Goal: Task Accomplishment & Management: Manage account settings

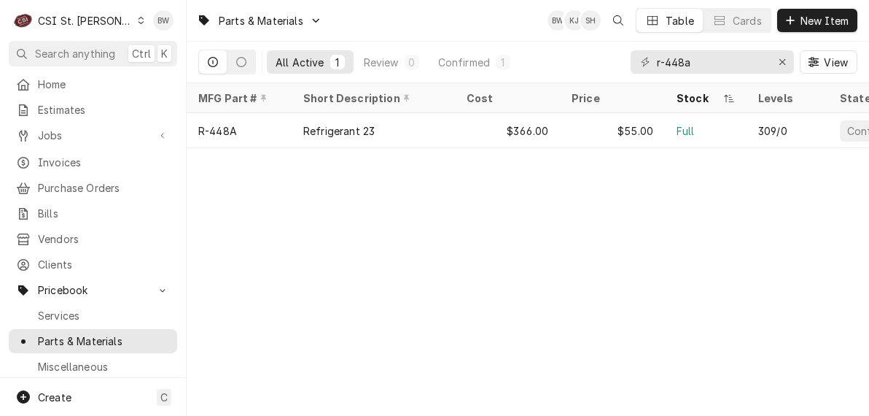
click at [359, 195] on div "Parts & Materials BW KJ SH Table Cards New Item All Active 1 Review 0 Confirmed…" at bounding box center [528, 208] width 682 height 416
drag, startPoint x: 705, startPoint y: 63, endPoint x: 646, endPoint y: 64, distance: 59.0
click at [646, 64] on div "r-448a" at bounding box center [712, 61] width 163 height 23
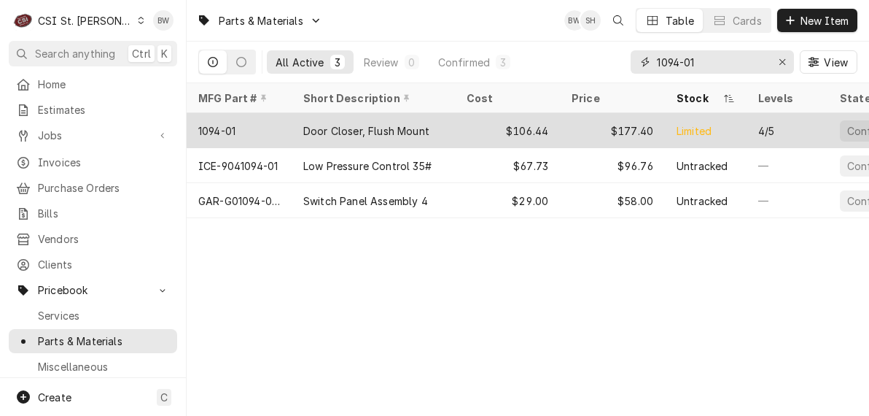
type input "1094-01"
click at [240, 122] on div "1094-01" at bounding box center [239, 130] width 105 height 35
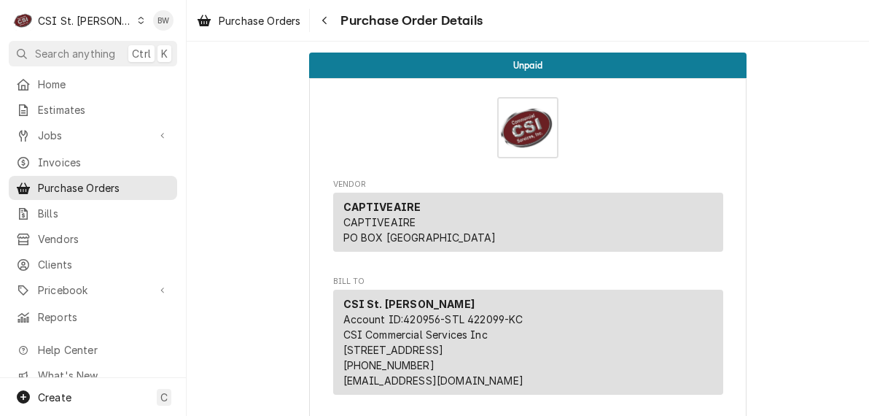
scroll to position [1093, 0]
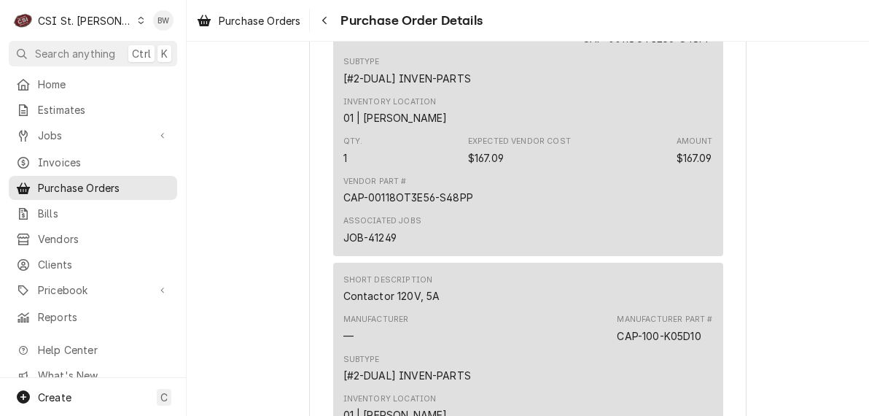
click at [138, 21] on icon "Dynamic Content Wrapper" at bounding box center [141, 20] width 7 height 7
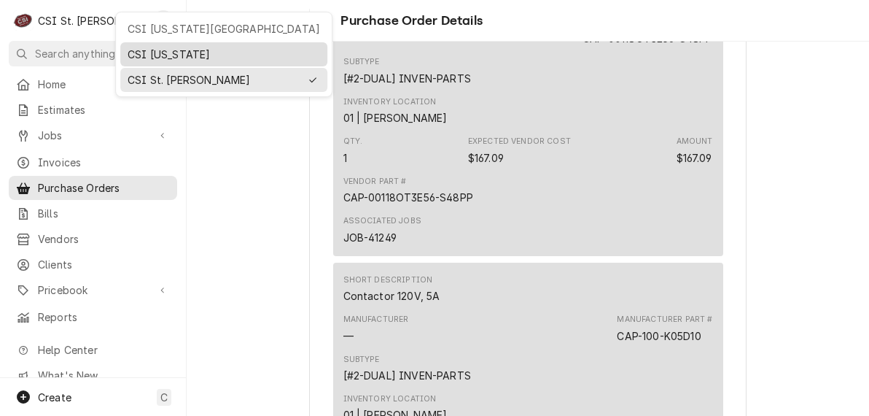
click at [174, 58] on div "CSI [US_STATE]" at bounding box center [224, 54] width 192 height 15
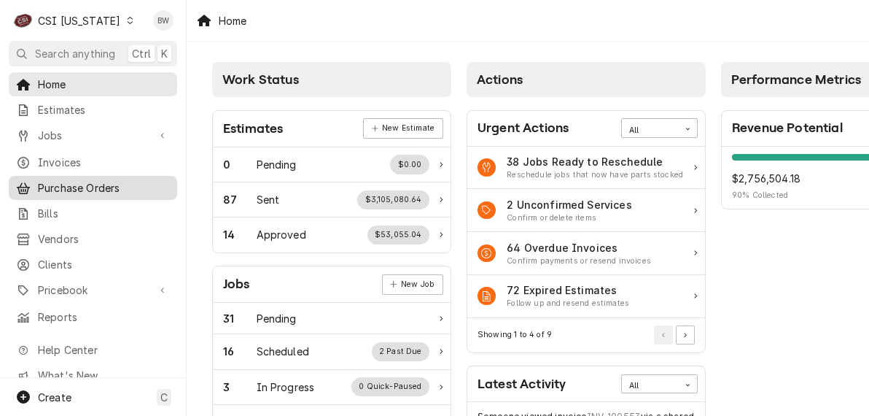
click at [71, 187] on span "Purchase Orders" at bounding box center [104, 187] width 132 height 15
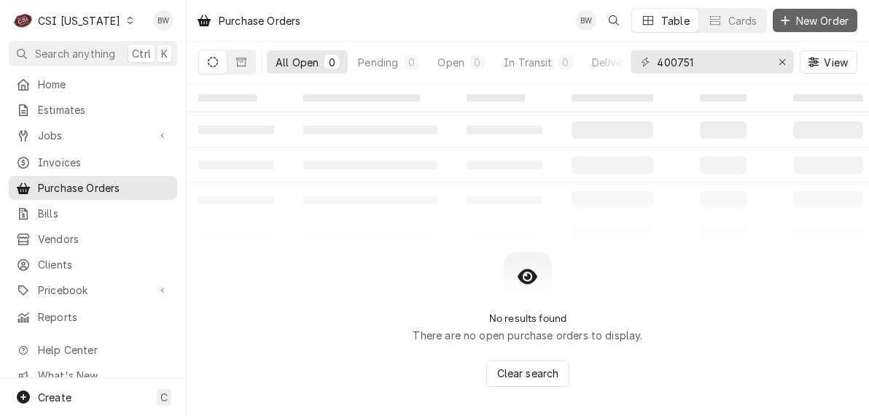
click at [827, 14] on span "New Order" at bounding box center [822, 20] width 58 height 15
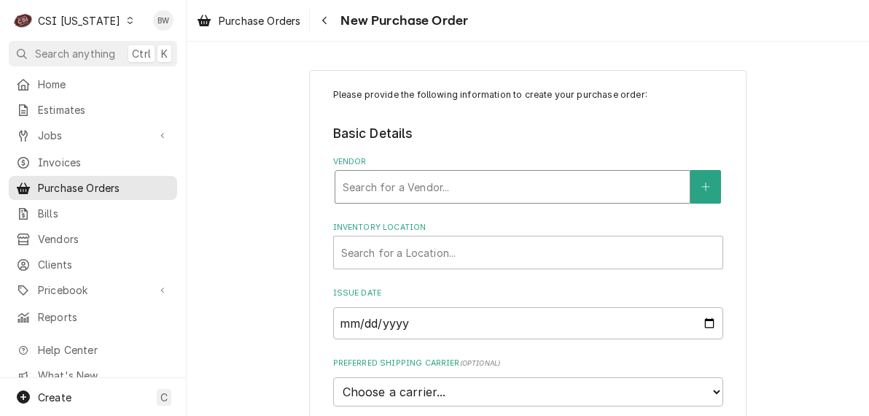
click at [343, 184] on div "Vendor" at bounding box center [513, 186] width 340 height 26
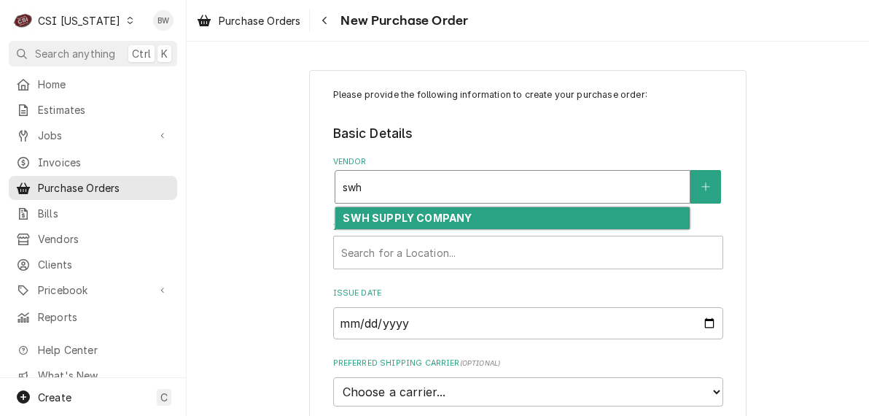
type input "swh"
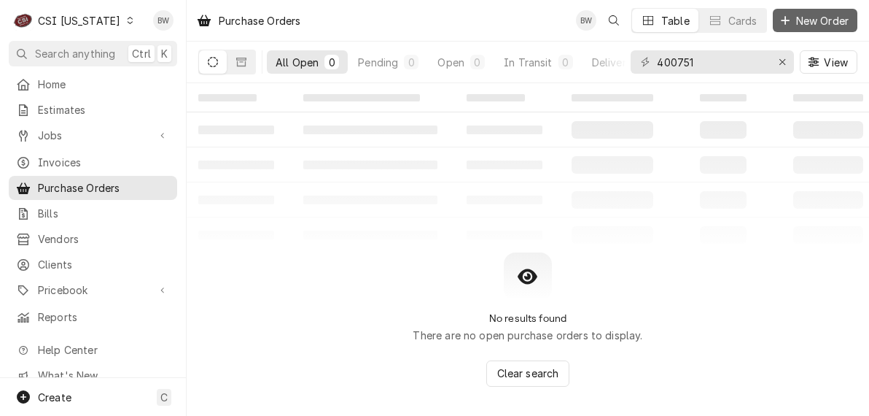
click at [816, 17] on span "New Order" at bounding box center [822, 20] width 58 height 15
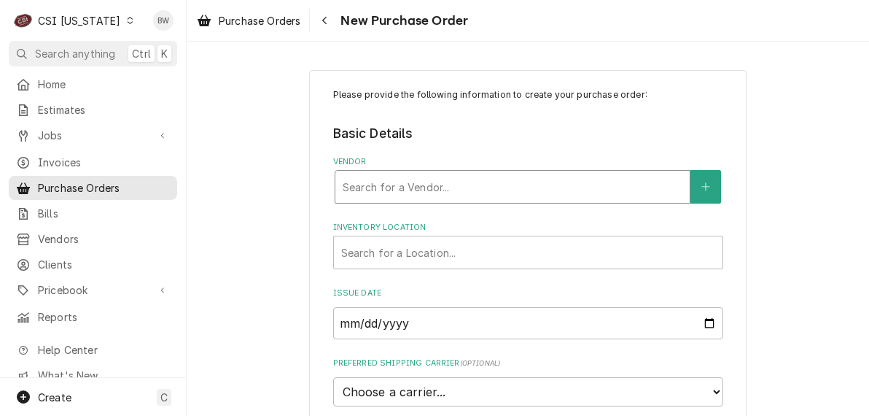
click at [343, 180] on div "Vendor" at bounding box center [513, 186] width 340 height 26
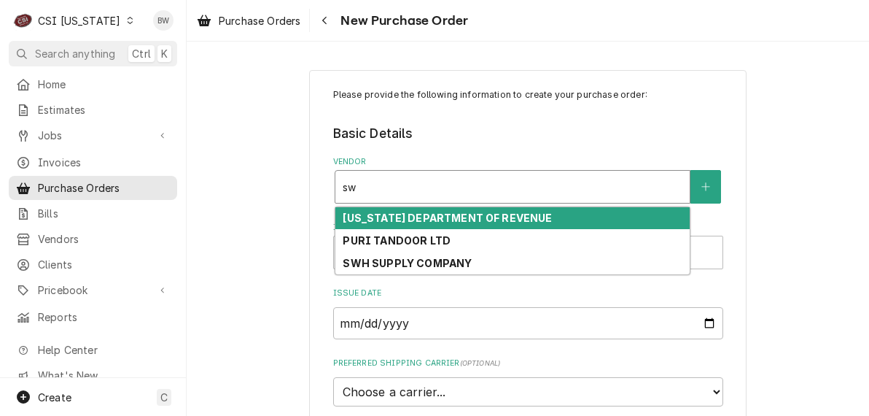
type input "swh"
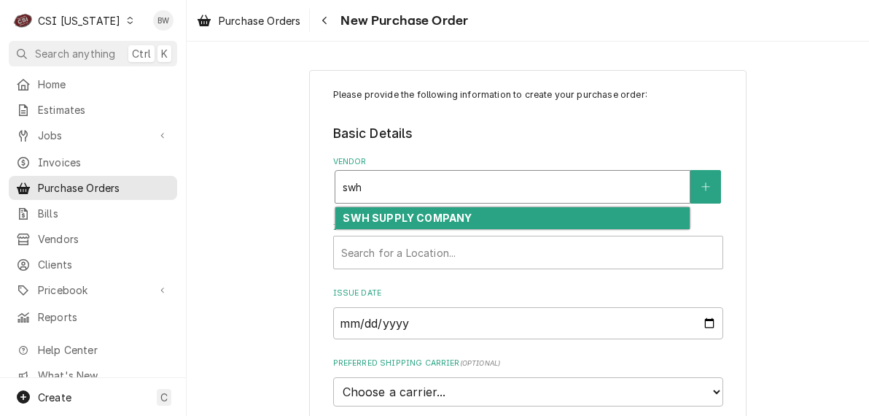
click at [353, 219] on strong "SWH SUPPLY COMPANY" at bounding box center [407, 217] width 129 height 12
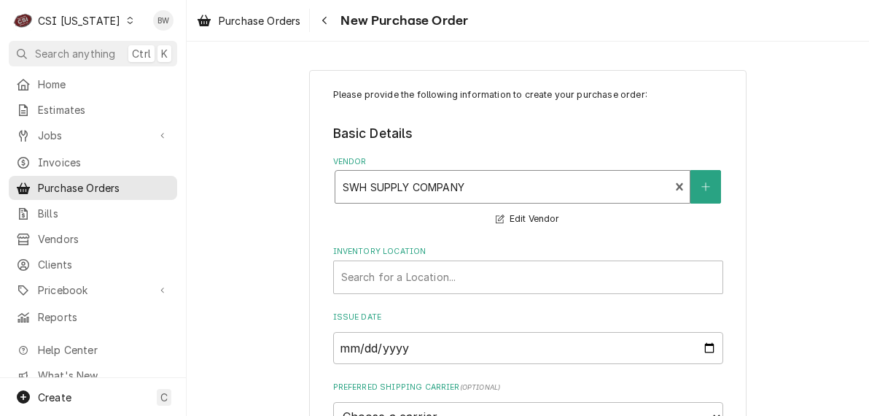
scroll to position [73, 0]
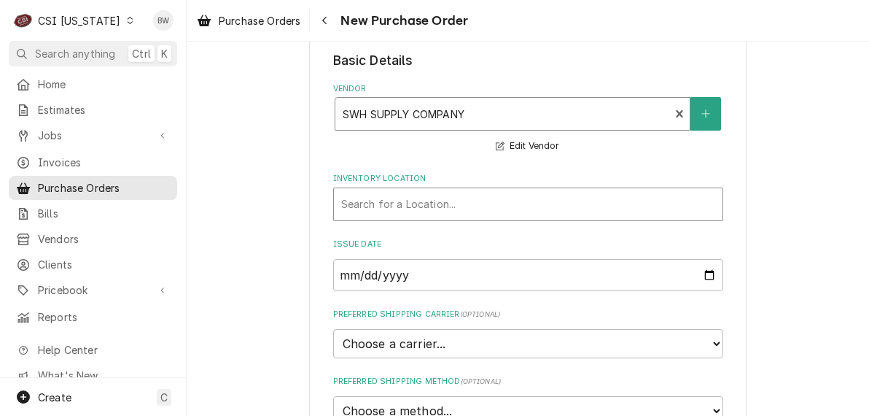
click at [360, 211] on div "Inventory Location" at bounding box center [528, 204] width 374 height 26
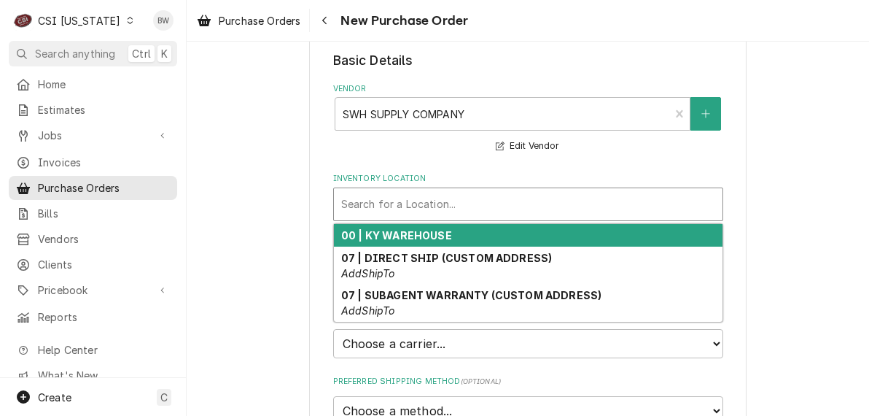
click at [368, 229] on strong "00 | KY WAREHOUSE" at bounding box center [396, 235] width 111 height 12
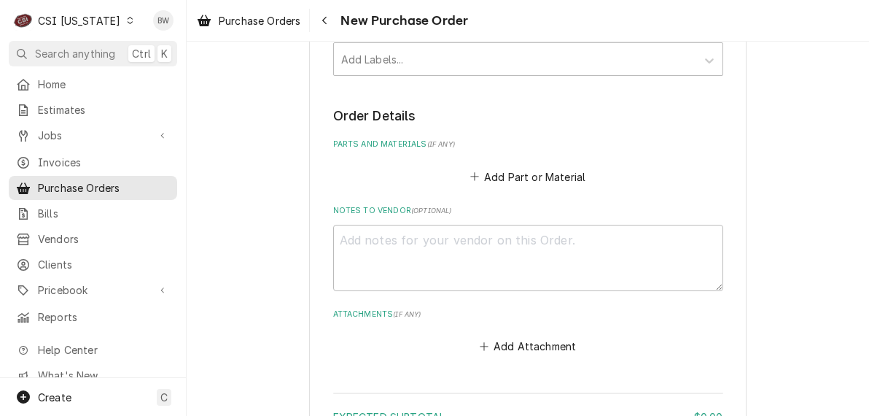
scroll to position [510, 0]
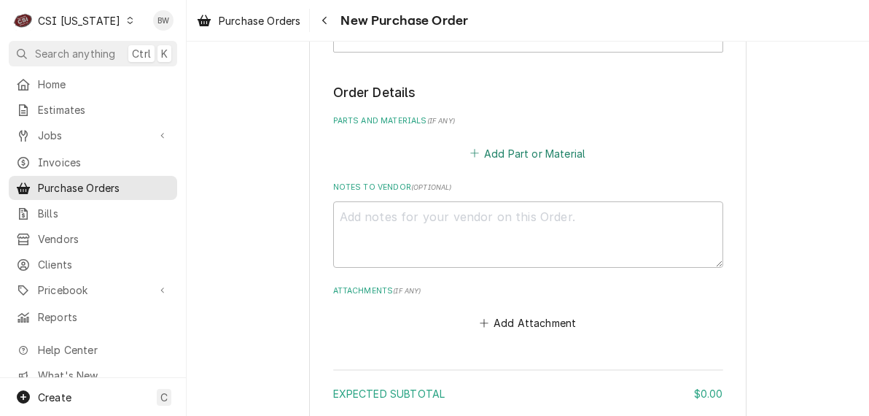
click at [522, 146] on button "Add Part or Material" at bounding box center [527, 153] width 120 height 20
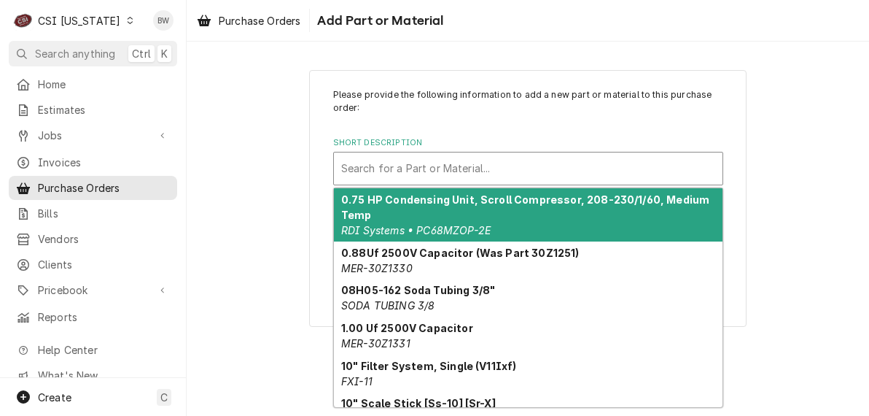
click at [366, 169] on div "Short Description" at bounding box center [528, 168] width 374 height 26
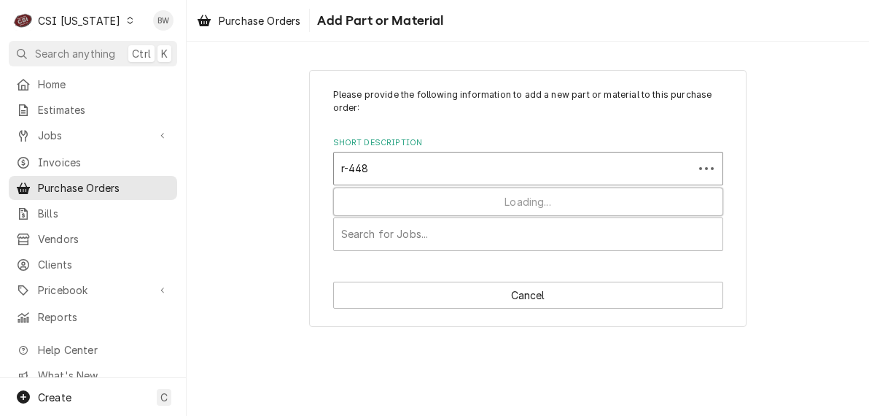
type input "r-448a"
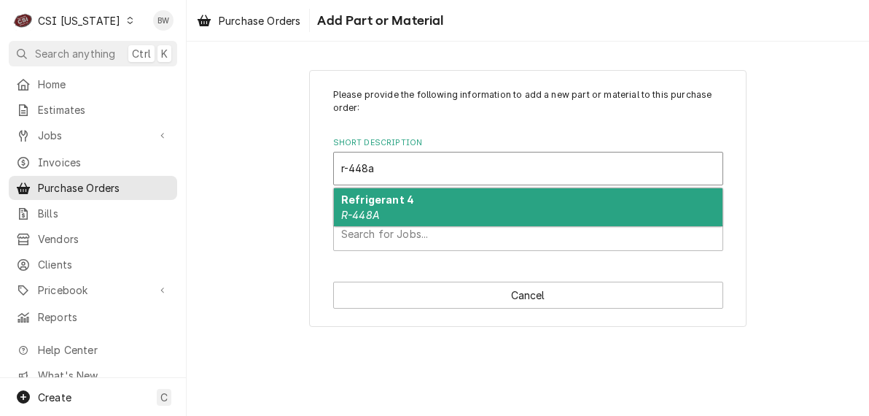
click at [351, 207] on div "Refrigerant 4 R-448A" at bounding box center [528, 207] width 389 height 38
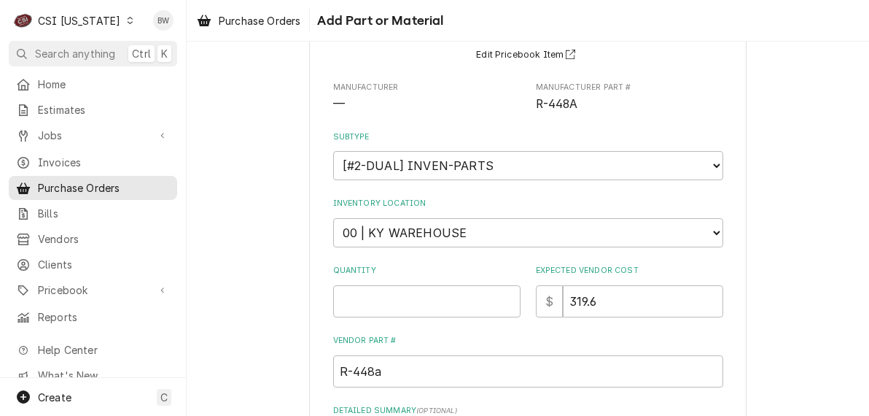
scroll to position [219, 0]
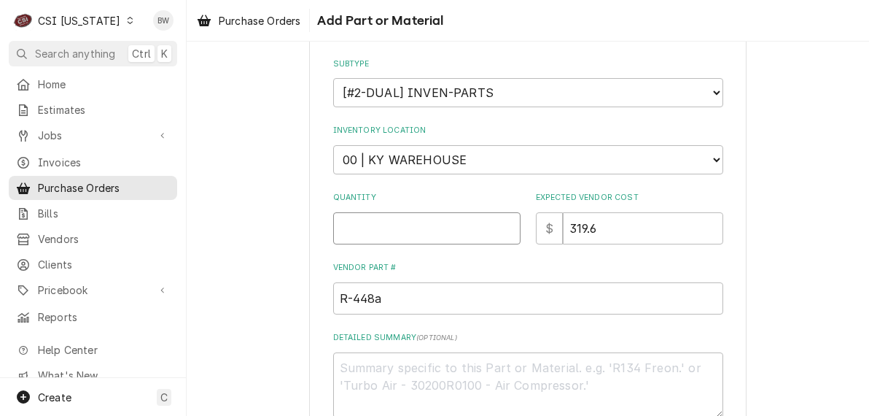
click at [392, 222] on input "Quantity" at bounding box center [426, 228] width 187 height 32
type textarea "x"
type input "1"
click at [610, 227] on input "319.6" at bounding box center [643, 228] width 160 height 32
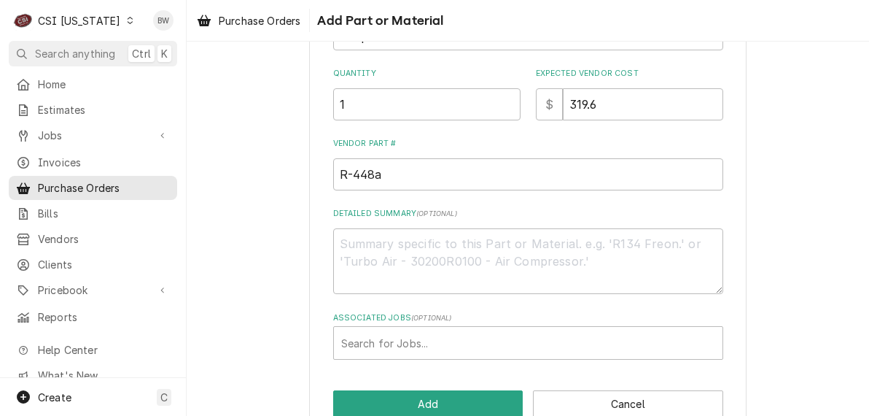
scroll to position [373, 0]
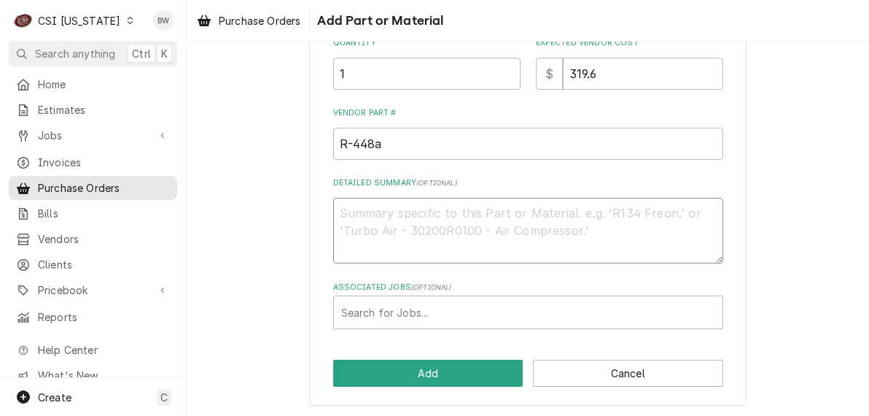
click at [397, 233] on textarea "Detailed Summary ( optional )" at bounding box center [528, 231] width 390 height 66
type textarea "x"
type textarea "M"
type textarea "x"
type textarea "Ma"
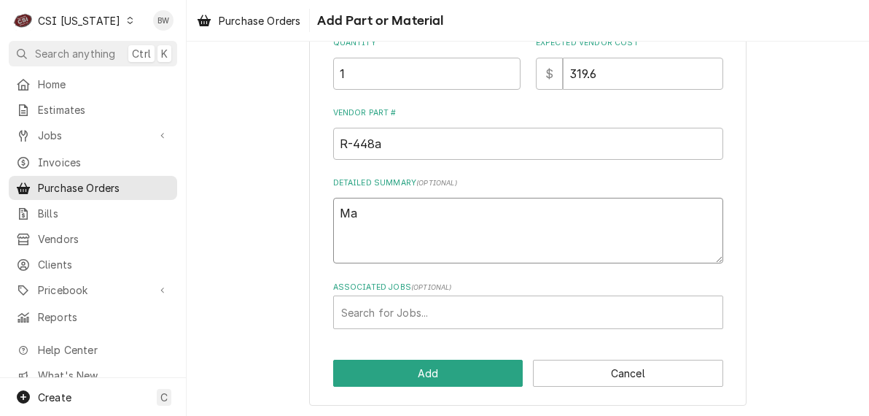
type textarea "x"
type textarea "Mat"
type textarea "x"
type textarea "Matt"
type textarea "x"
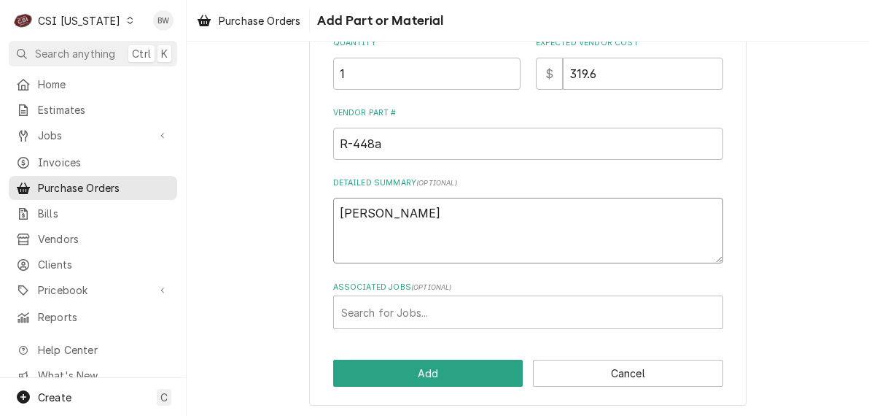
type textarea "Matt"
type textarea "x"
type textarea "Matt t"
type textarea "x"
type textarea "Matt ts"
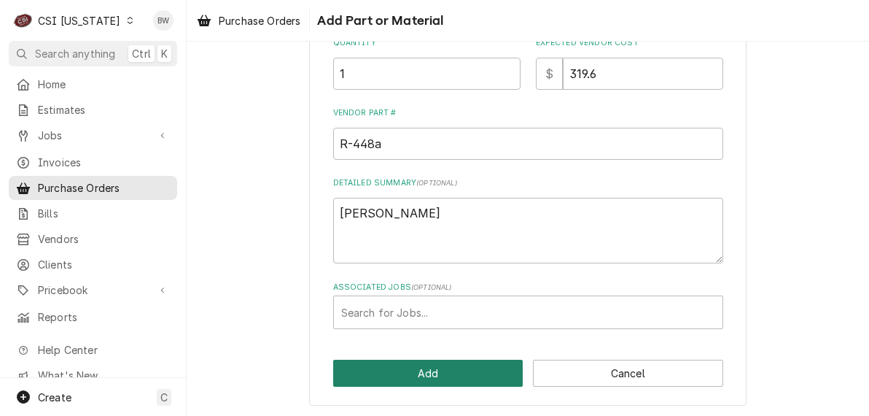
click at [410, 369] on button "Add" at bounding box center [428, 372] width 190 height 27
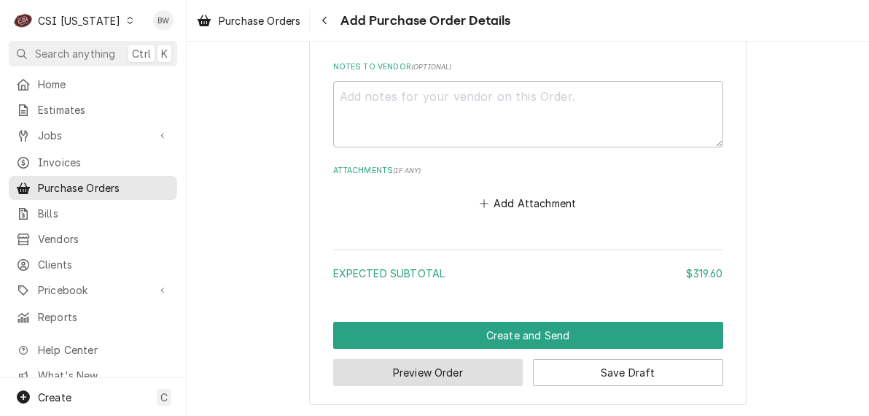
click at [414, 373] on button "Preview Order" at bounding box center [428, 372] width 190 height 27
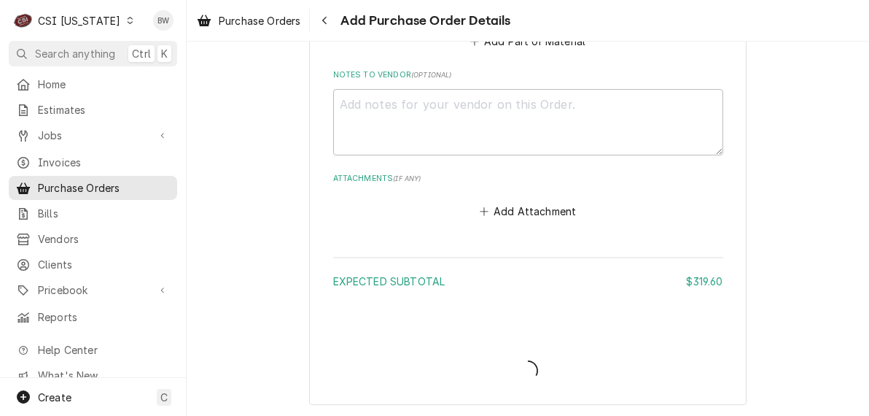
type textarea "x"
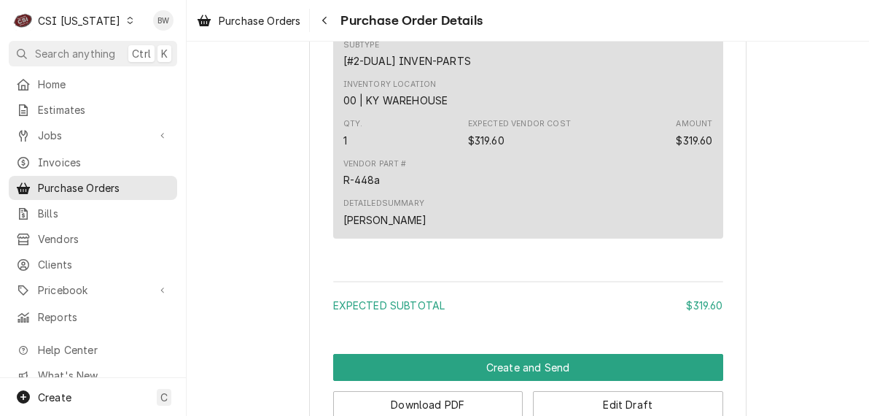
scroll to position [1009, 0]
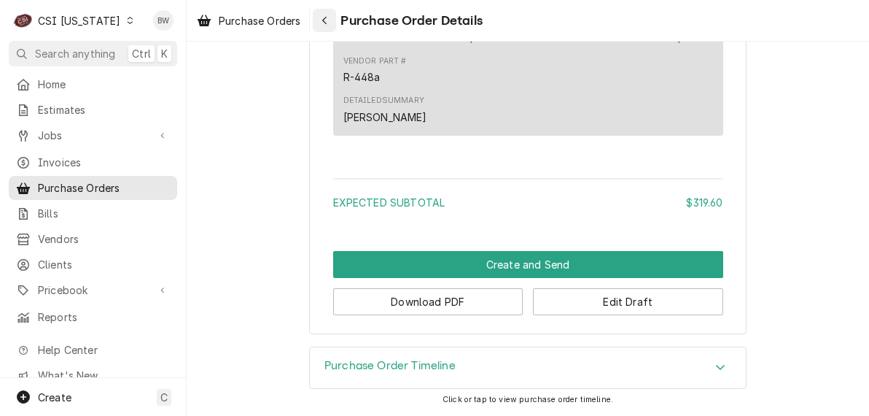
click at [327, 22] on icon "Navigate back" at bounding box center [324, 20] width 7 height 10
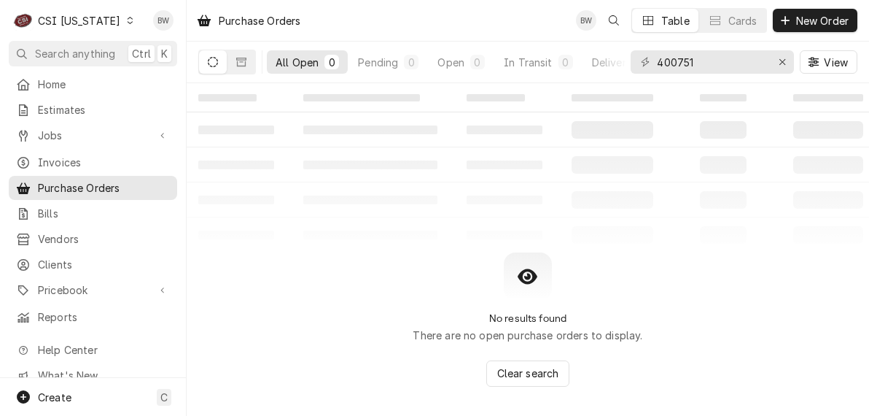
click at [383, 13] on div "Purchase Orders BW Table Cards New Order" at bounding box center [528, 20] width 682 height 41
drag, startPoint x: 709, startPoint y: 60, endPoint x: 643, endPoint y: 58, distance: 66.4
click at [643, 58] on div "400751" at bounding box center [712, 61] width 163 height 23
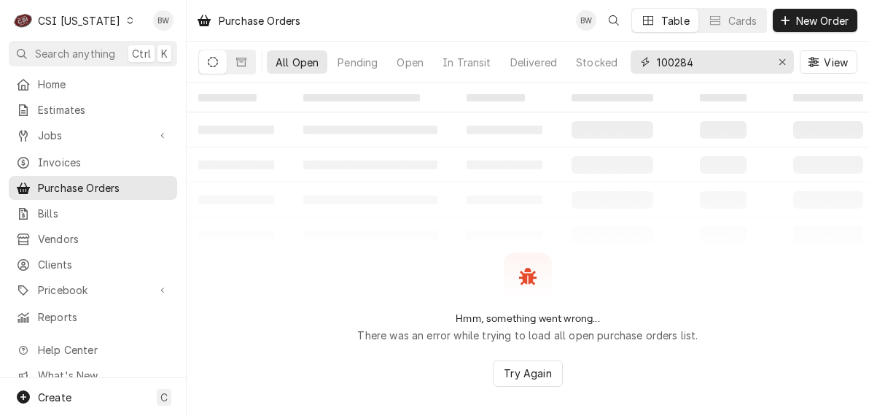
type input "100284"
click at [127, 23] on icon "Dynamic Content Wrapper" at bounding box center [130, 20] width 7 height 7
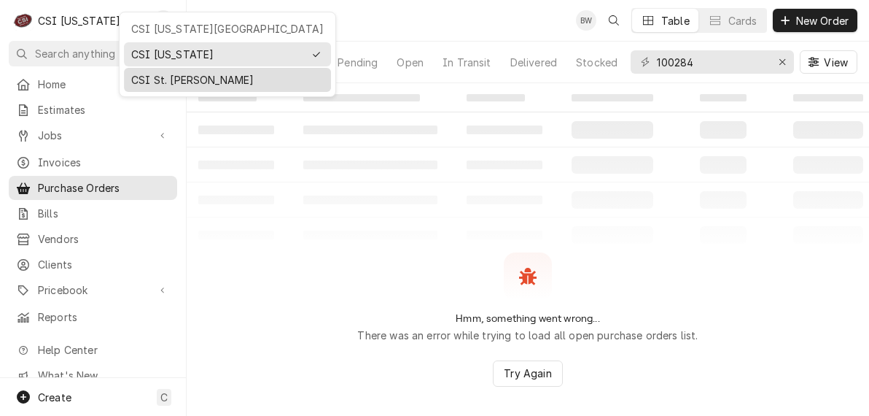
click at [160, 83] on div "CSI St. [PERSON_NAME]" at bounding box center [227, 79] width 192 height 15
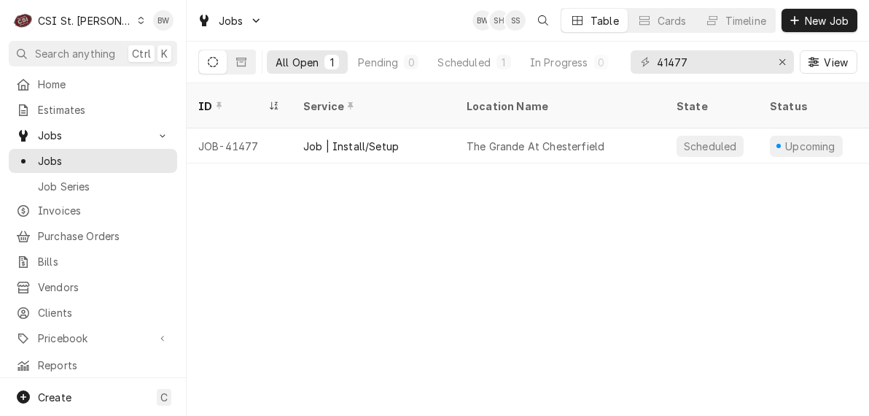
click at [139, 23] on icon "Dynamic Content Wrapper" at bounding box center [142, 20] width 6 height 7
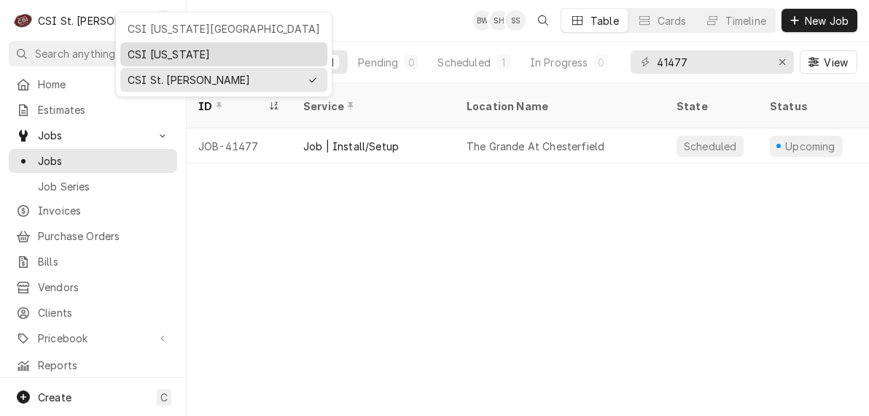
click at [147, 50] on div "CSI [US_STATE]" at bounding box center [224, 54] width 192 height 15
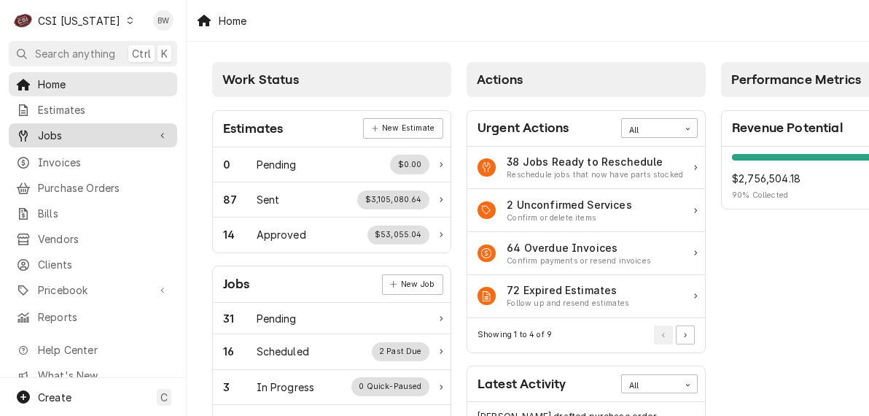
click at [73, 128] on span "Jobs" at bounding box center [93, 135] width 110 height 15
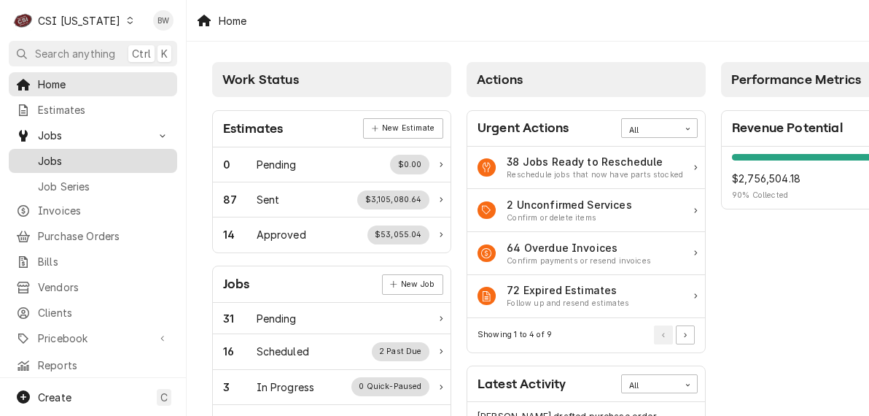
click at [69, 155] on span "Jobs" at bounding box center [104, 160] width 132 height 15
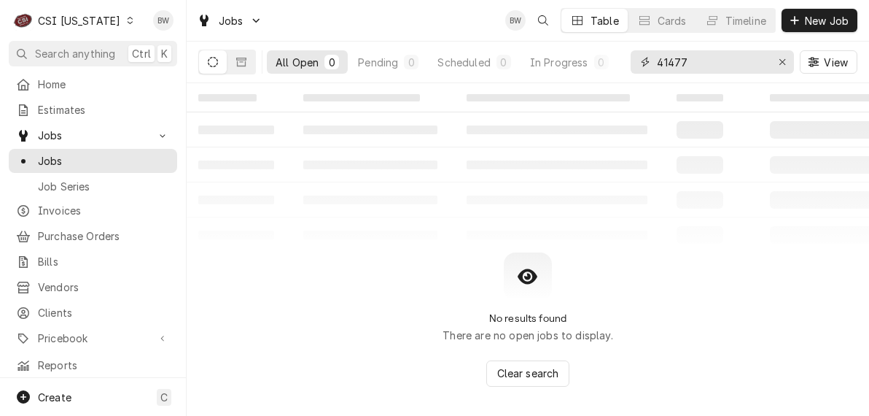
drag, startPoint x: 701, startPoint y: 61, endPoint x: 633, endPoint y: 64, distance: 67.9
click at [633, 64] on div "41477" at bounding box center [712, 61] width 163 height 23
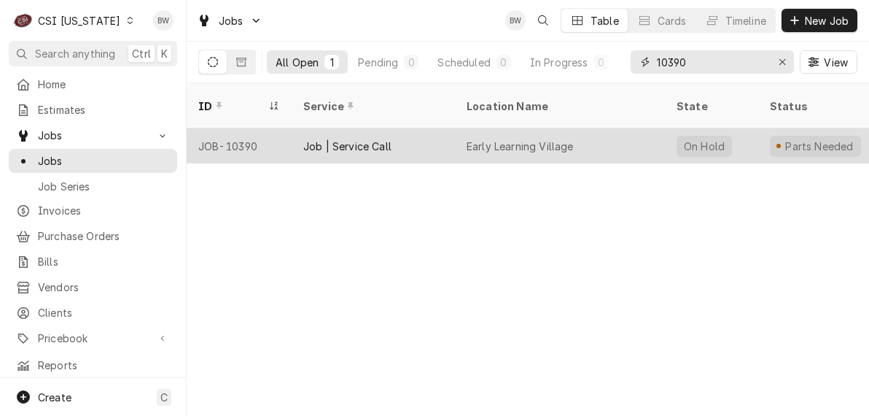
type input "10390"
click at [250, 128] on div "JOB-10390" at bounding box center [239, 145] width 105 height 35
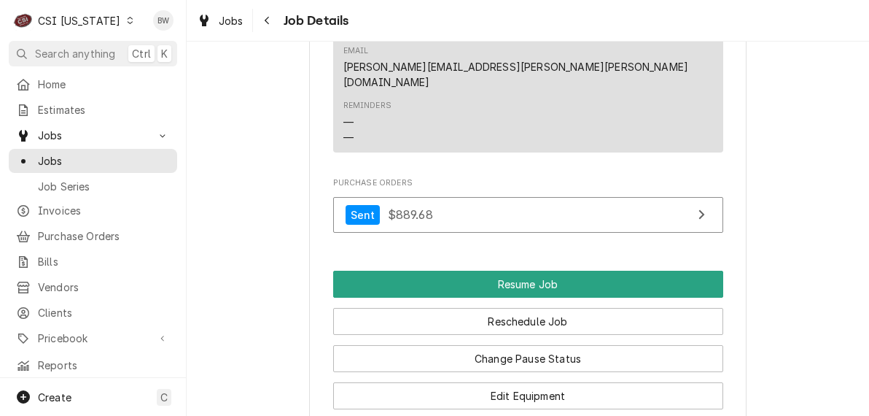
scroll to position [1312, 0]
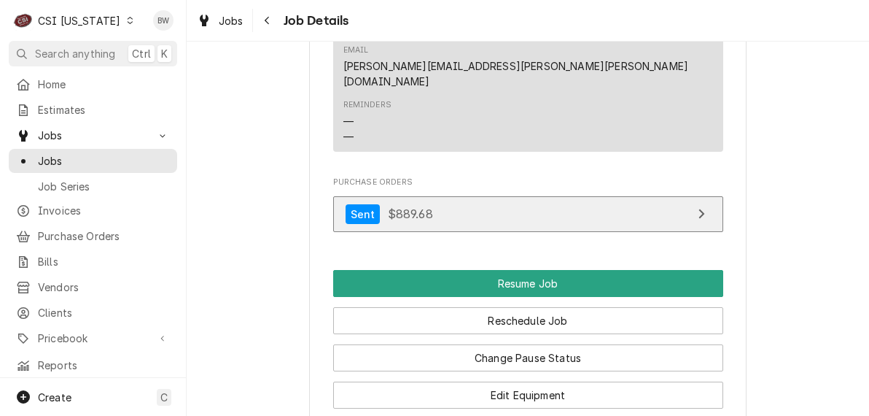
click at [398, 220] on span "$889.68" at bounding box center [410, 213] width 45 height 15
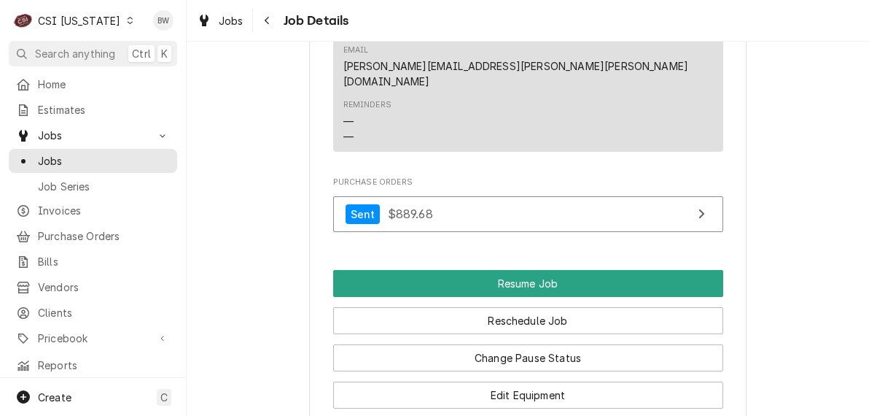
click at [127, 23] on icon "Dynamic Content Wrapper" at bounding box center [130, 20] width 7 height 7
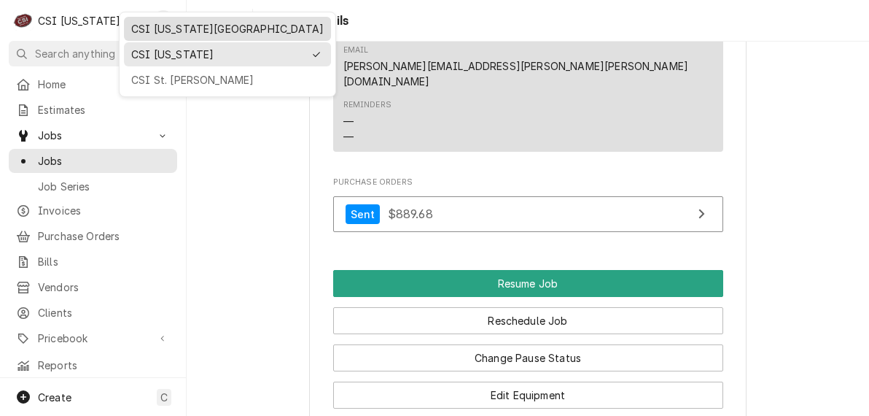
click at [157, 35] on div "CSI Kansas City" at bounding box center [227, 29] width 201 height 18
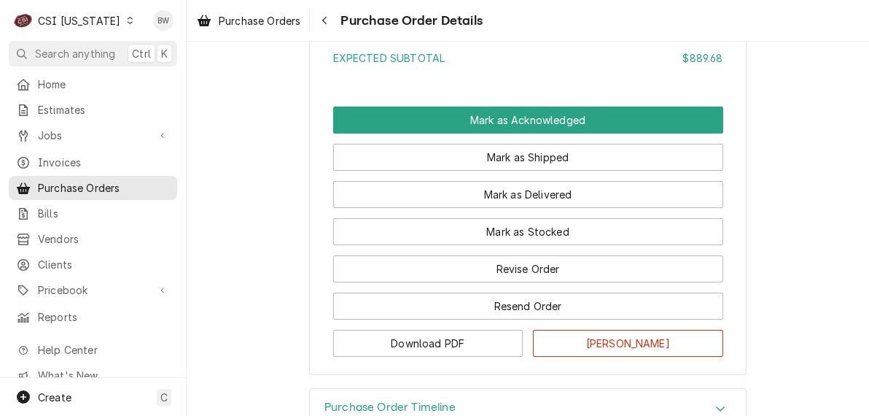
scroll to position [2041, 0]
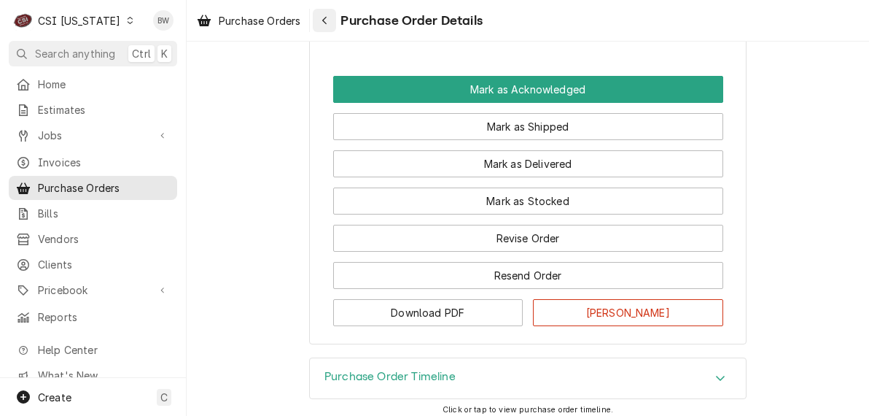
click at [316, 23] on button "Navigate back" at bounding box center [324, 20] width 23 height 23
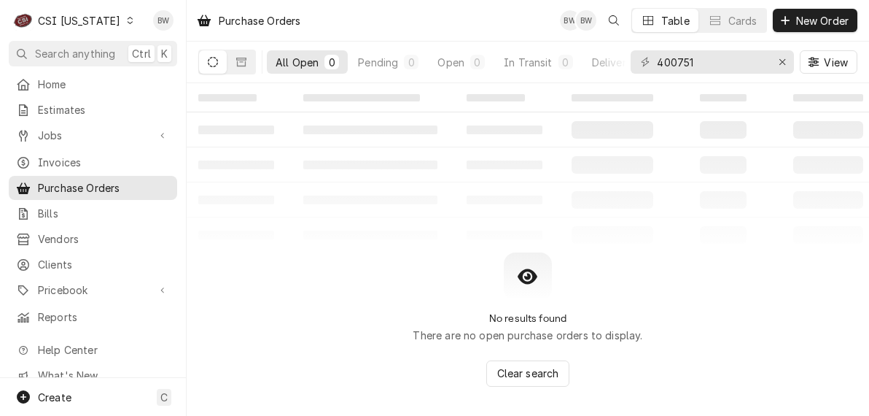
click at [127, 23] on icon "Dynamic Content Wrapper" at bounding box center [130, 20] width 7 height 7
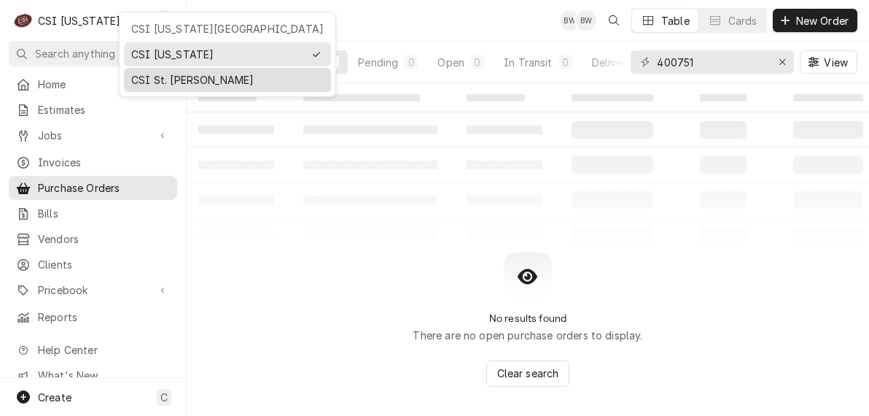
click at [141, 68] on div "CSI St. [PERSON_NAME]" at bounding box center [227, 80] width 207 height 24
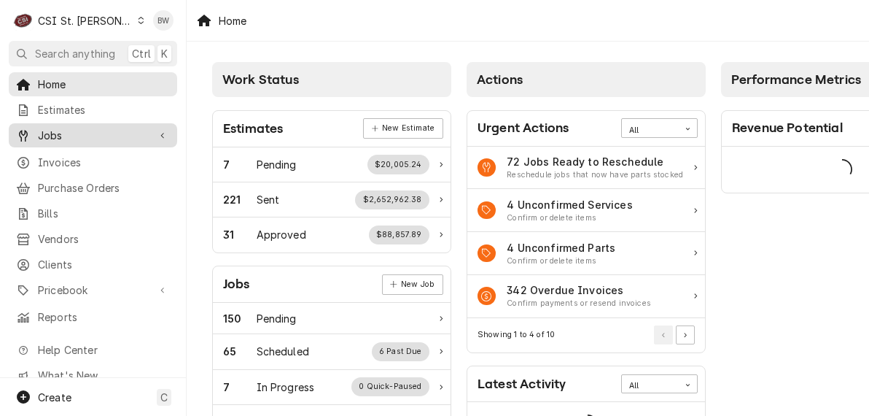
click at [71, 128] on span "Jobs" at bounding box center [93, 135] width 110 height 15
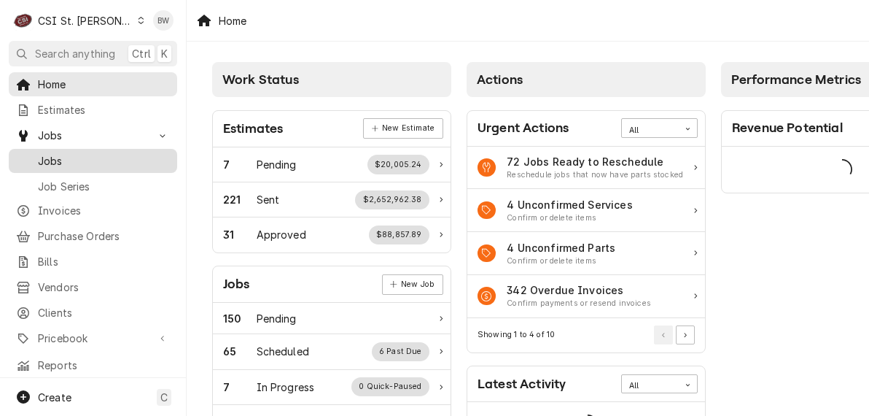
click at [67, 153] on span "Jobs" at bounding box center [104, 160] width 132 height 15
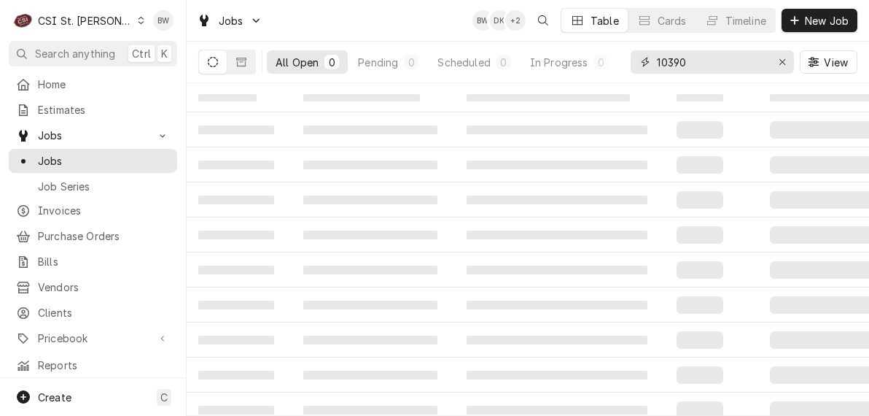
drag, startPoint x: 747, startPoint y: 57, endPoint x: 642, endPoint y: 63, distance: 105.1
click at [642, 63] on div "10390" at bounding box center [712, 61] width 163 height 23
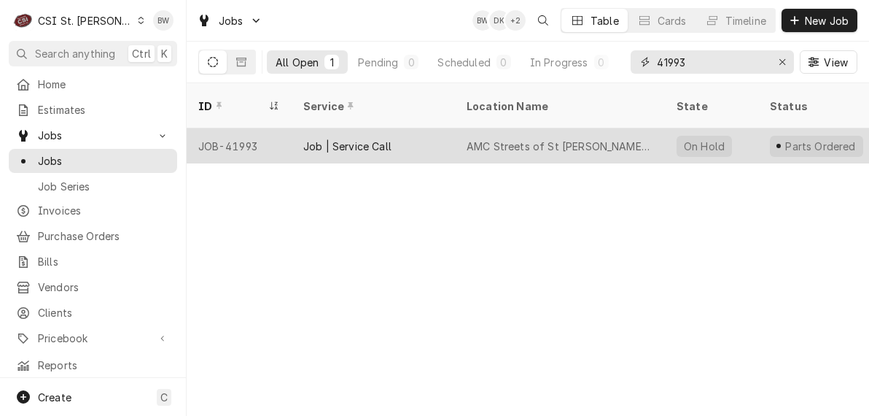
type input "41993"
click at [257, 130] on div "JOB-41993" at bounding box center [239, 145] width 105 height 35
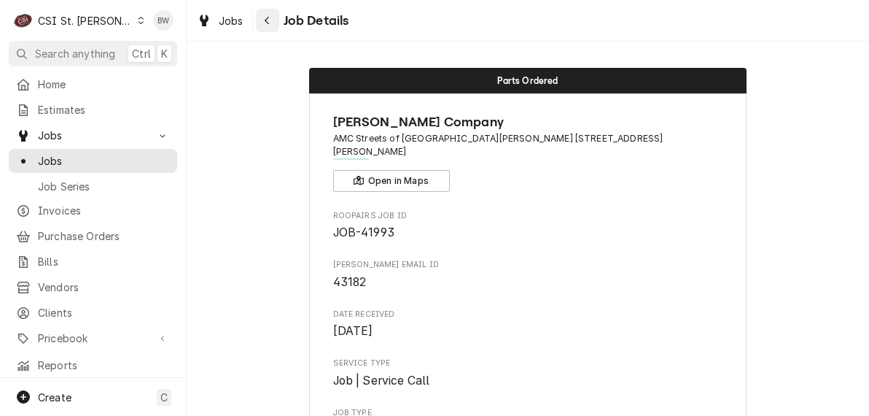
click at [258, 23] on button "Navigate back" at bounding box center [267, 20] width 23 height 23
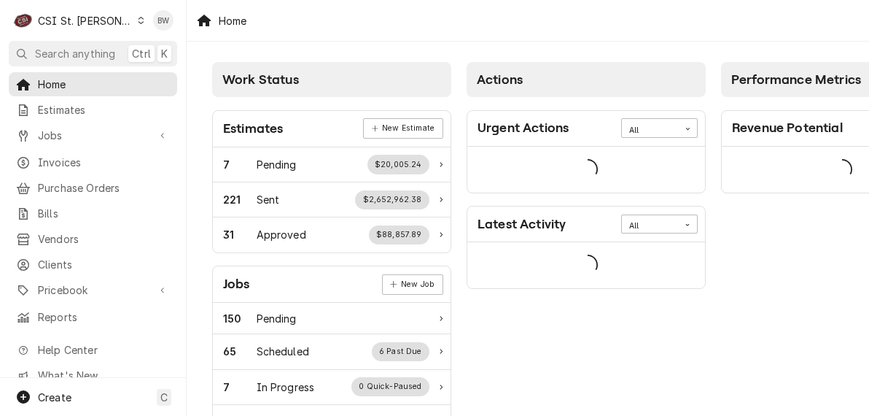
click at [117, 20] on div "C CSI St. Louis" at bounding box center [79, 20] width 141 height 29
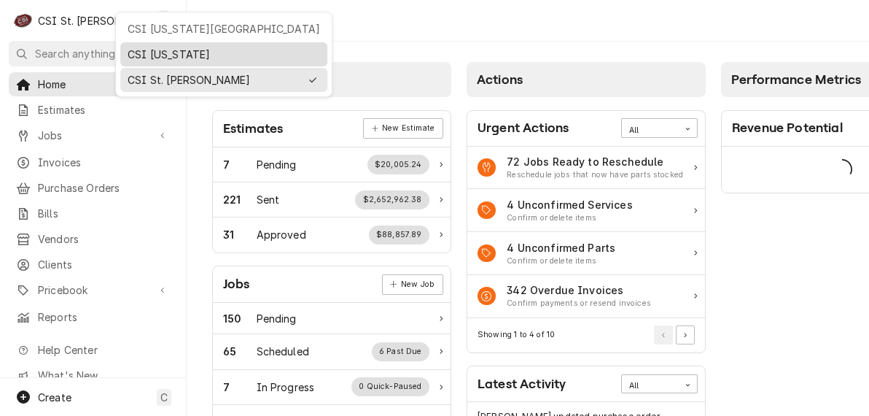
click at [140, 59] on div "CSI Kentucky" at bounding box center [224, 54] width 192 height 15
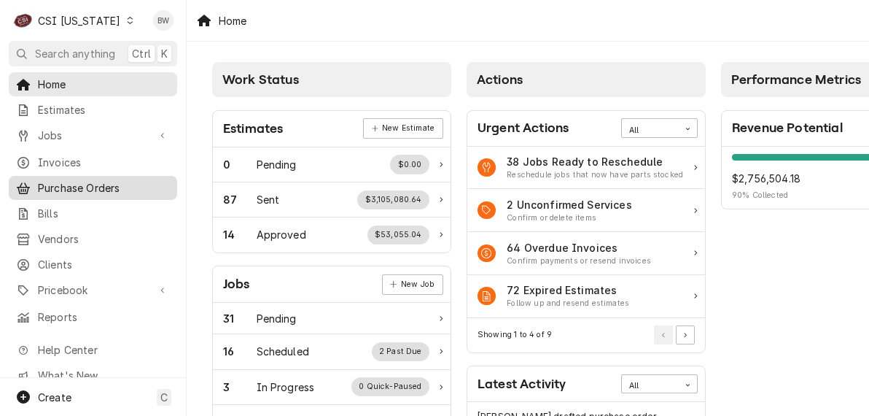
click at [64, 182] on span "Purchase Orders" at bounding box center [104, 187] width 132 height 15
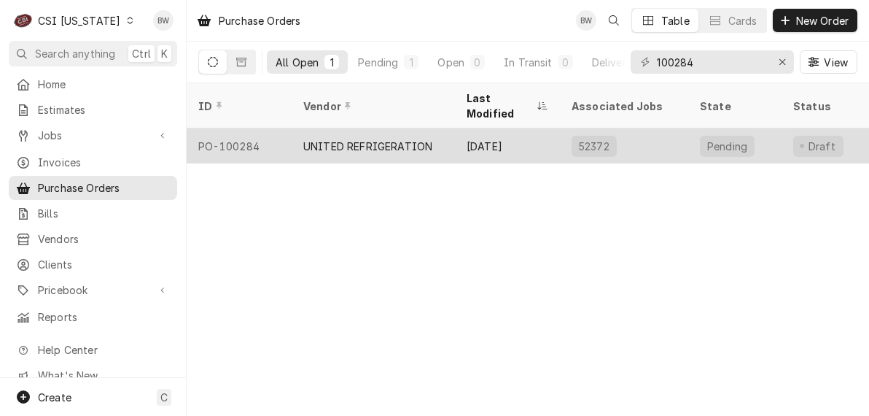
click at [266, 128] on div "PO-100284" at bounding box center [239, 145] width 105 height 35
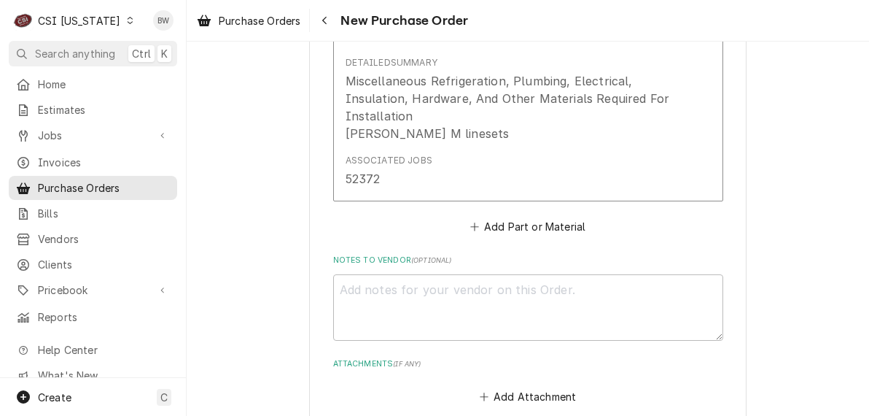
scroll to position [875, 0]
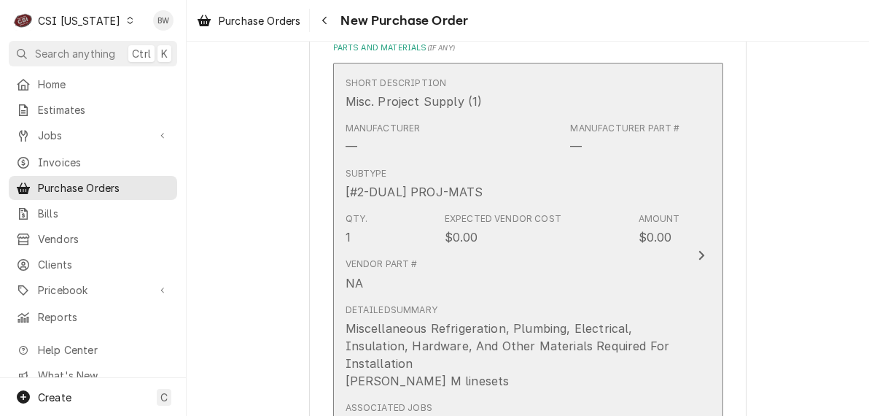
click at [483, 208] on div "Qty. 1 Expected Vendor Cost $0.00 Amount $0.00" at bounding box center [513, 228] width 335 height 45
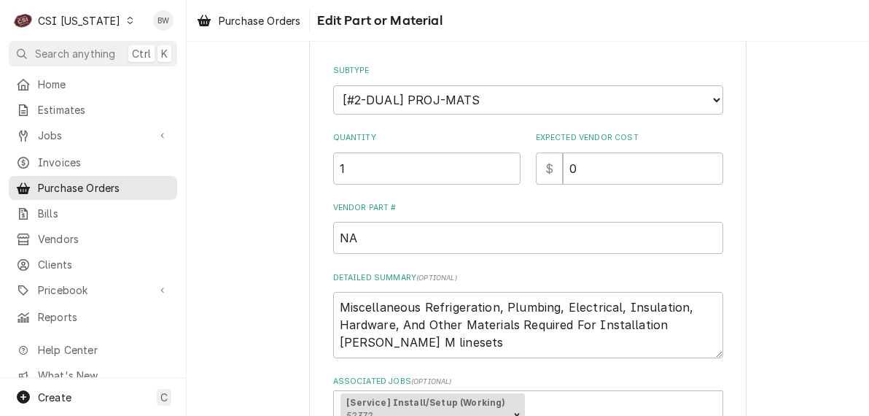
scroll to position [219, 0]
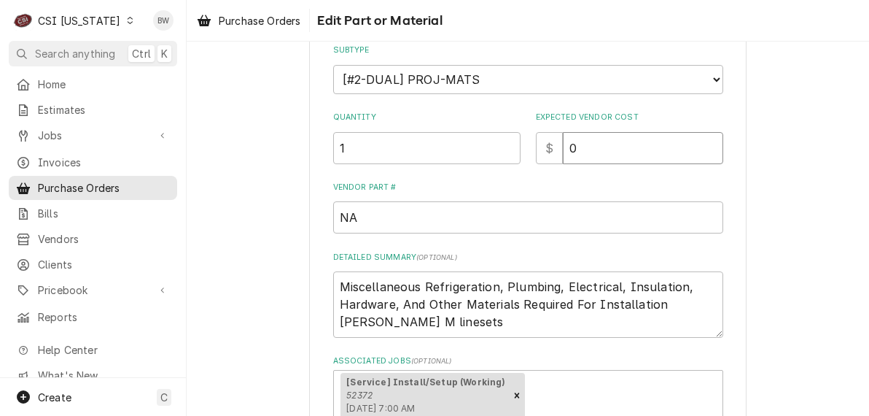
drag, startPoint x: 585, startPoint y: 149, endPoint x: 563, endPoint y: 147, distance: 22.7
click at [563, 147] on input "0" at bounding box center [643, 148] width 160 height 32
type textarea "x"
type input "1"
type textarea "x"
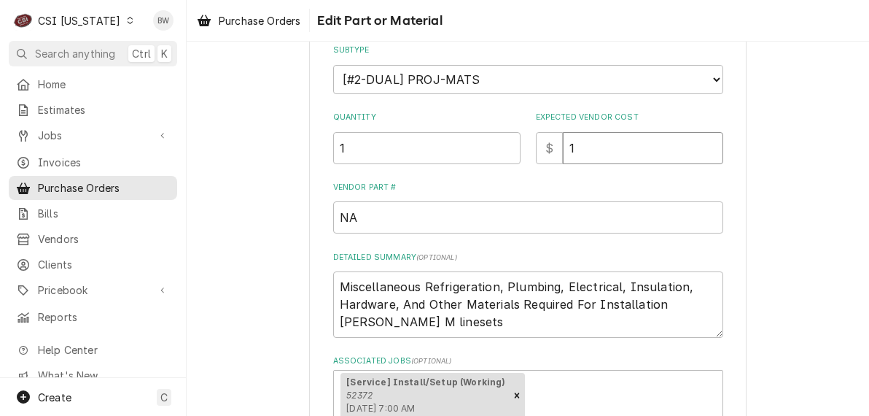
type input "11"
type textarea "x"
type input "118"
type textarea "x"
type input "1186"
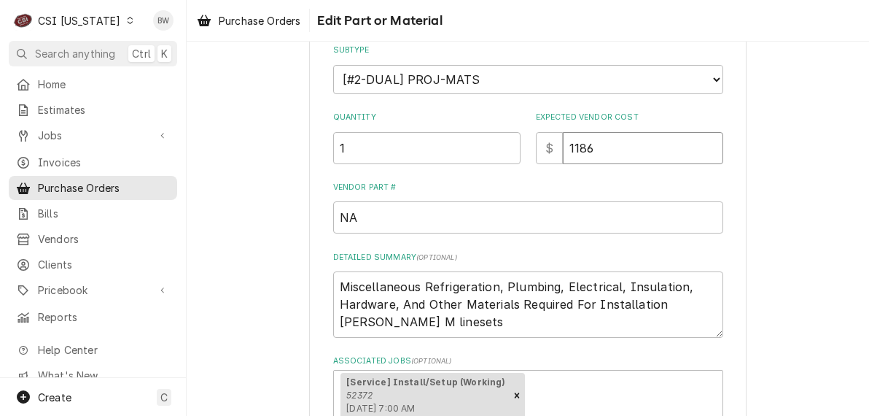
type textarea "x"
type input "1186.1"
type textarea "x"
type input "1186.14"
click at [526, 172] on div "Use the fields below to edit this part or material: Short Description Misc. Pro…" at bounding box center [528, 146] width 390 height 552
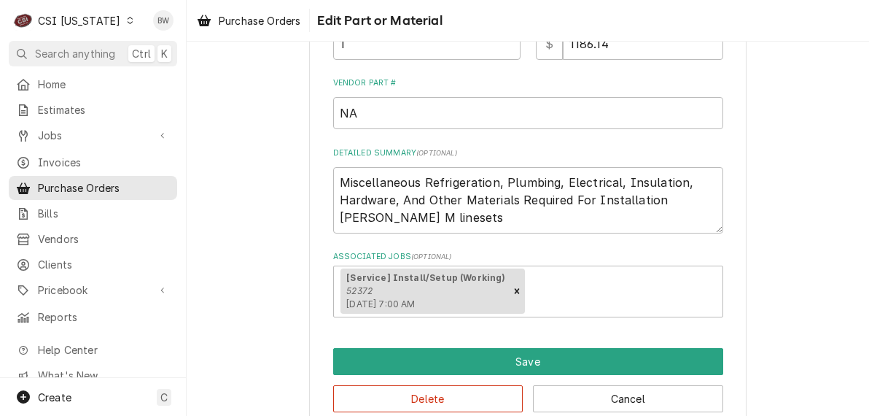
scroll to position [350, 0]
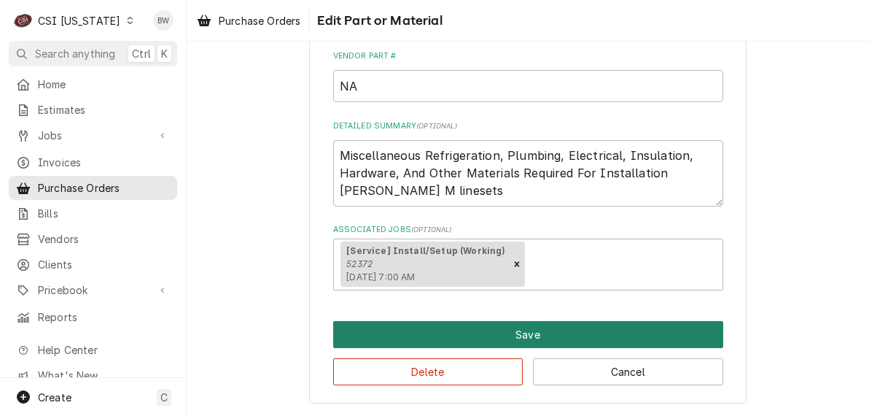
click at [441, 324] on button "Save" at bounding box center [528, 334] width 390 height 27
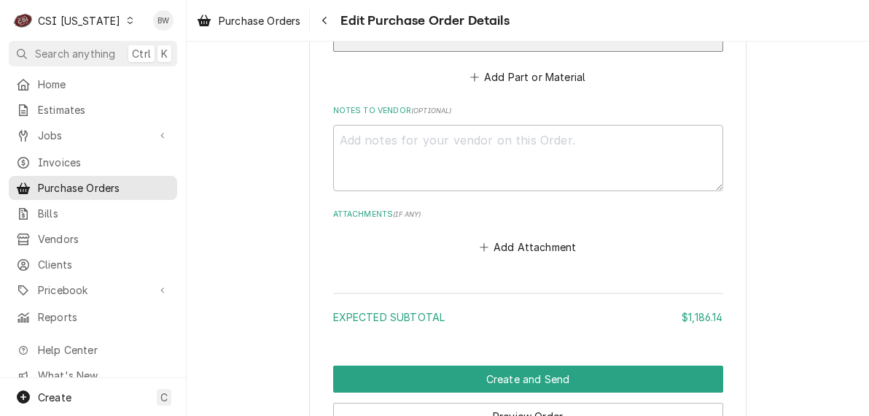
scroll to position [1130, 0]
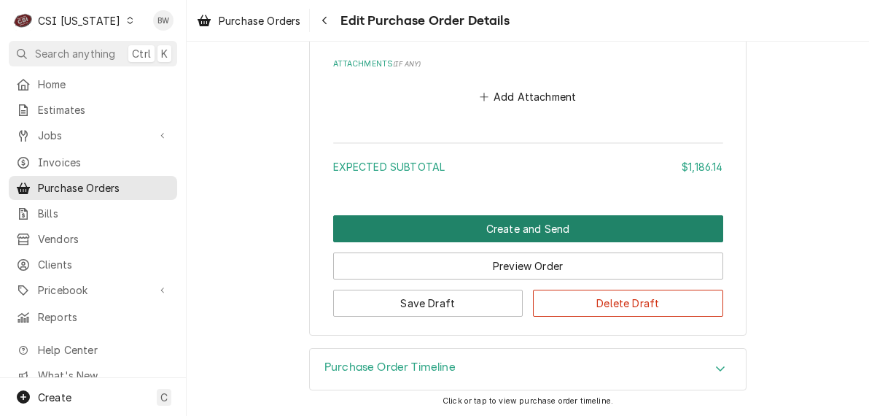
click at [450, 235] on button "Create and Send" at bounding box center [528, 228] width 390 height 27
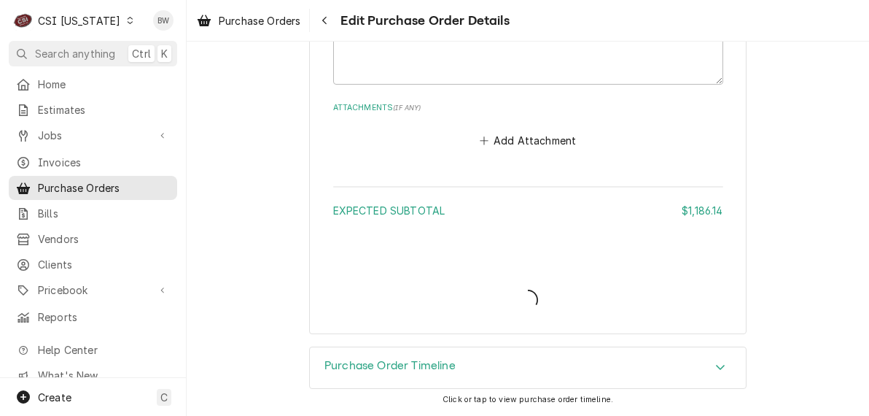
scroll to position [1083, 0]
type textarea "x"
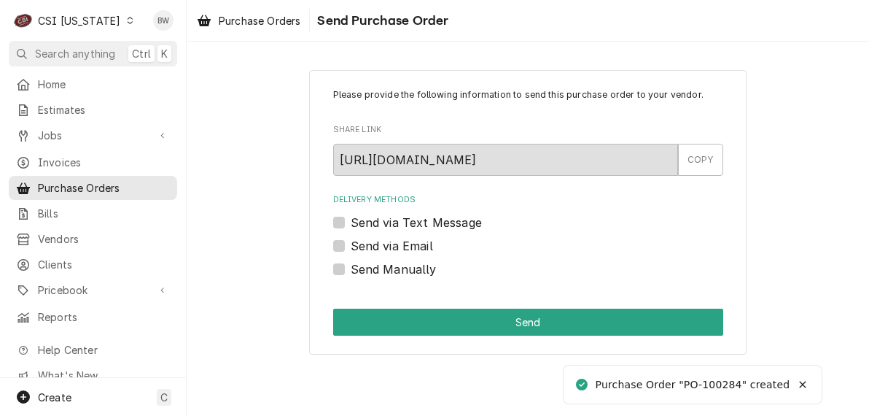
click at [407, 270] on label "Send Manually" at bounding box center [394, 268] width 86 height 17
click at [407, 270] on input "Send Manually" at bounding box center [546, 276] width 390 height 32
checkbox input "true"
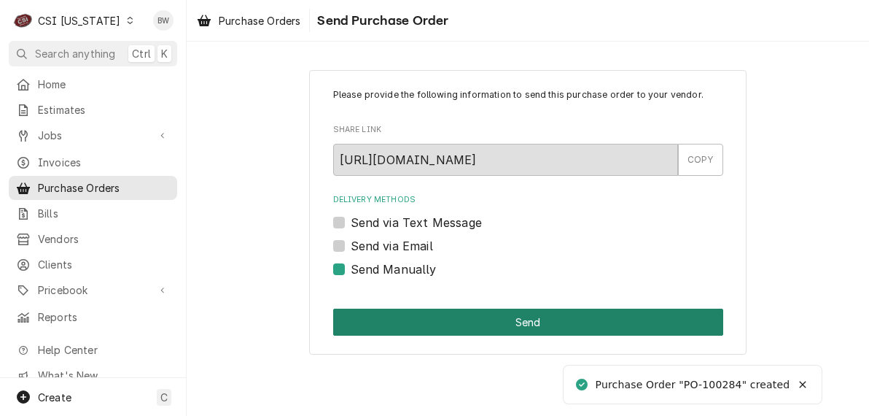
click at [450, 313] on button "Send" at bounding box center [528, 321] width 390 height 27
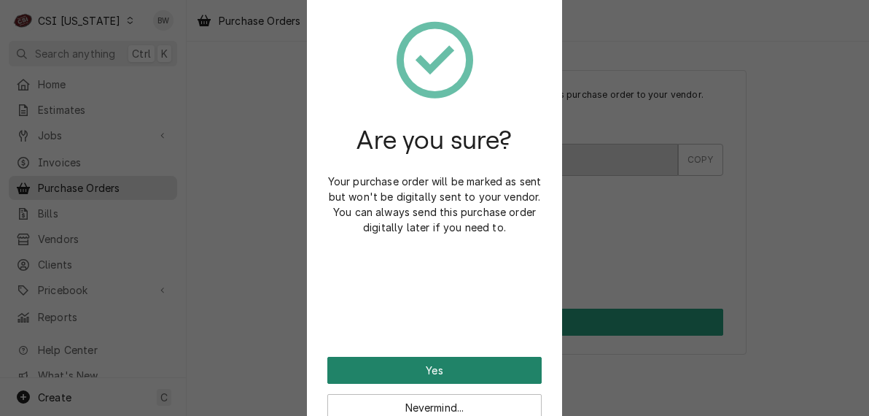
click at [431, 368] on button "Yes" at bounding box center [434, 369] width 214 height 27
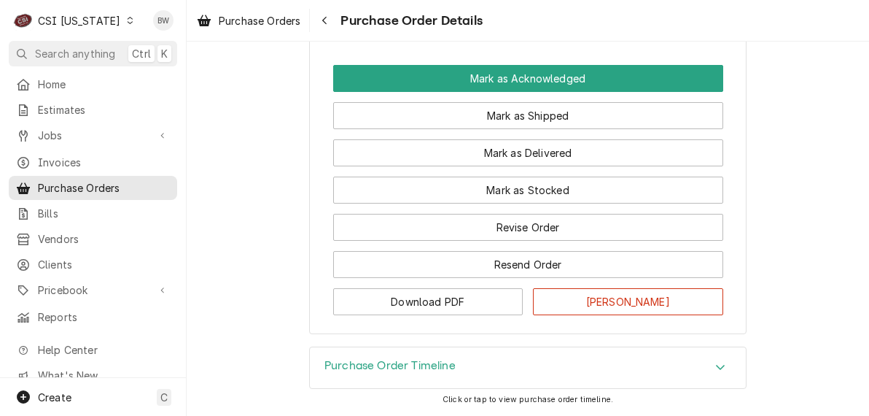
scroll to position [1373, 0]
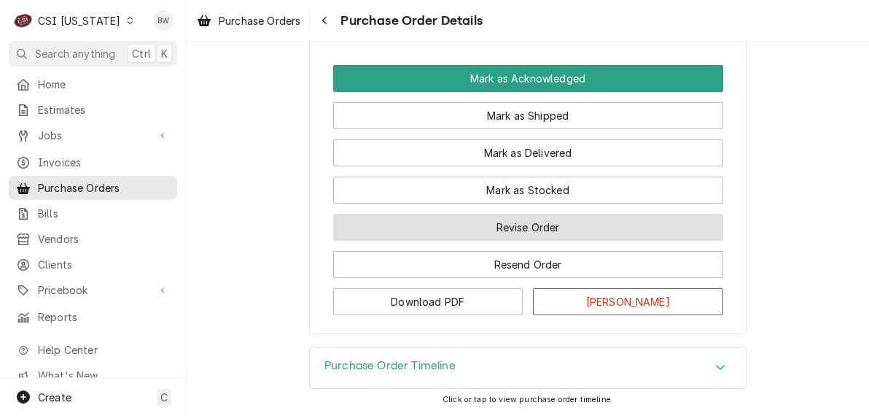
click at [432, 227] on button "Revise Order" at bounding box center [528, 227] width 390 height 27
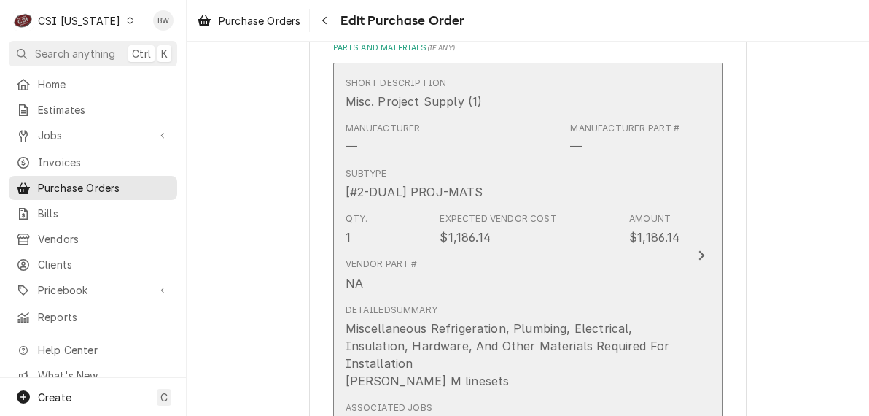
click at [534, 247] on div "Qty. 1 Expected Vendor Cost $1,186.14 Amount $1,186.14" at bounding box center [513, 228] width 335 height 45
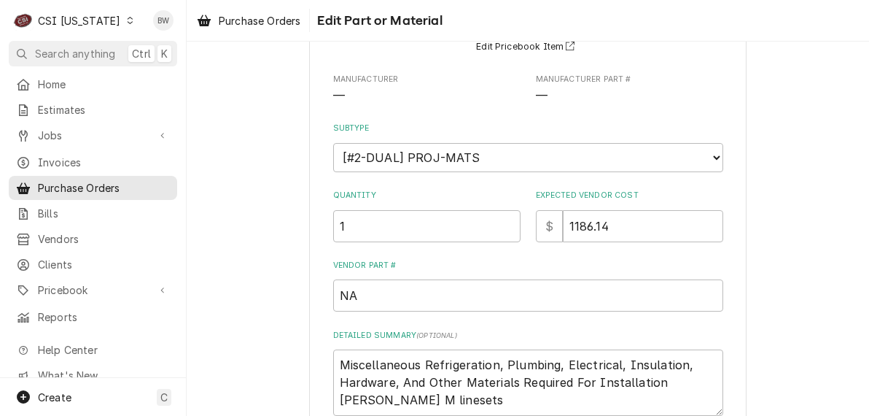
scroll to position [146, 0]
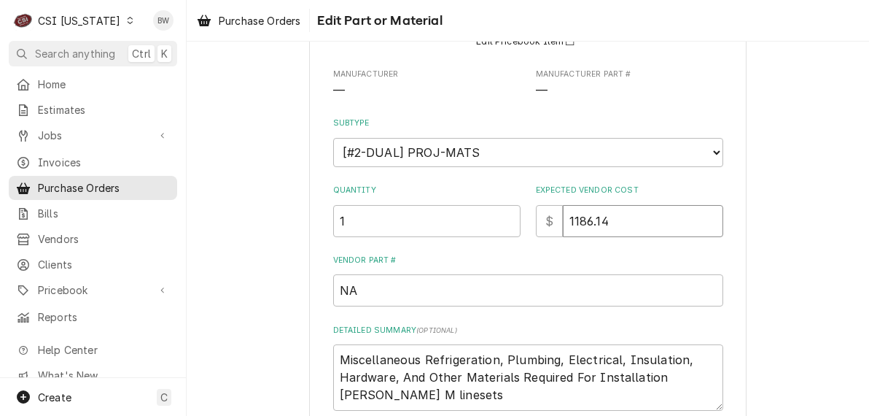
click at [610, 223] on input "1186.14" at bounding box center [643, 221] width 160 height 32
type textarea "x"
type input "1186.1"
type textarea "x"
type input "1186"
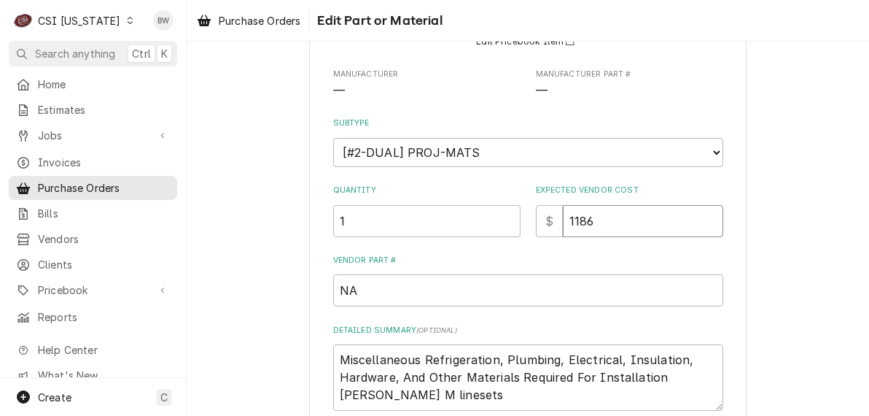
type textarea "x"
type input "1186.0"
type textarea "x"
type input "1186.04"
click at [585, 254] on label "Vendor Part #" at bounding box center [528, 260] width 390 height 12
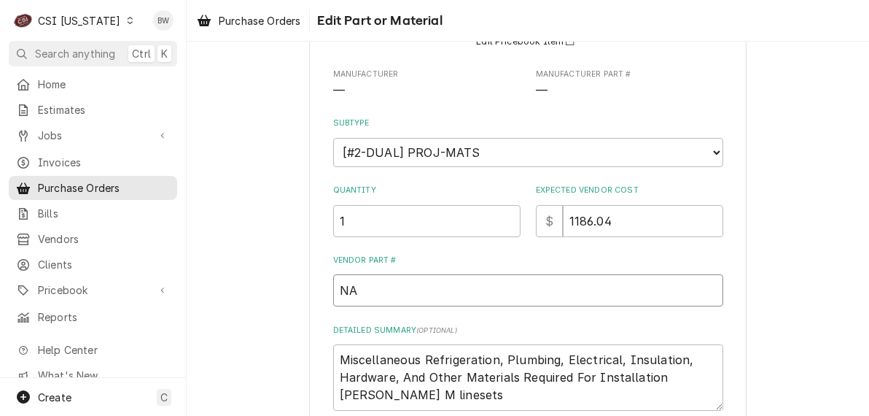
click at [585, 274] on input "NA" at bounding box center [528, 290] width 390 height 32
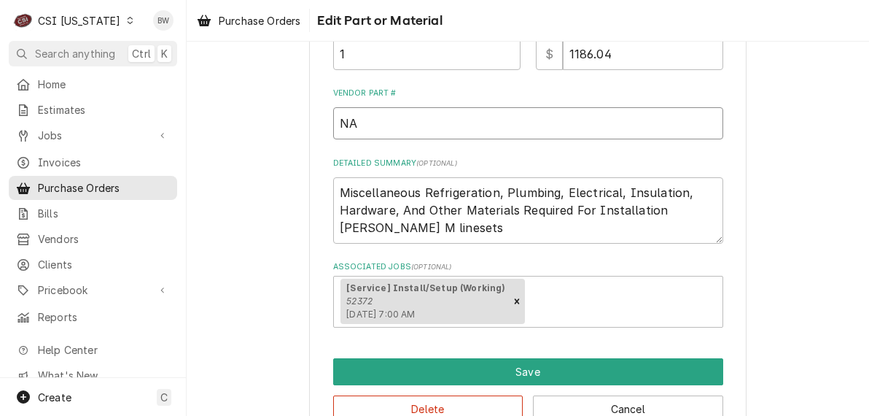
scroll to position [350, 0]
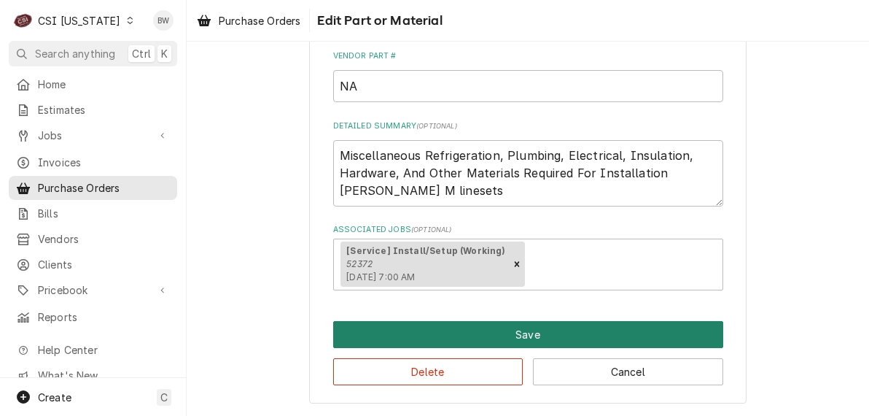
click at [499, 329] on button "Save" at bounding box center [528, 334] width 390 height 27
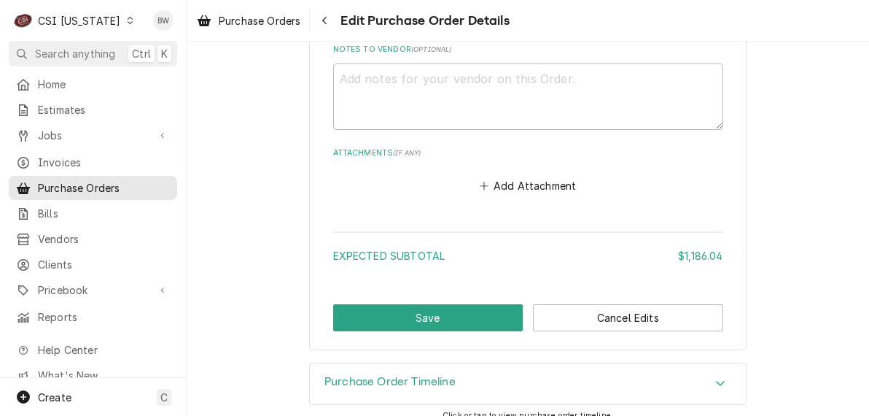
scroll to position [1055, 0]
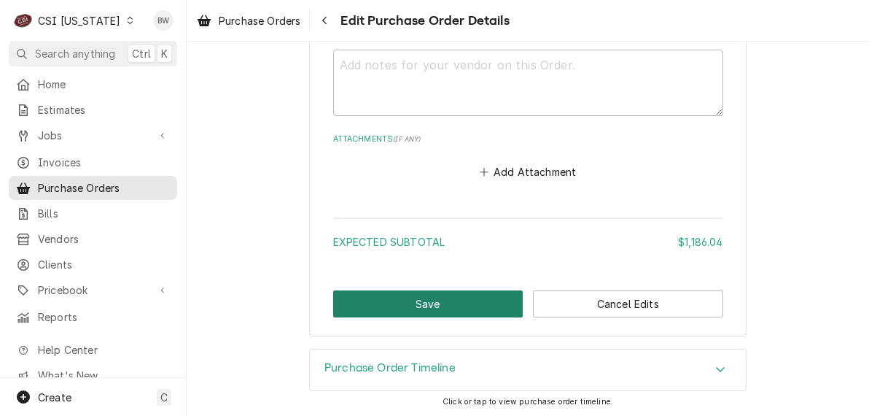
click at [454, 303] on button "Save" at bounding box center [428, 303] width 190 height 27
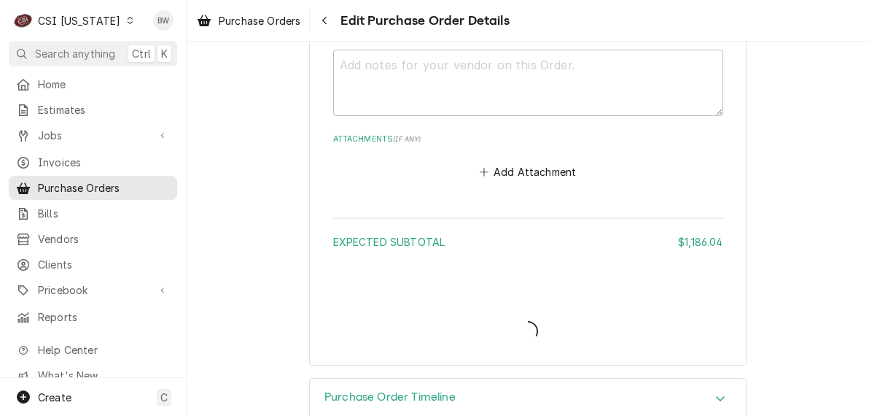
type textarea "x"
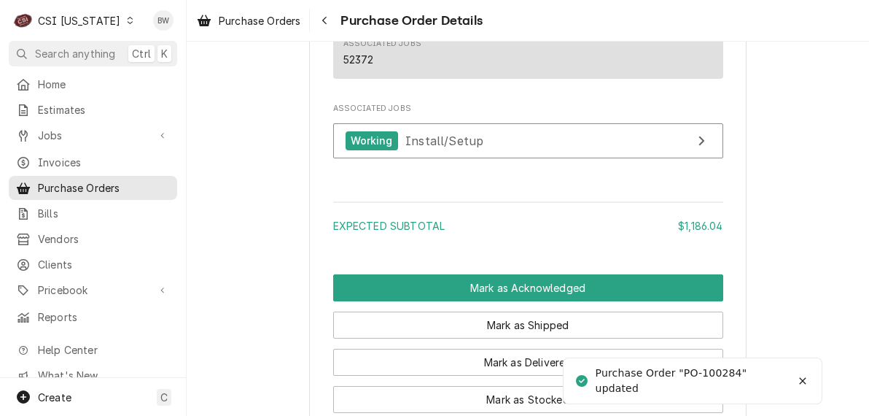
scroll to position [1239, 0]
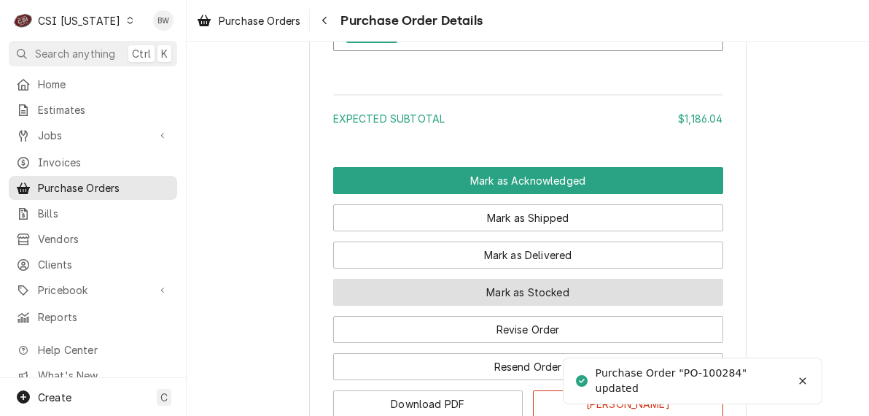
click at [448, 305] on button "Mark as Stocked" at bounding box center [528, 291] width 390 height 27
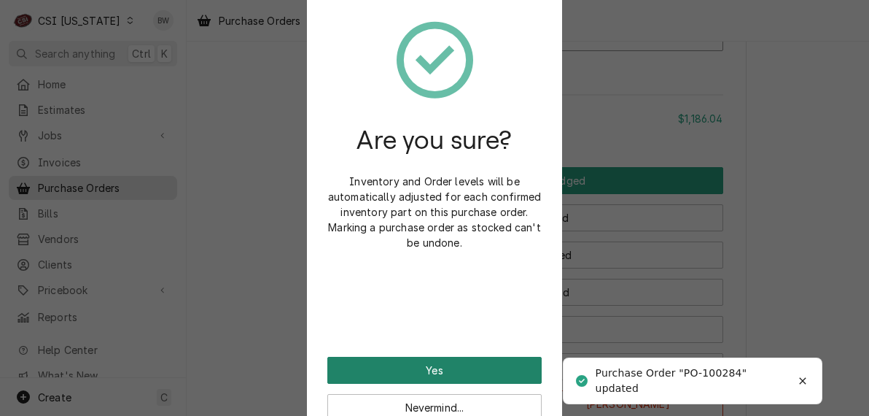
click at [426, 359] on button "Yes" at bounding box center [434, 369] width 214 height 27
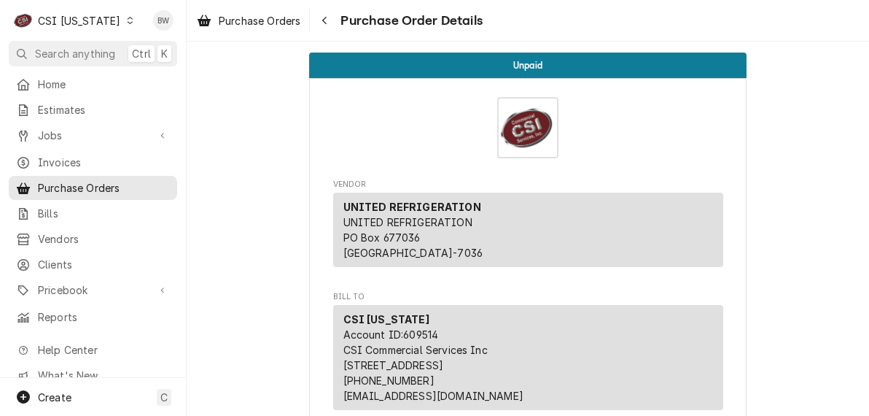
click at [127, 21] on icon "Dynamic Content Wrapper" at bounding box center [130, 20] width 7 height 7
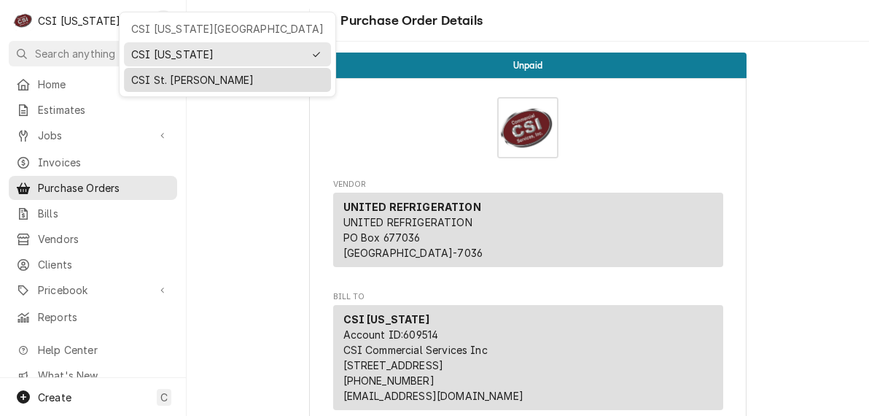
click at [140, 71] on div "CSI St. [PERSON_NAME]" at bounding box center [227, 80] width 201 height 18
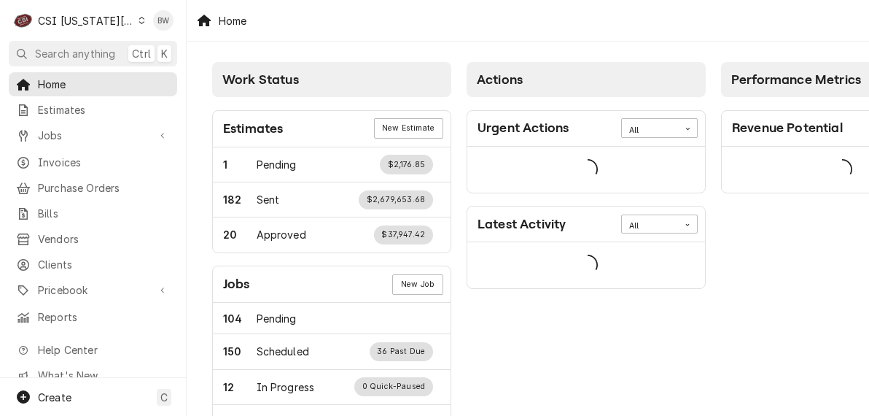
click at [112, 19] on div "CSI Kansas City" at bounding box center [86, 20] width 96 height 15
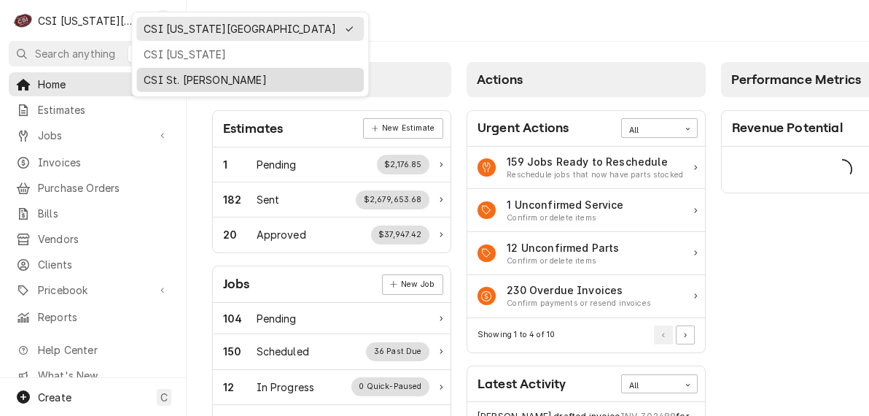
click at [158, 75] on div "CSI St. [PERSON_NAME]" at bounding box center [250, 79] width 213 height 15
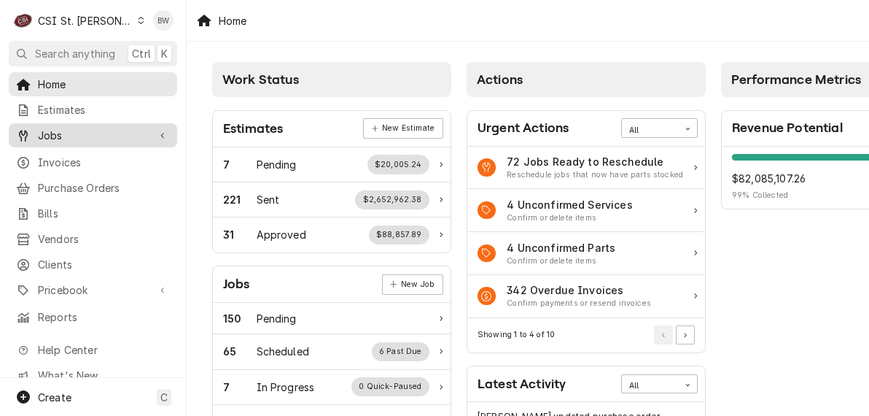
click at [91, 136] on span "Jobs" at bounding box center [93, 135] width 110 height 15
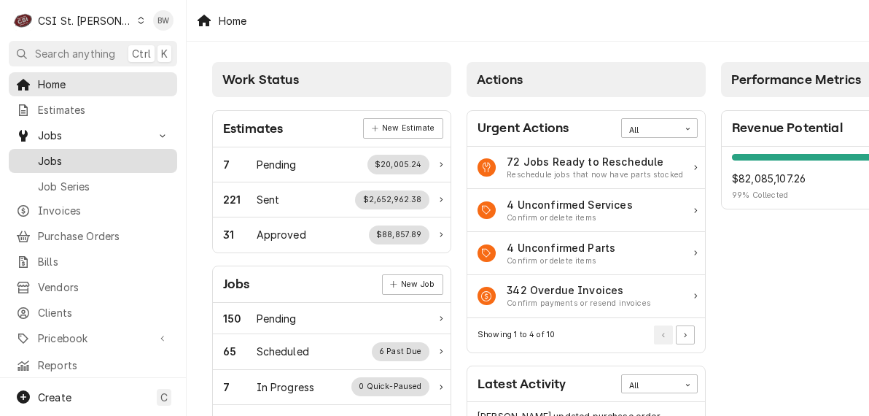
click at [91, 153] on span "Jobs" at bounding box center [104, 160] width 132 height 15
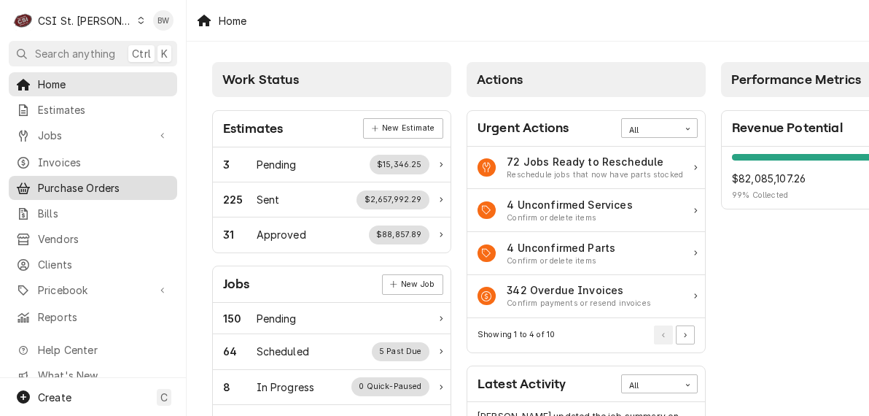
click at [71, 180] on span "Purchase Orders" at bounding box center [104, 187] width 132 height 15
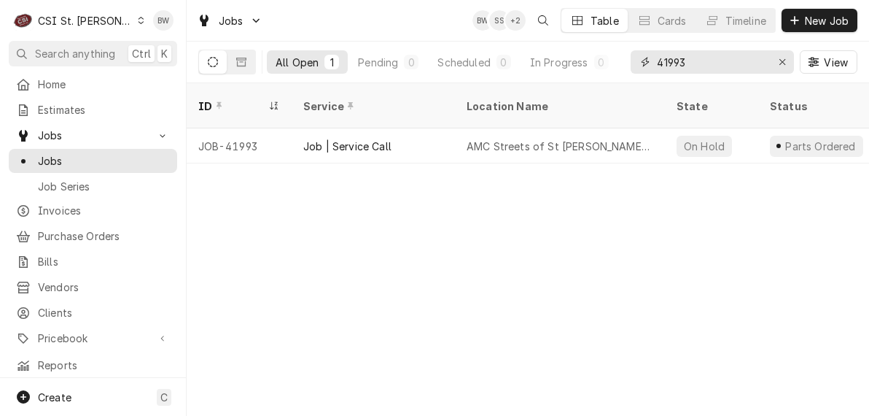
drag, startPoint x: 686, startPoint y: 63, endPoint x: 651, endPoint y: 64, distance: 35.0
click at [651, 64] on div "41993" at bounding box center [712, 61] width 163 height 23
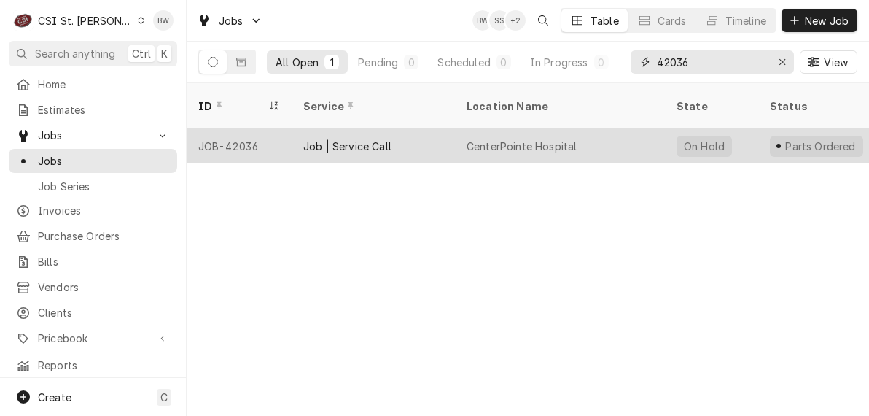
type input "42036"
click at [268, 128] on div "JOB-42036" at bounding box center [239, 145] width 105 height 35
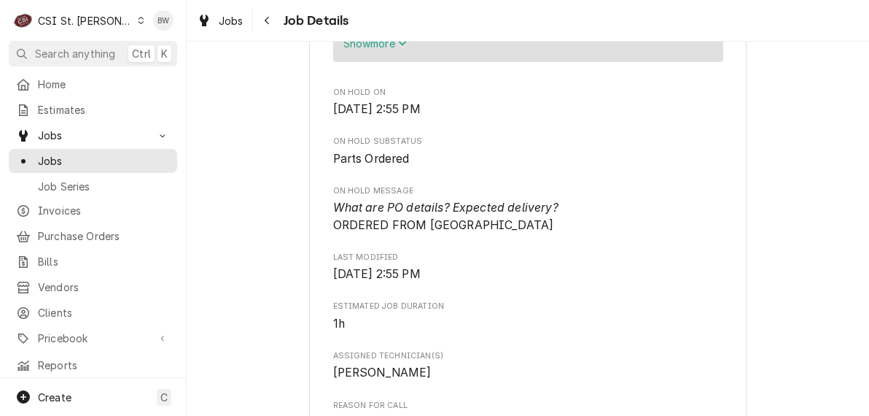
scroll to position [656, 0]
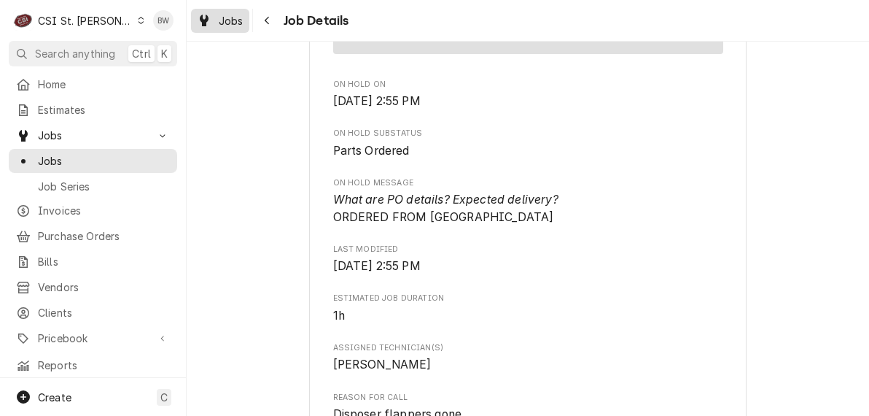
click at [243, 23] on div "Jobs" at bounding box center [220, 21] width 52 height 18
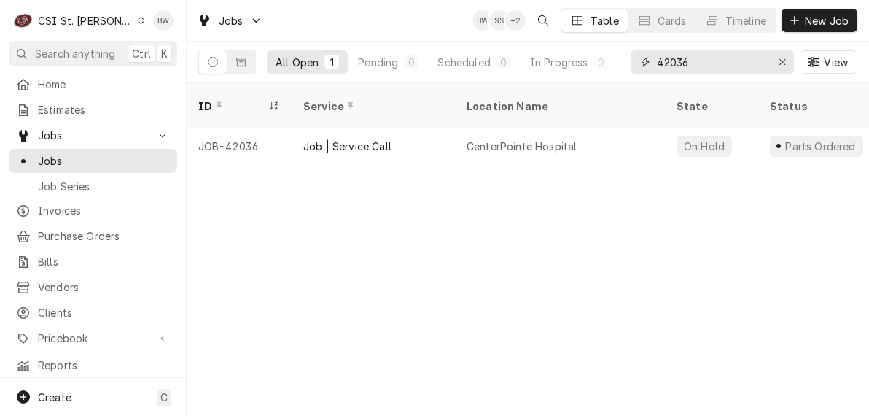
drag, startPoint x: 708, startPoint y: 62, endPoint x: 641, endPoint y: 58, distance: 67.2
click at [641, 58] on div "42036" at bounding box center [712, 61] width 163 height 23
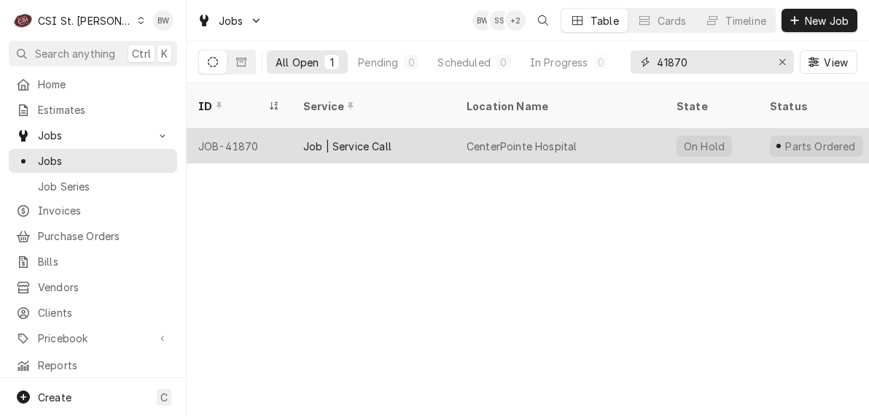
type input "41870"
click at [251, 128] on div "JOB-41870" at bounding box center [239, 145] width 105 height 35
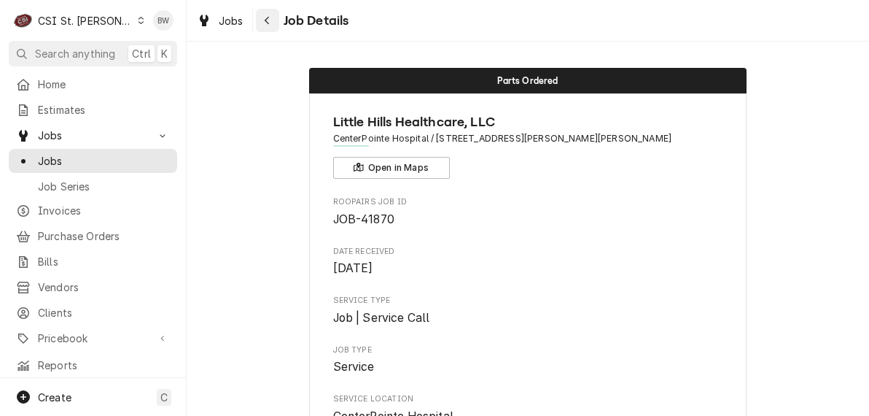
click at [264, 23] on icon "Navigate back" at bounding box center [267, 20] width 7 height 10
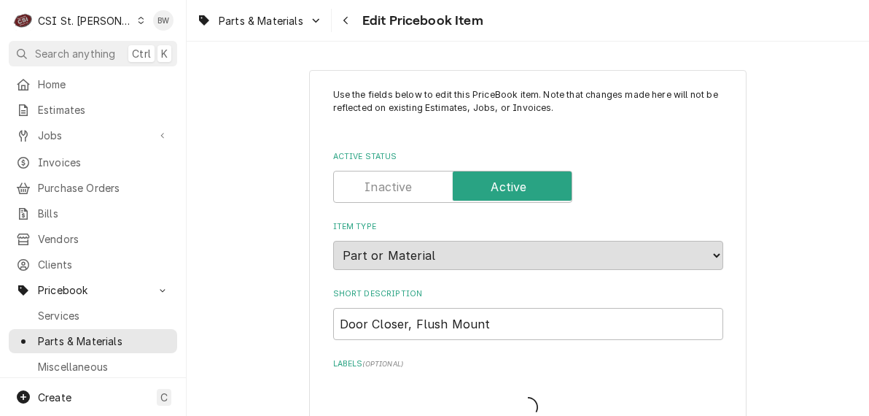
type textarea "x"
click at [511, 31] on div "Parts & Materials Edit Pricebook Item" at bounding box center [528, 20] width 682 height 41
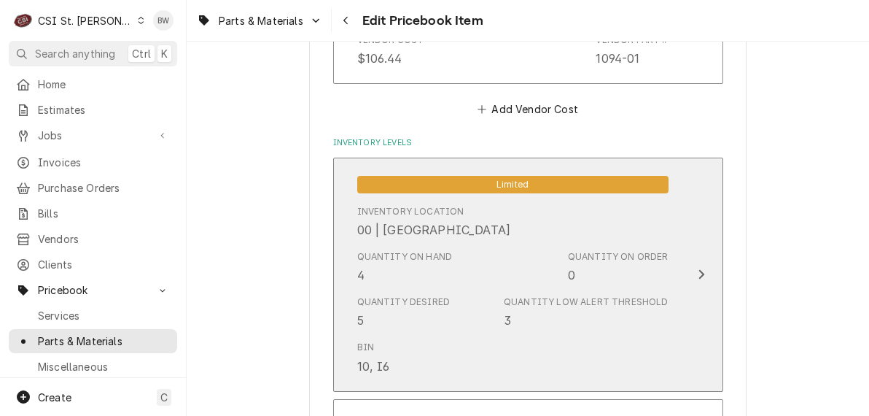
click at [387, 266] on div "Quantity on Hand 4" at bounding box center [404, 267] width 95 height 34
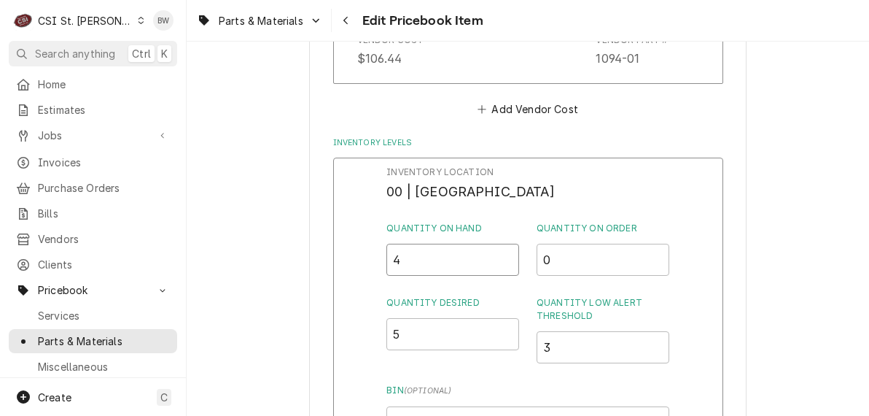
drag, startPoint x: 402, startPoint y: 262, endPoint x: 389, endPoint y: 262, distance: 12.4
click at [389, 262] on input "4" at bounding box center [452, 259] width 133 height 32
type input "3"
click at [379, 256] on div "Inventory Location 00 | STL WAREHOUSE Quantity on Hand 3 Quantity on Order 0 Qu…" at bounding box center [528, 346] width 390 height 379
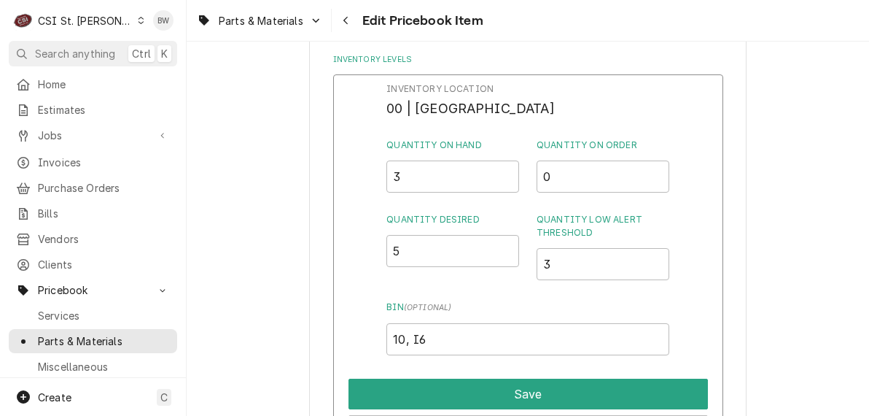
scroll to position [1480, 0]
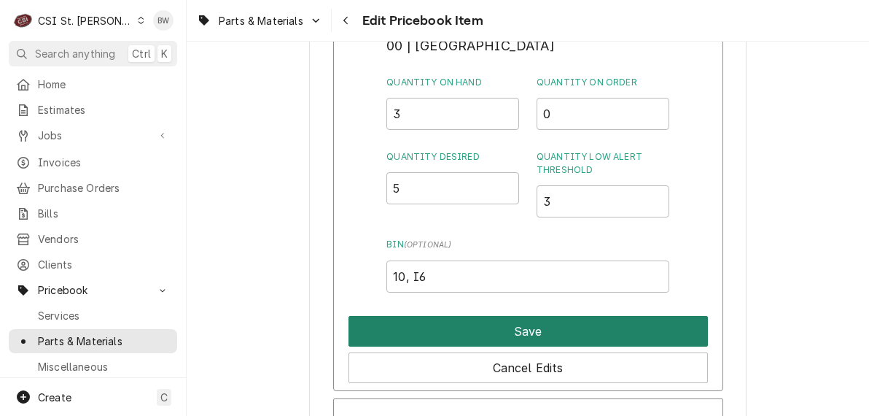
click at [492, 332] on button "Save" at bounding box center [527, 331] width 359 height 31
type textarea "x"
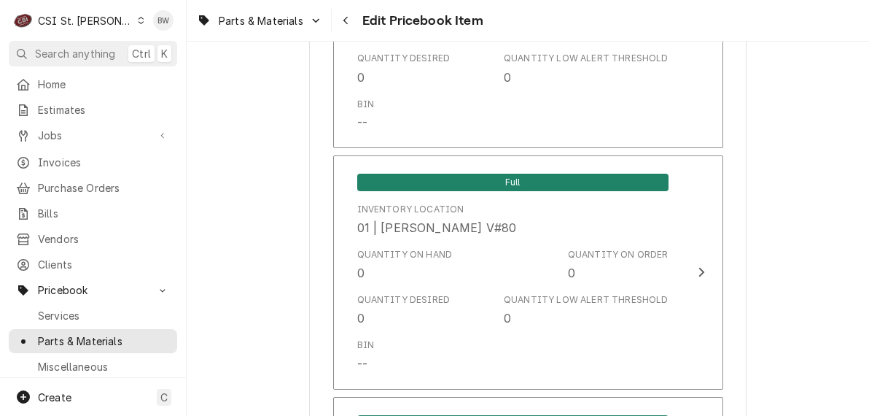
scroll to position [3506, 0]
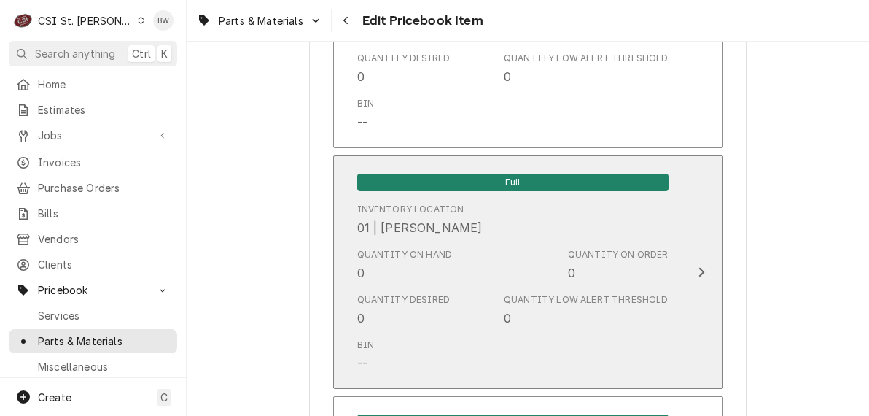
click at [364, 275] on div "Quantity on Hand 0" at bounding box center [404, 265] width 95 height 34
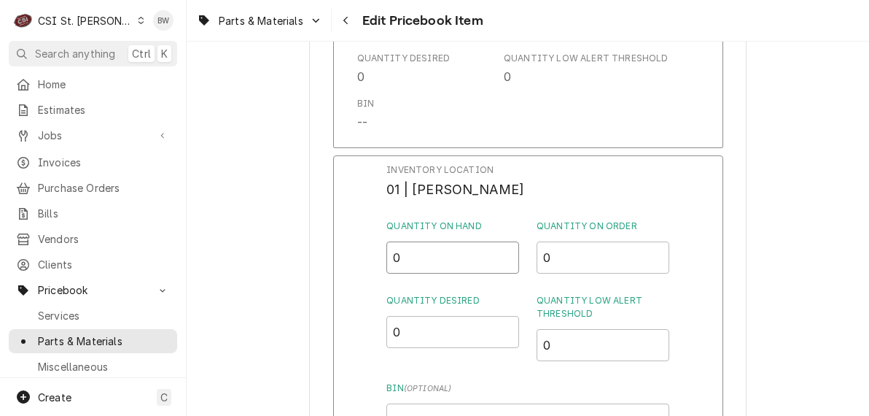
drag, startPoint x: 410, startPoint y: 260, endPoint x: 386, endPoint y: 264, distance: 23.6
click at [386, 264] on div "Inventory Location 01 | KEVIN JORDAN Quantity on Hand 0 Quantity on Order 0 Qua…" at bounding box center [528, 344] width 390 height 379
type input "1"
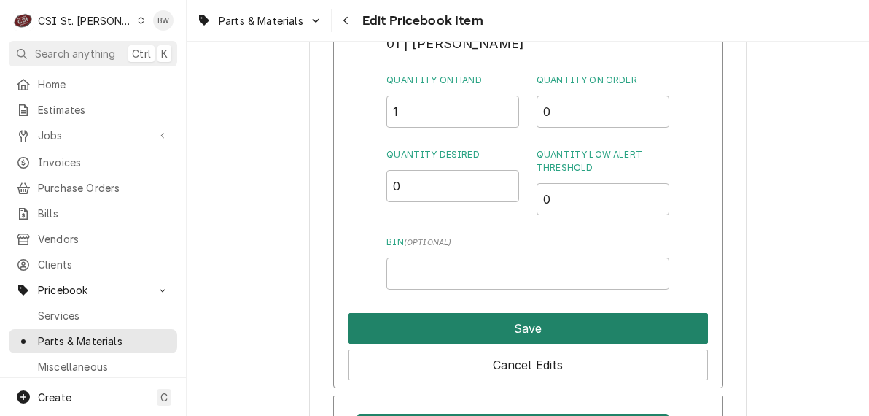
click at [481, 327] on button "Save" at bounding box center [527, 328] width 359 height 31
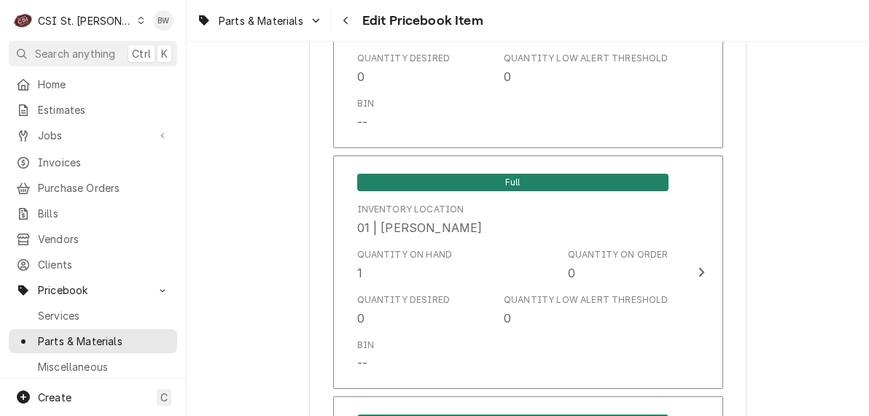
scroll to position [12731, 0]
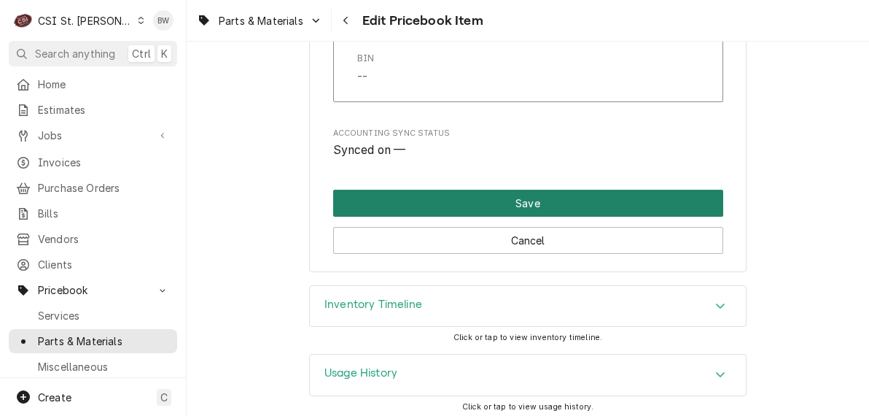
click at [466, 192] on button "Save" at bounding box center [528, 203] width 390 height 27
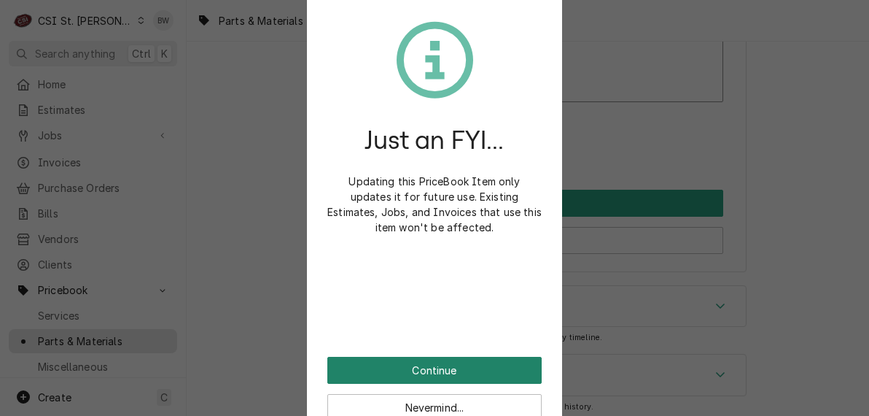
click at [427, 367] on button "Continue" at bounding box center [434, 369] width 214 height 27
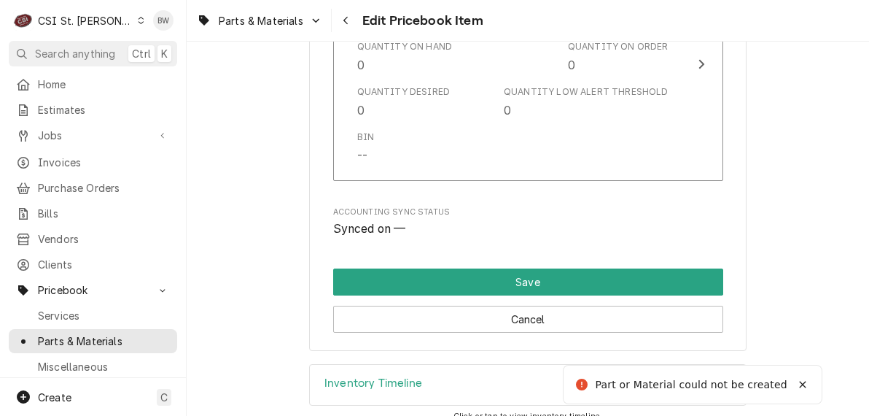
type textarea "x"
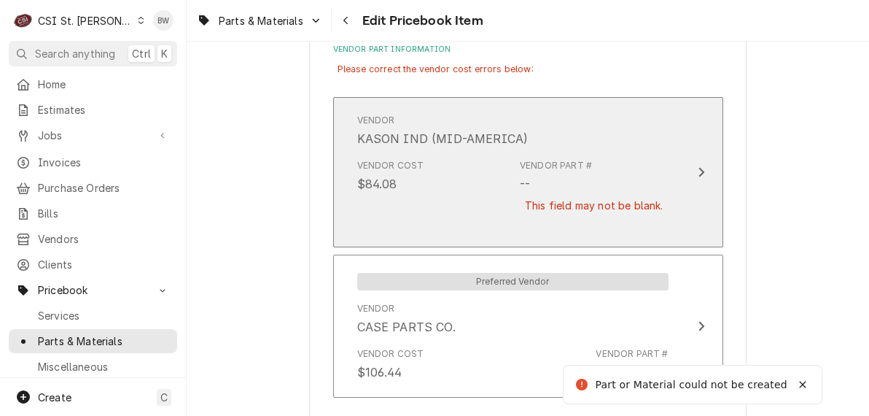
click at [472, 192] on div "Vendor Cost $84.08 Vendor Part # -- This field may not be blank." at bounding box center [512, 194] width 311 height 83
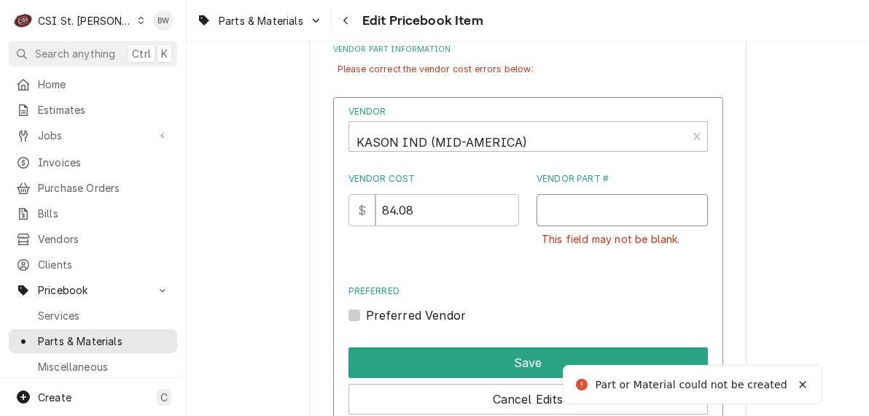
click at [553, 210] on input "Vendor Part #" at bounding box center [622, 210] width 171 height 32
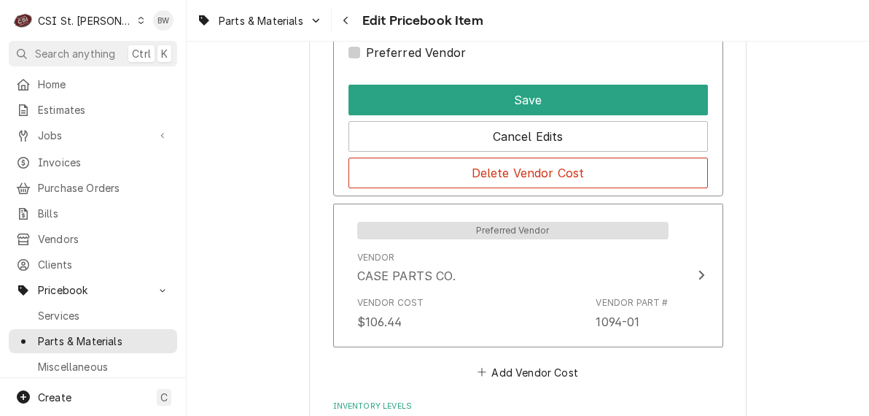
scroll to position [1165, 0]
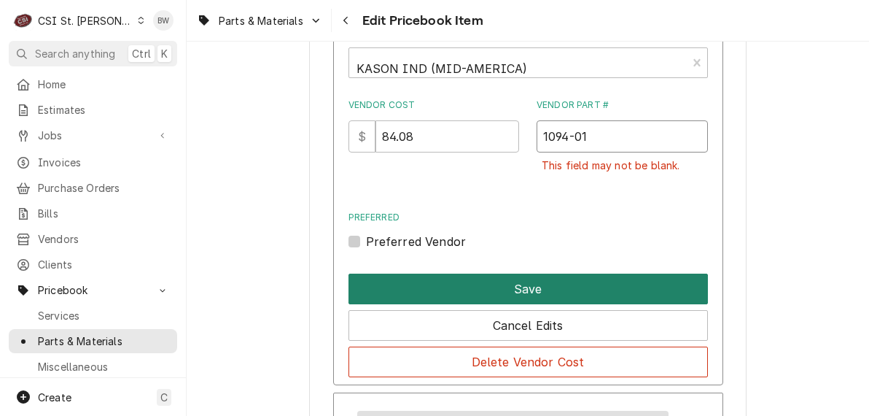
type input "1094-01"
click at [503, 284] on button "Save" at bounding box center [527, 288] width 359 height 31
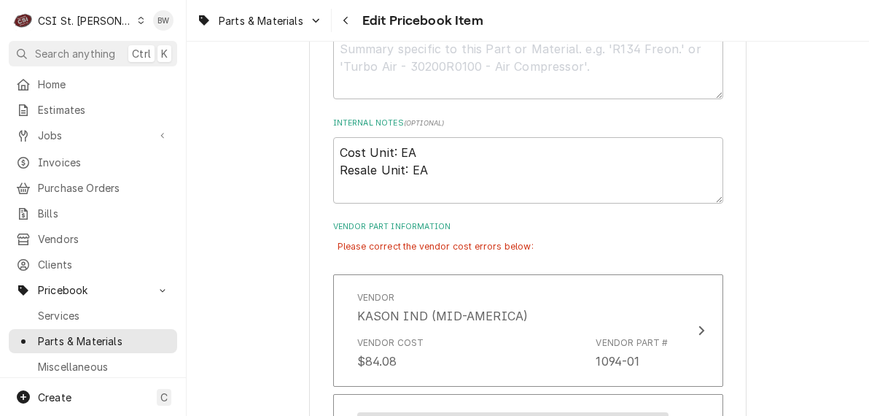
scroll to position [12765, 0]
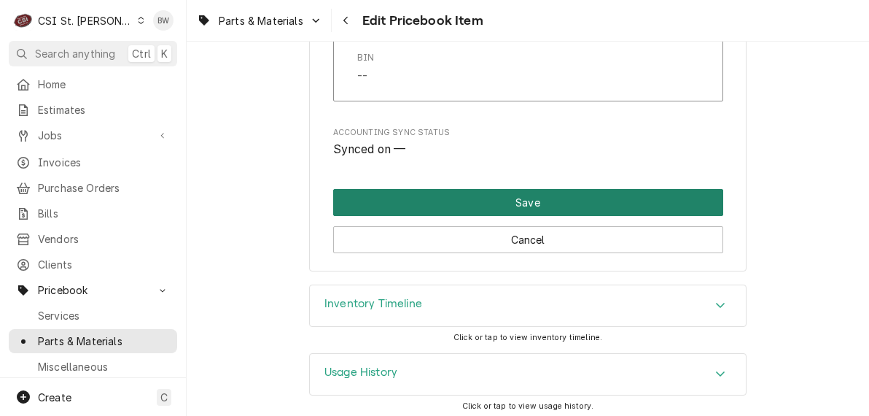
click at [504, 208] on button "Save" at bounding box center [528, 202] width 390 height 27
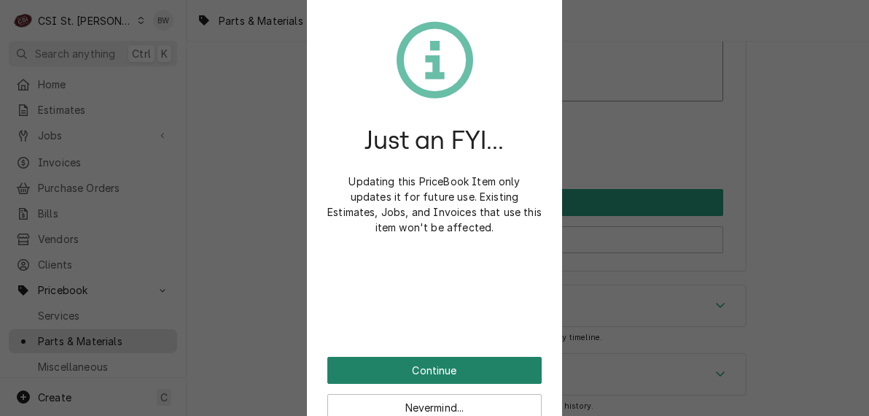
click at [407, 367] on button "Continue" at bounding box center [434, 369] width 214 height 27
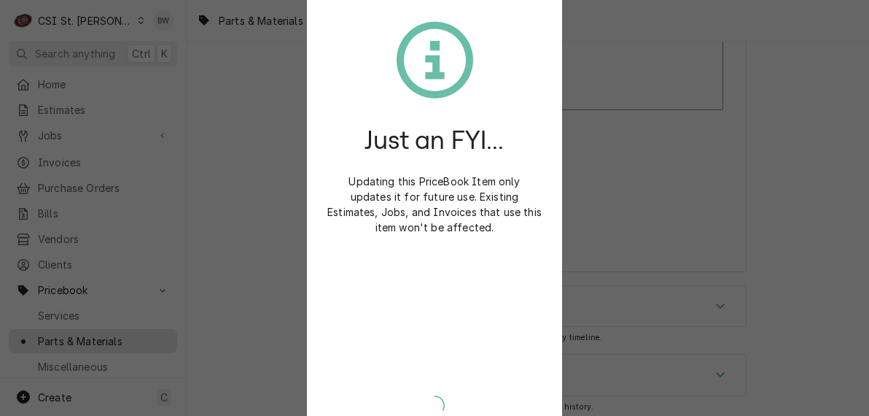
type textarea "x"
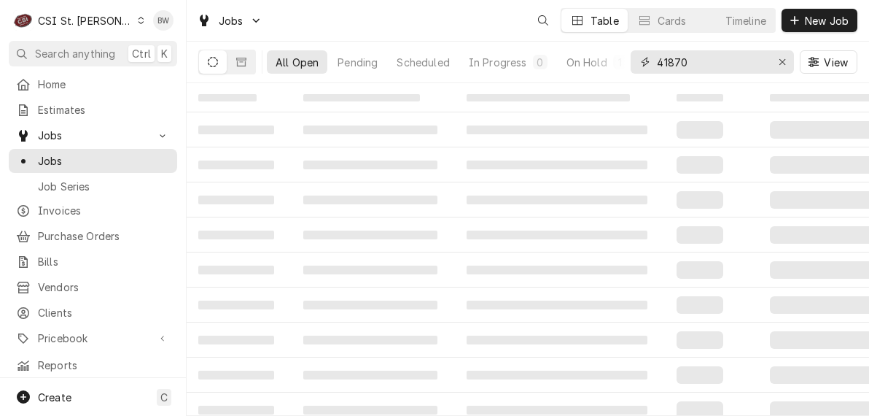
drag, startPoint x: 698, startPoint y: 61, endPoint x: 631, endPoint y: 59, distance: 66.4
click at [631, 59] on div "41870" at bounding box center [712, 61] width 163 height 23
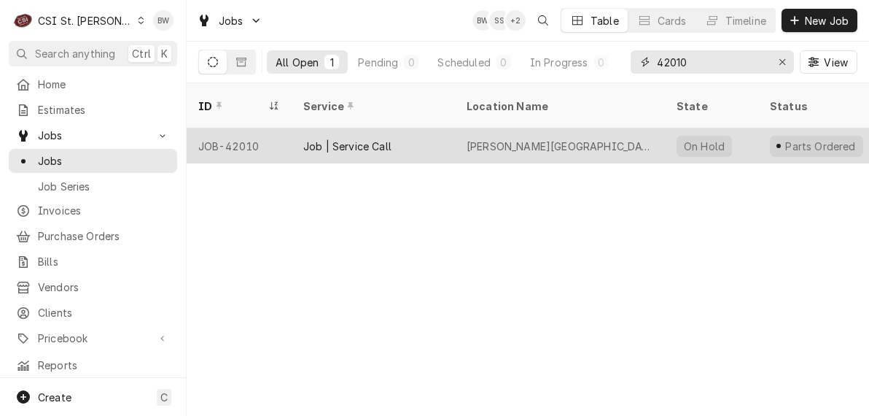
type input "42010"
click at [231, 128] on div "JOB-42010" at bounding box center [239, 145] width 105 height 35
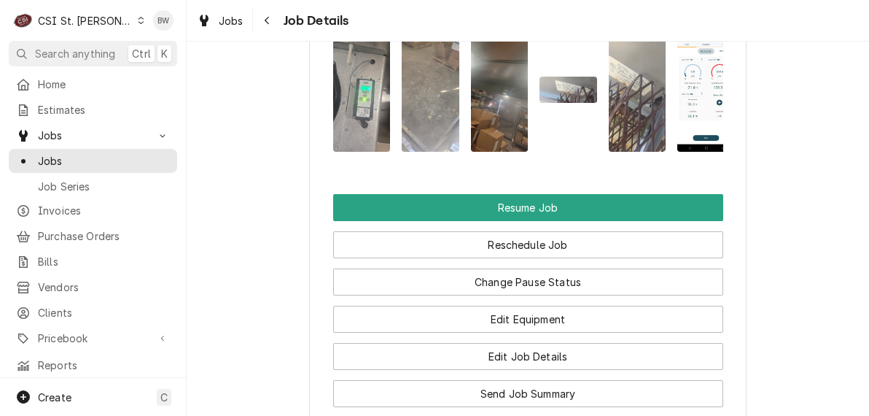
scroll to position [2260, 0]
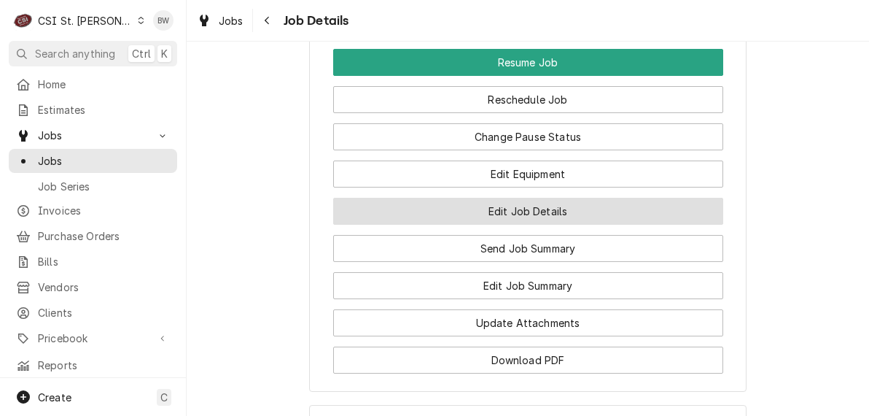
click at [431, 198] on button "Edit Job Details" at bounding box center [528, 211] width 390 height 27
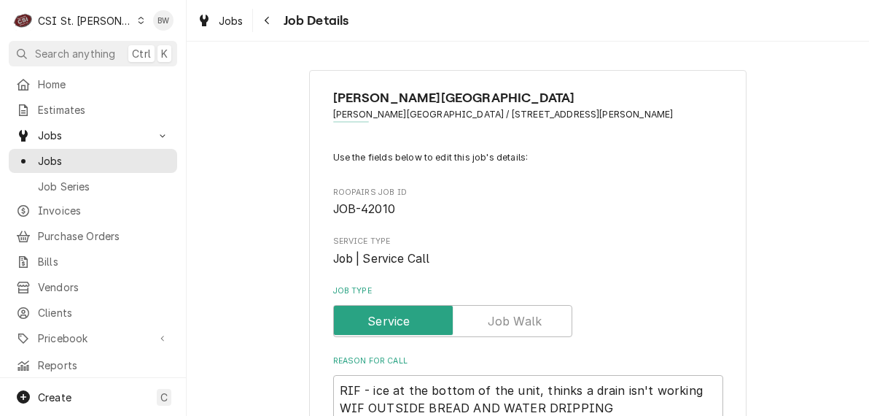
type textarea "x"
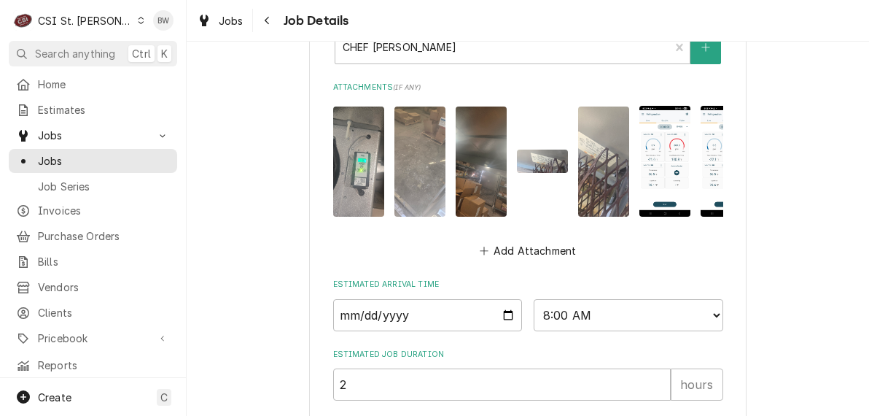
scroll to position [1021, 0]
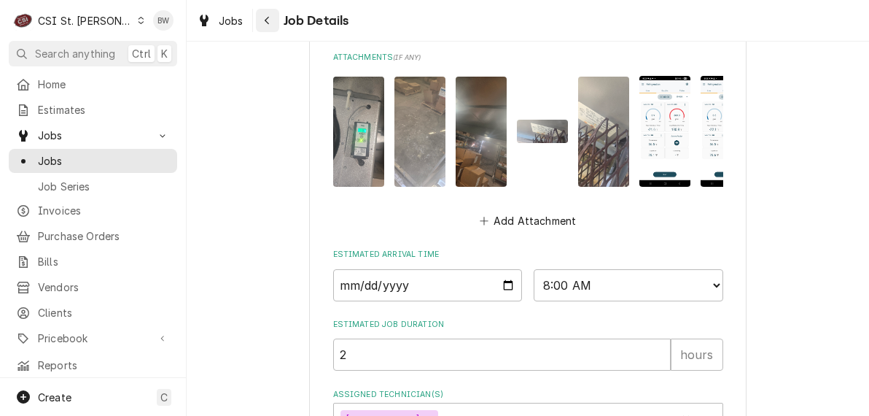
click at [262, 25] on div "Navigate back" at bounding box center [267, 20] width 15 height 15
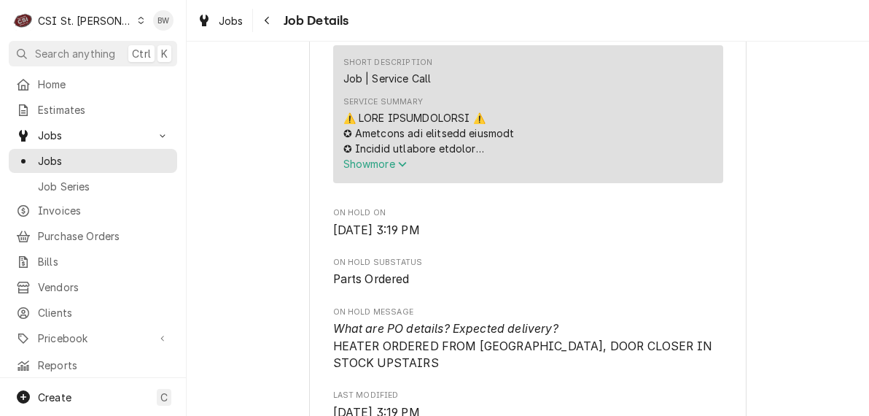
scroll to position [802, 0]
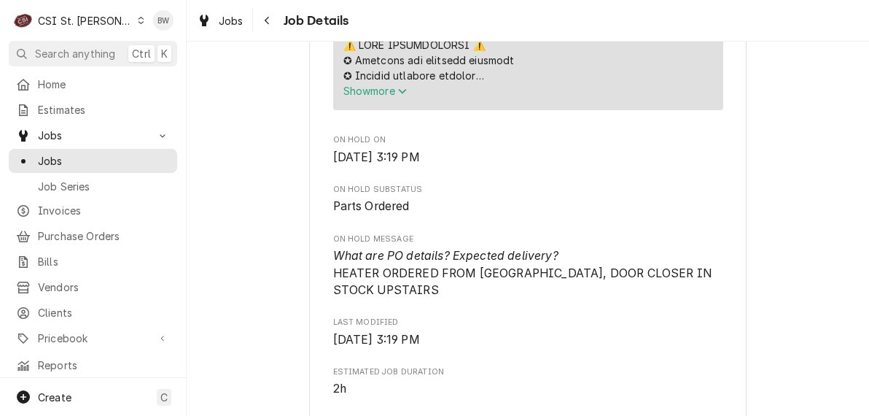
click at [407, 198] on span "Parts Ordered" at bounding box center [528, 206] width 390 height 17
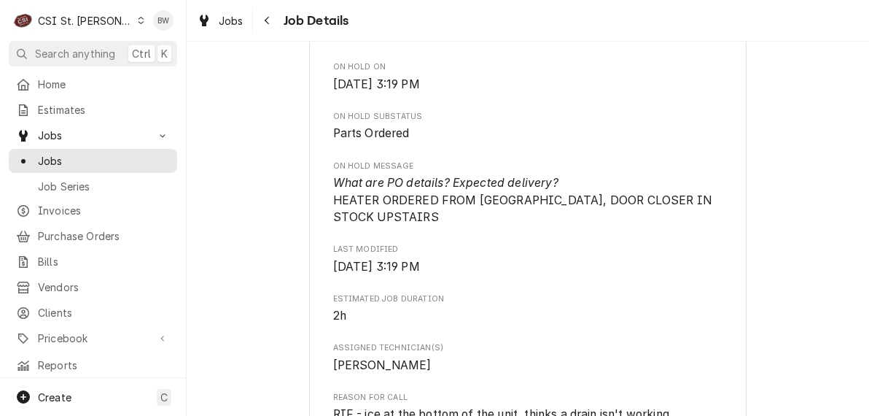
scroll to position [948, 0]
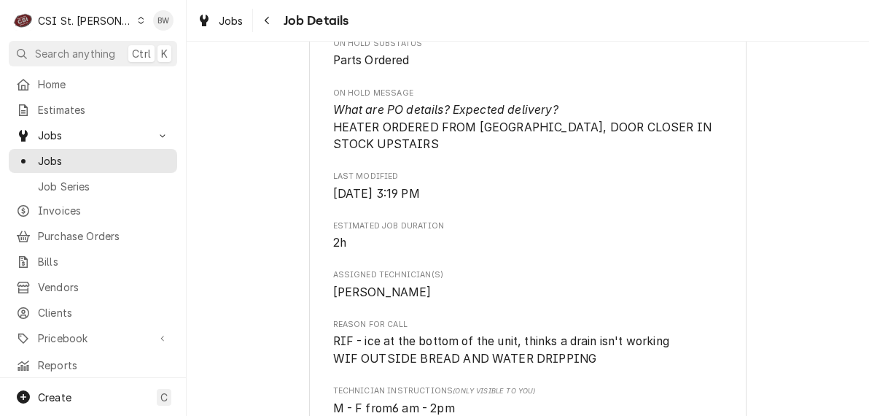
click at [388, 122] on span "What are PO details? Expected delivery? HEATER ORDERED FROM PARTSTOWN, DOOR CLO…" at bounding box center [528, 127] width 390 height 52
click at [388, 130] on span "What are PO details? Expected delivery? HEATER ORDERED FROM PARTSTOWN, DOOR CLO…" at bounding box center [528, 127] width 390 height 52
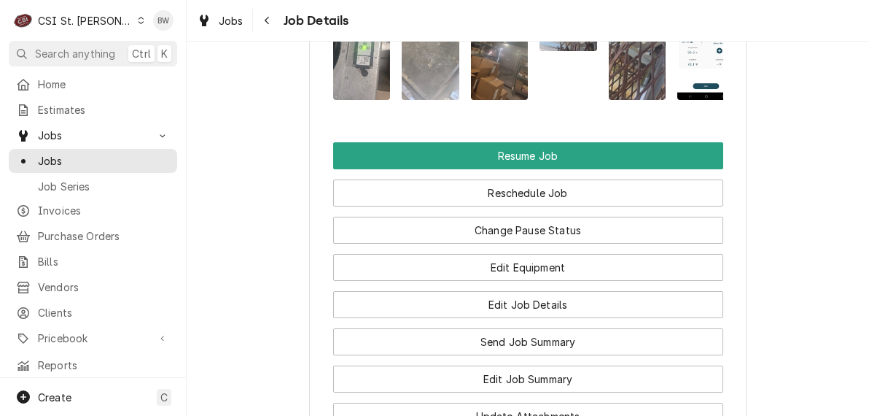
scroll to position [2187, 0]
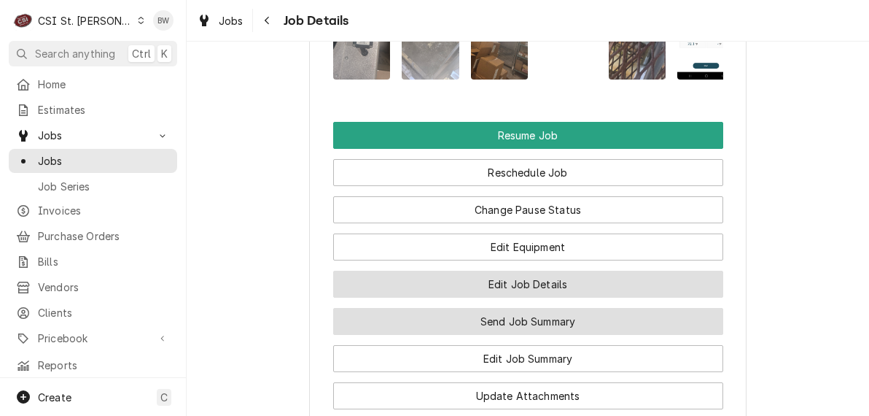
drag, startPoint x: 394, startPoint y: 253, endPoint x: 401, endPoint y: 289, distance: 36.5
click at [401, 288] on div "Resume Job Reschedule Job Change Pause Status Edit Equipment Edit Job Details S…" at bounding box center [528, 284] width 390 height 324
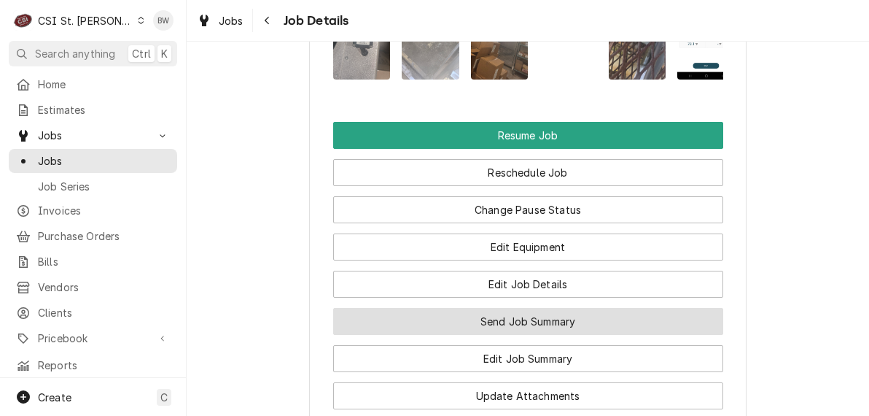
click at [402, 308] on button "Send Job Summary" at bounding box center [528, 321] width 390 height 27
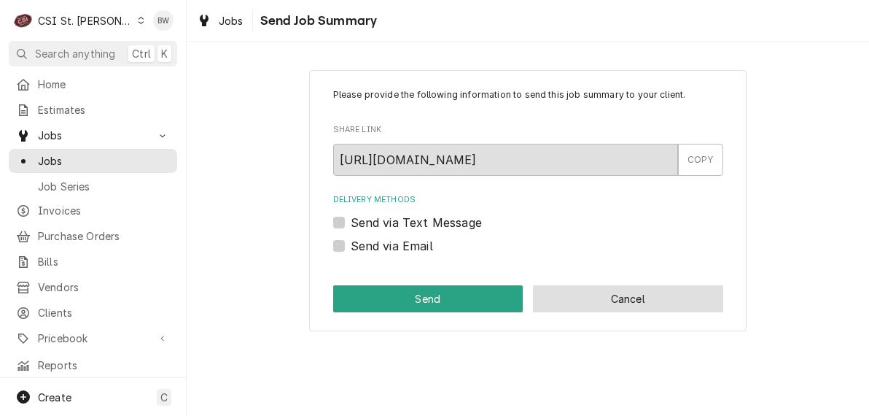
click at [608, 289] on button "Cancel" at bounding box center [628, 298] width 190 height 27
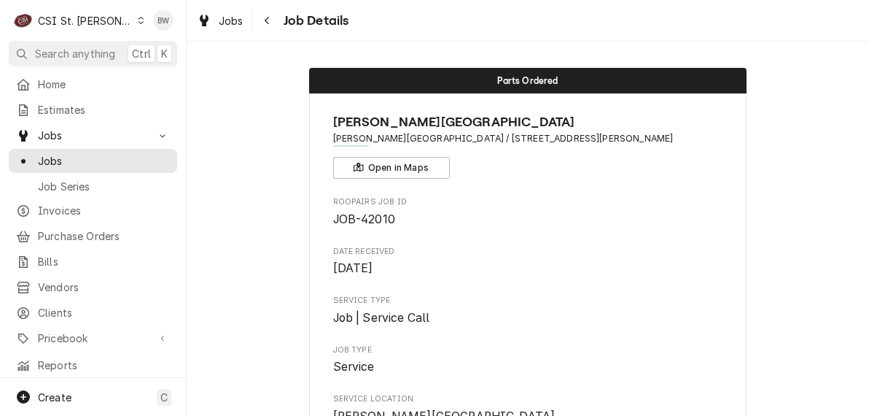
scroll to position [2187, 0]
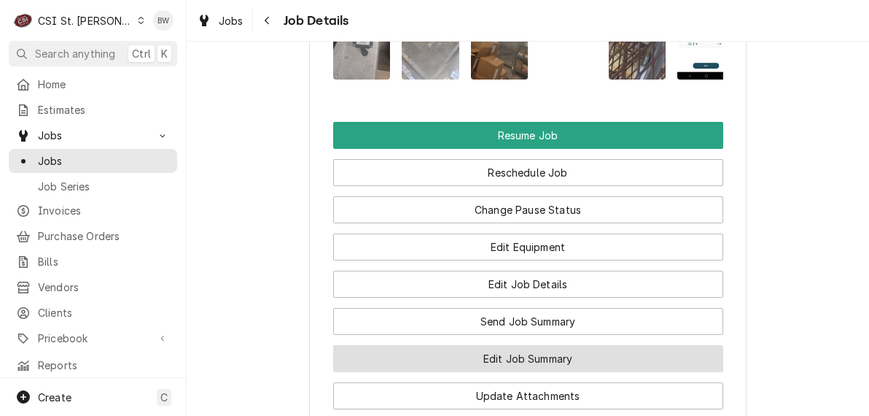
click at [424, 345] on button "Edit Job Summary" at bounding box center [528, 358] width 390 height 27
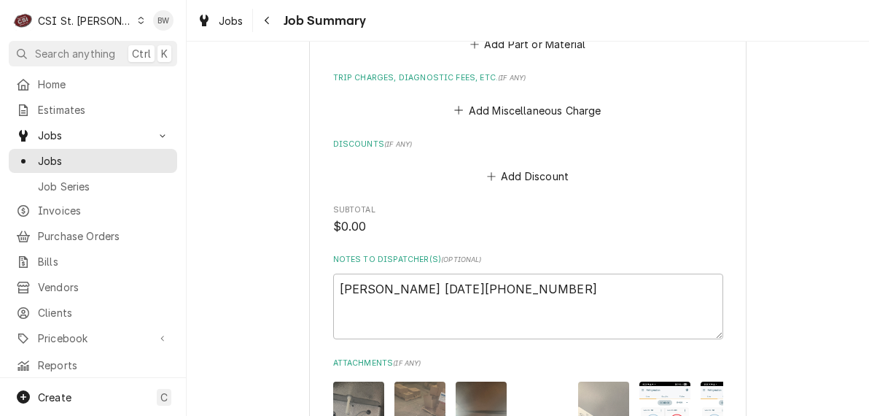
scroll to position [2333, 0]
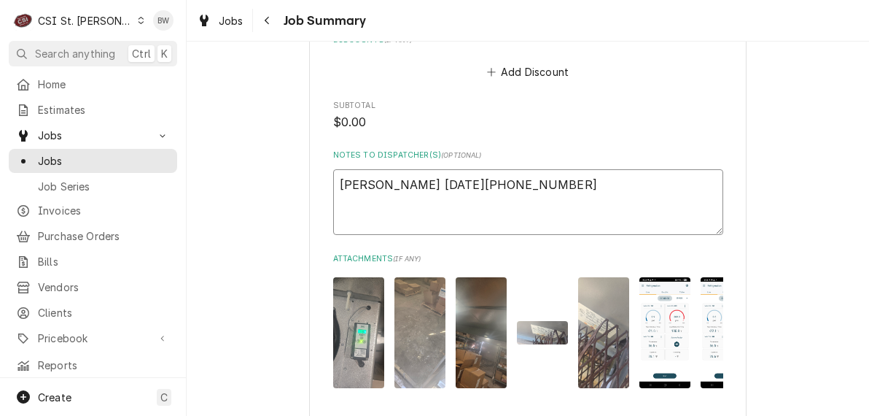
click at [510, 182] on textarea "Kevin j 8/13/25 815-830-300" at bounding box center [528, 202] width 390 height 66
type textarea "x"
type textarea "Kevin j 8/13/25 815-830-300"
type textarea "x"
type textarea "Kevin j 8/13/25 815-830-300 1"
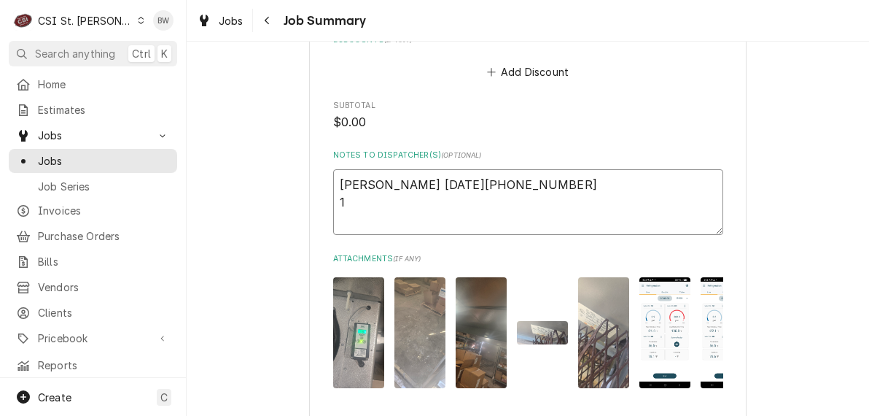
type textarea "x"
type textarea "Kevin j 8/13/25 815-830-300 10"
type textarea "x"
type textarea "Kevin j 8/13/25 815-830-300 109"
type textarea "x"
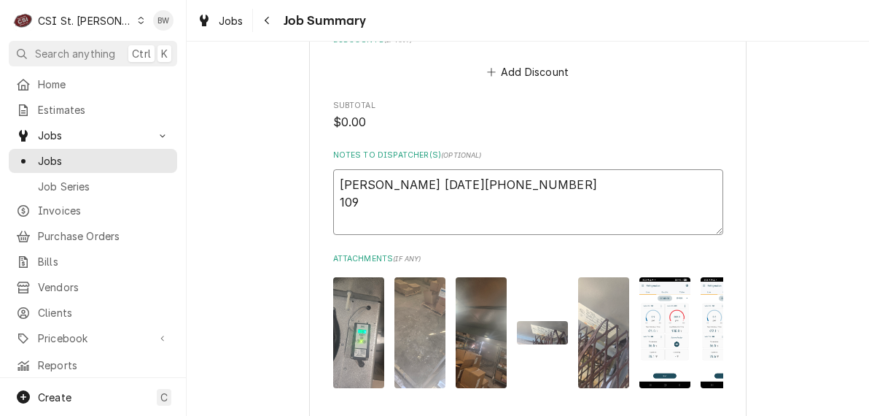
type textarea "Kevin j 8/13/25 815-830-300 1094"
type textarea "x"
type textarea "Kevin j 8/13/25 815-830-300 1094-"
type textarea "x"
type textarea "Kevin j 8/13/25 815-830-300 1094-0"
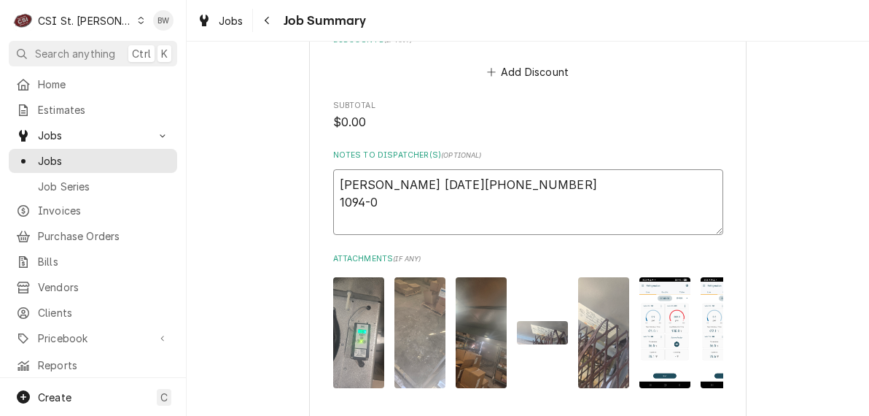
type textarea "x"
type textarea "Kevin j 8/13/25 815-830-300 1094-01"
type textarea "x"
type textarea "Kevin j 8/13/25 815-830-300 1094-01"
type textarea "x"
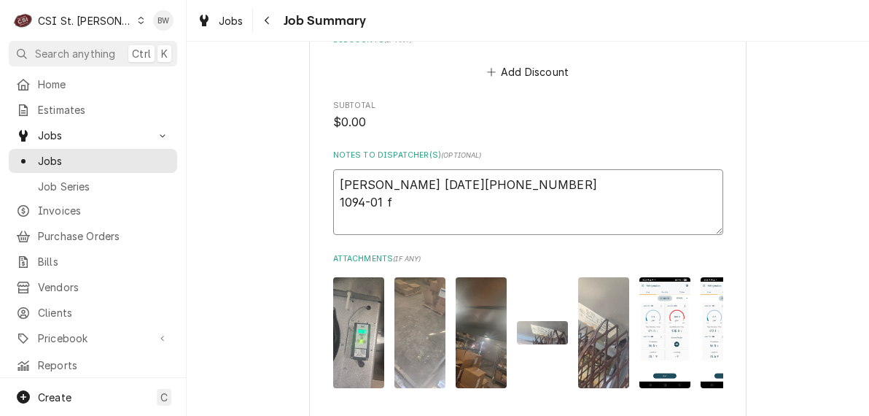
type textarea "Kevin j 8/13/25 815-830-300 1094-01 fr"
type textarea "x"
type textarea "Kevin j 8/13/25 815-830-300 1094-01 fro"
type textarea "x"
type textarea "Kevin j 8/13/25 815-830-300 1094-01 from"
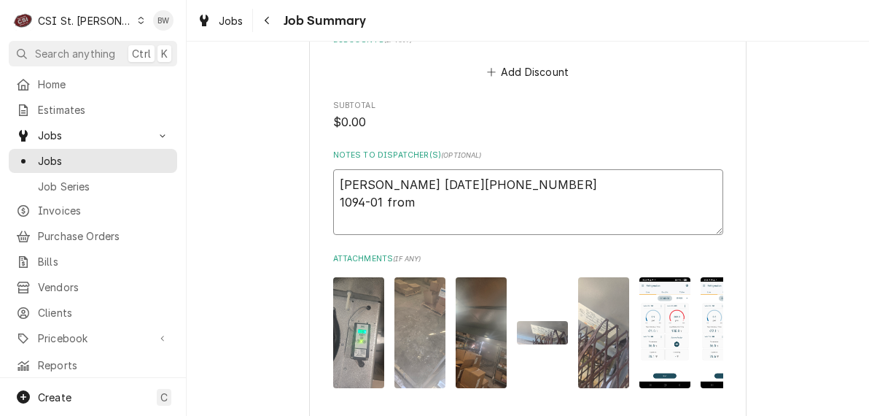
type textarea "x"
type textarea "Kevin j 8/13/25 815-830-300 1094-01 froms"
type textarea "x"
type textarea "Kevin j 8/13/25 815-830-300 1094-01 fromst"
type textarea "x"
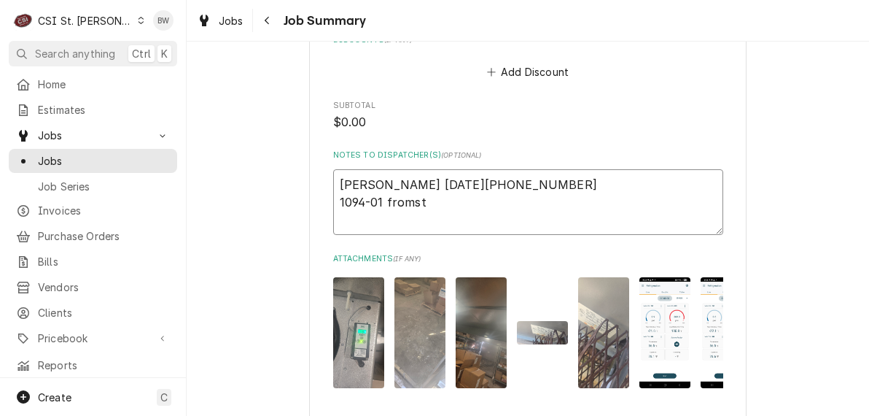
type textarea "Kevin j 8/13/25 815-830-300 1094-01 fromsto"
type textarea "x"
type textarea "Kevin j 8/13/25 815-830-300 1094-01 fromstoc"
type textarea "x"
type textarea "Kevin j 8/13/25 815-830-300 1094-01 fromstocj"
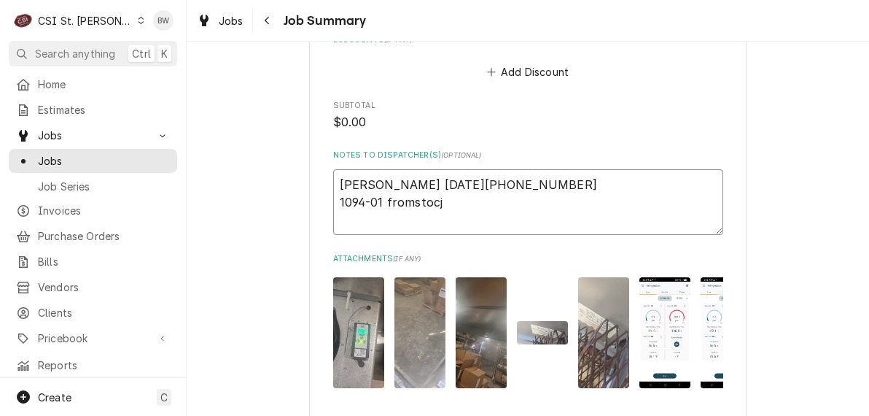
type textarea "x"
type textarea "Kevin j 8/13/25 815-830-300 1094-01 fromstoc"
type textarea "x"
type textarea "Kevin j 8/13/25 815-830-300 1094-01 fromstock"
type textarea "x"
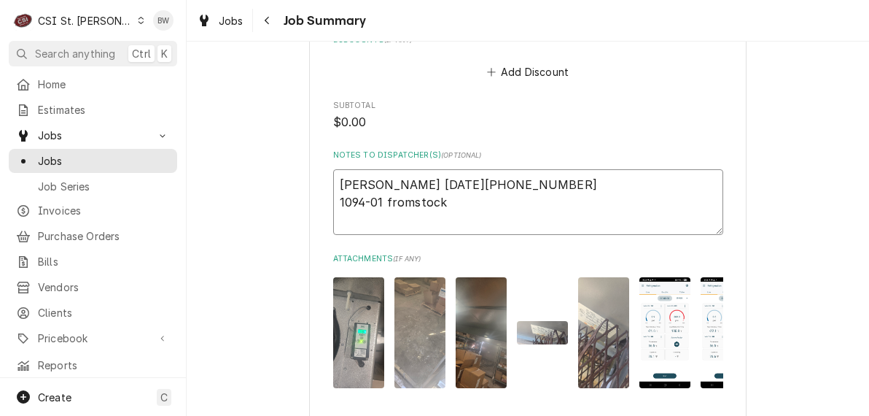
type textarea "Kevin j 8/13/25 815-830-300 1094-01 fromstock"
type textarea "x"
type textarea "Kevin j 8/13/25 815-830-300 1094-01 fromstock"
type textarea "x"
type textarea "Kevin j 8/13/25 815-830-300 1094-01 fromstoc"
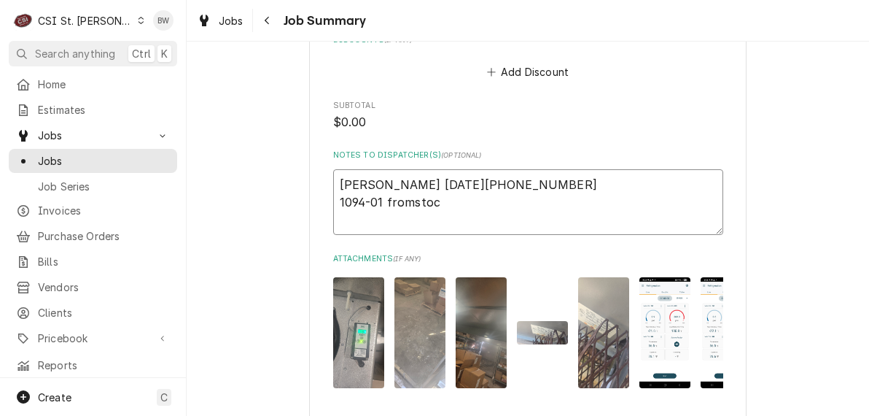
type textarea "x"
type textarea "Kevin j 8/13/25 815-830-300 1094-01 fromsto"
type textarea "x"
type textarea "Kevin j 8/13/25 815-830-300 1094-01 fromst"
type textarea "x"
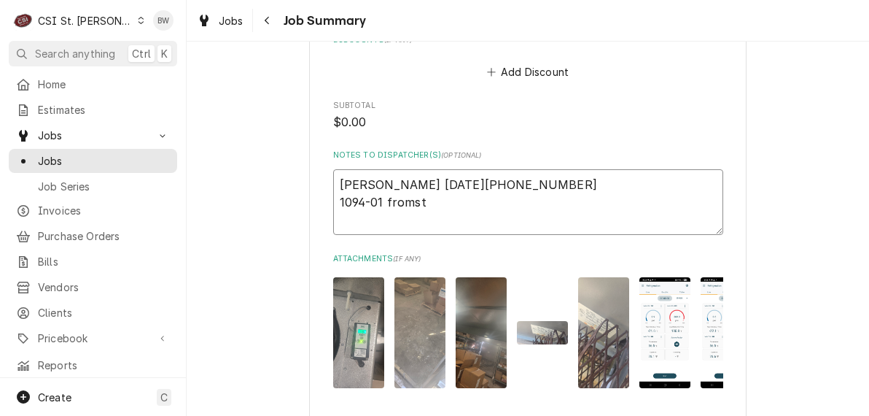
type textarea "Kevin j 8/13/25 815-830-300 1094-01 froms"
type textarea "x"
type textarea "Kevin j 8/13/25 815-830-300 1094-01 from"
type textarea "x"
type textarea "Kevin j 8/13/25 815-830-300 1094-01 from"
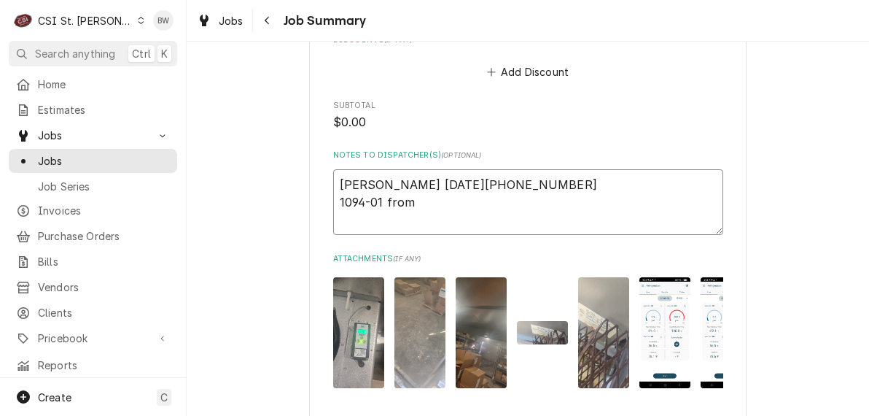
type textarea "x"
type textarea "Kevin j 8/13/25 815-830-300 1094-01 from a"
type textarea "x"
type textarea "Kevin j 8/13/25 815-830-300 1094-01 from at"
type textarea "x"
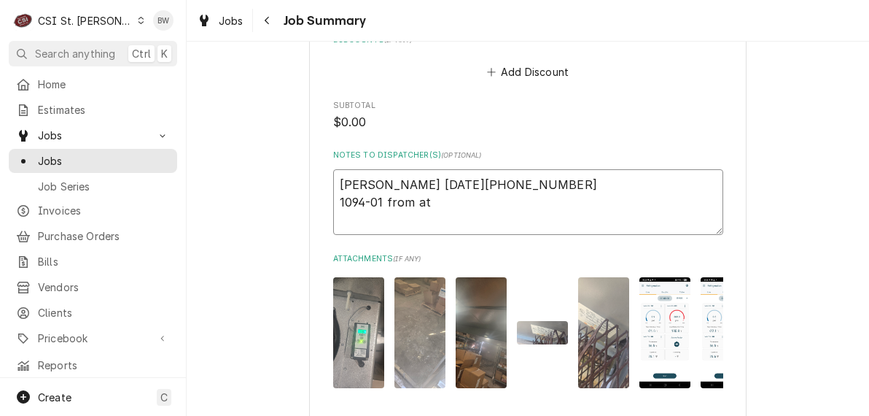
type textarea "Kevin j 8/13/25 815-830-300 1094-01 from ato"
type textarea "x"
type textarea "Kevin j 8/13/25 815-830-300 1094-01 from atoc"
type textarea "x"
type textarea "Kevin j 8/13/25 815-830-300 1094-01 from atock"
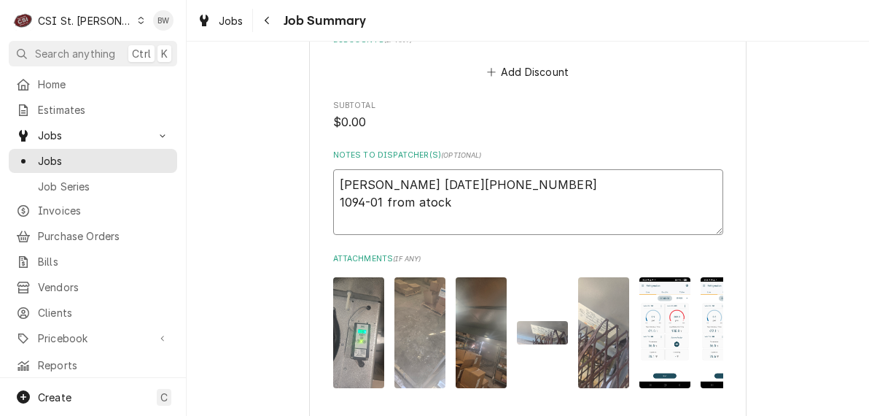
type textarea "x"
type textarea "Kevin j 8/13/25 815-830-300 1094-01 from atock"
type textarea "x"
type textarea "Kevin j 8/13/25 815-830-300 1094-01 from atock o"
type textarea "x"
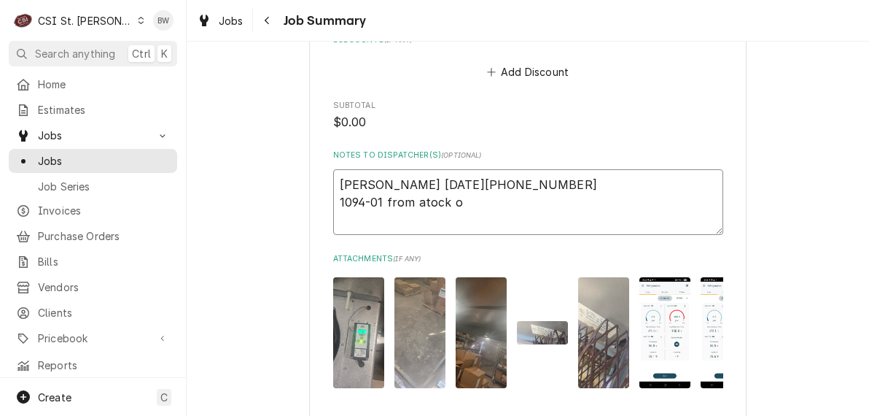
type textarea "Kevin j 8/13/25 815-830-300 1094-01 from atock on"
type textarea "x"
type textarea "Kevin j 8/13/25 815-830-300 1094-01 from atock on"
type textarea "x"
type textarea "Kevin j 8/13/25 815-830-300 1094-01 from atock on Ke"
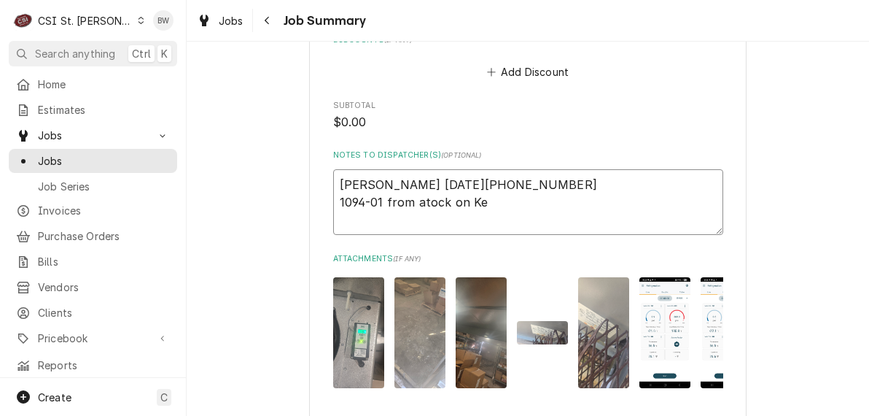
type textarea "x"
type textarea "Kevin j 8/13/25 815-830-300 1094-01 from atock on Kev"
type textarea "x"
type textarea "Kevin j 8/13/25 815-830-300 1094-01 from atock on Kev J"
type textarea "x"
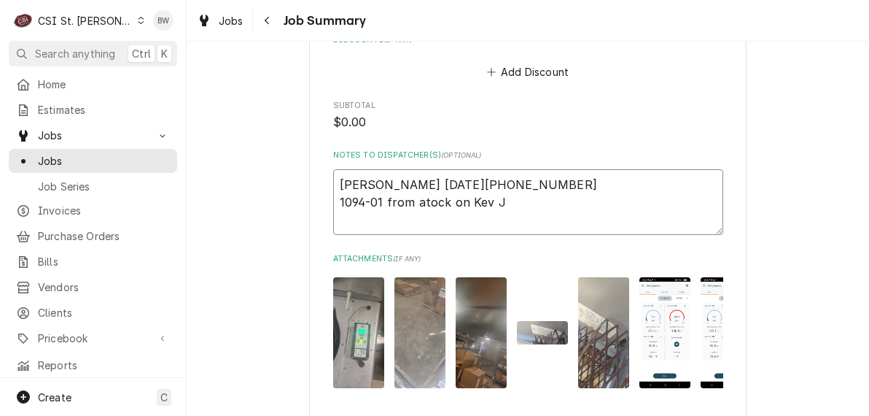
type textarea "Kevin j 8/13/25 815-830-300 1094-01 from atock on Kev J"
type textarea "x"
type textarea "Kevin j 8/13/25 815-830-300 1094-01 from atock on Kev J s"
type textarea "x"
type textarea "Kevin j 8/13/25 815-830-300 1094-01 from atock on Kev J sh"
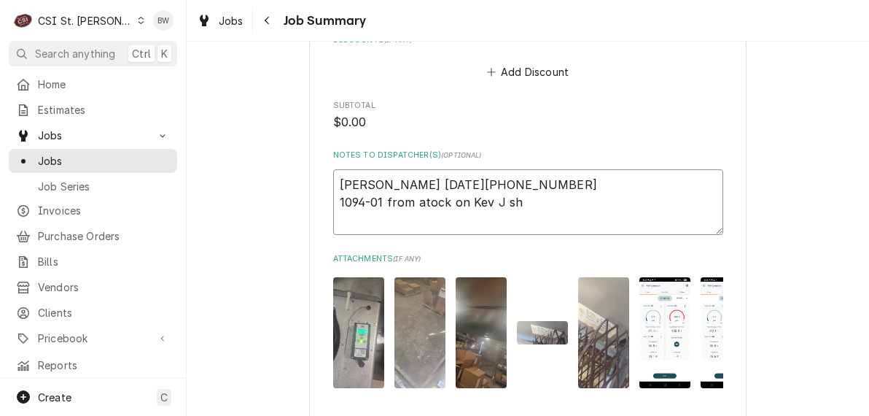
type textarea "x"
type textarea "Kevin j 8/13/25 815-830-300 1094-01 from atock on Kev J she"
type textarea "x"
type textarea "Kevin j 8/13/25 815-830-300 1094-01 from atock on Kev J shel"
type textarea "x"
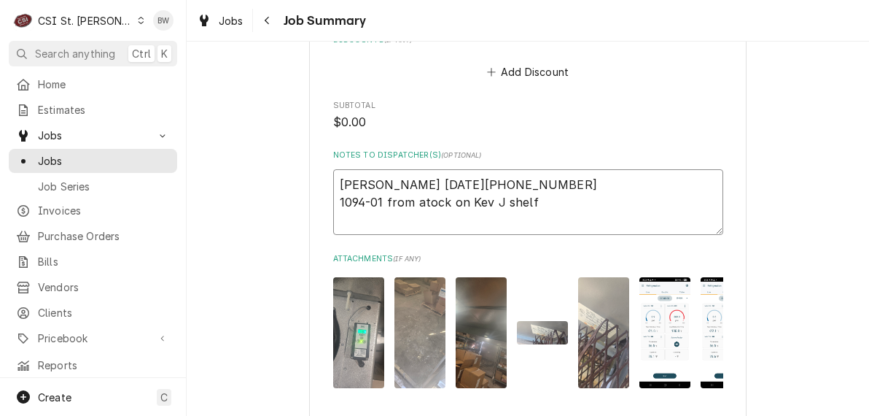
type textarea "Kevin j 8/13/25 815-830-300 1094-01 from atock on Kev J shelf"
type textarea "x"
type textarea "Kevin j 8/13/25 815-830-300 1094-01 from atock on Kev J shelf w"
type textarea "x"
type textarea "Kevin j 8/13/25 815-830-300 1094-01 from atock on Kev J shelf wa"
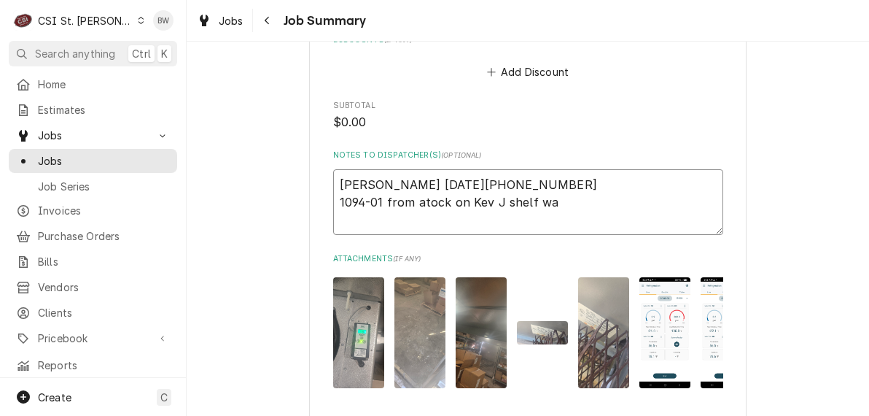
type textarea "x"
type textarea "Kevin j 8/13/25 815-830-300 1094-01 from atock on Kev J shelf wai"
type textarea "x"
type textarea "Kevin j 8/13/25 815-830-300 1094-01 from atock on Kev J shelf wait"
type textarea "x"
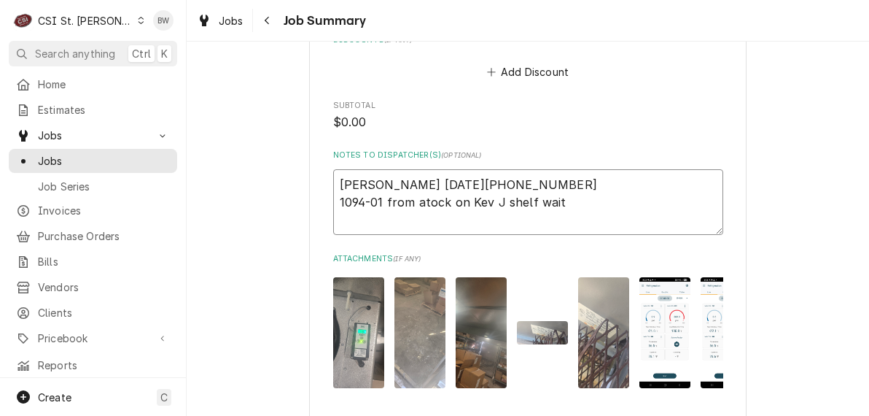
type textarea "Kevin j 8/13/25 815-830-300 1094-01 from atock on Kev J shelf waiti"
type textarea "x"
type textarea "Kevin j 8/13/25 815-830-300 1094-01 from atock on Kev J shelf waitin"
type textarea "x"
type textarea "Kevin j 8/13/25 815-830-300 1094-01 from atock on Kev J shelf waiting"
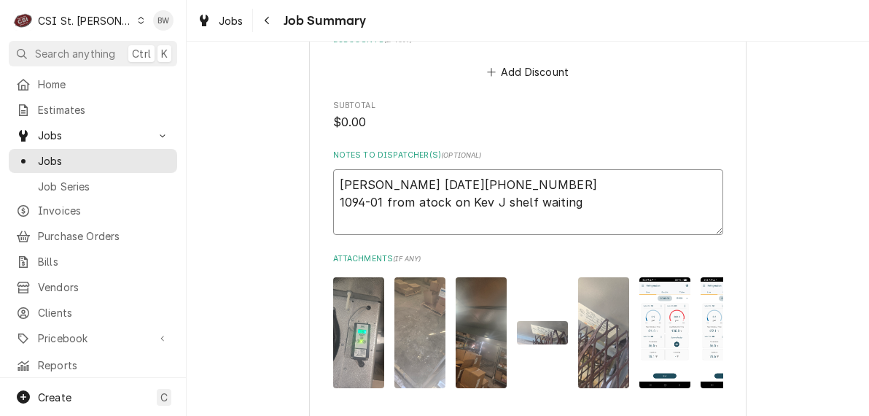
type textarea "x"
type textarea "Kevin j 8/13/25 815-830-300 1094-01 from atock on Kev J shelf waiting"
type textarea "x"
type textarea "Kevin j 8/13/25 815-830-300 1094-01 from atock on Kev J shelf waiting fo"
type textarea "x"
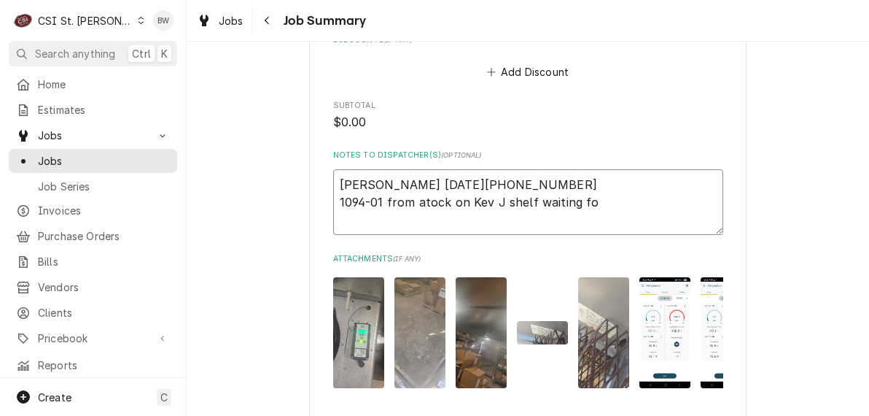
type textarea "Kevin j 8/13/25 815-830-300 1094-01 from atock on Kev J shelf waiting foe"
type textarea "x"
type textarea "Kevin j 8/13/25 815-830-300 1094-01 from atock on Kev J shelf waiting foe r"
type textarea "x"
type textarea "Kevin j 8/13/25 815-830-300 1094-01 from atock on Kev J shelf waiting foe"
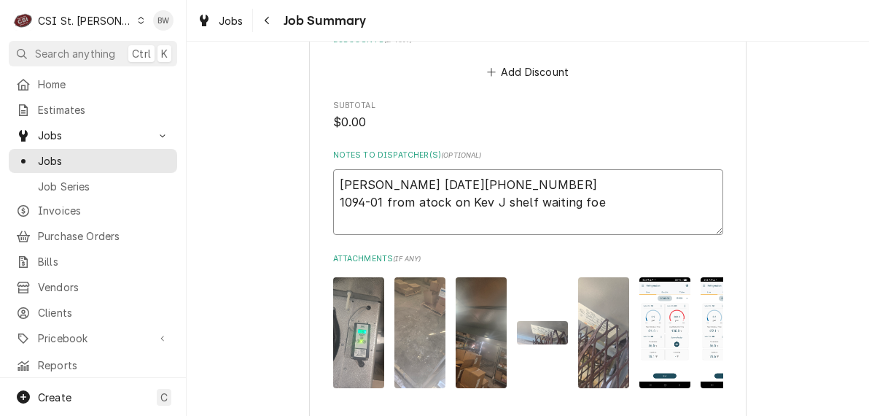
type textarea "x"
type textarea "Kevin j 8/13/25 815-830-300 1094-01 from atock on Kev J shelf waiting foe"
type textarea "x"
type textarea "Kevin j 8/13/25 815-830-300 1094-01 from atock on Kev J shelf waiting fo"
type textarea "x"
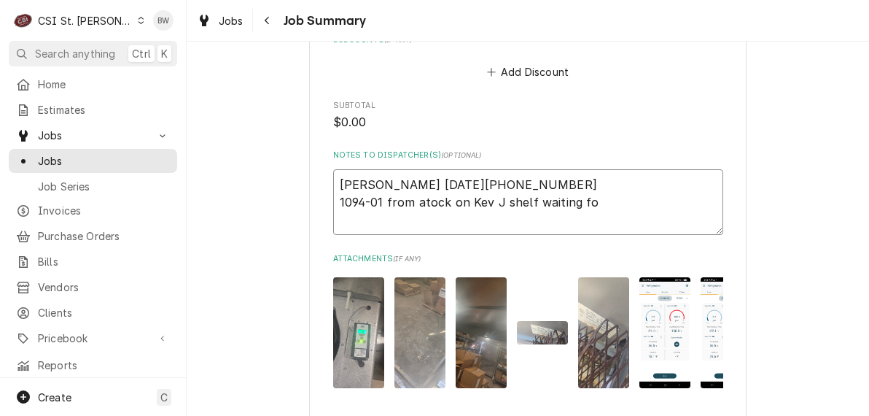
type textarea "Kevin j 8/13/25 815-830-300 1094-01 from atock on Kev J shelf waiting for"
type textarea "x"
type textarea "Kevin j 8/13/25 815-830-300 1094-01 from atock on Kev J shelf waiting for"
type textarea "x"
type textarea "Kevin j 8/13/25 815-830-300 1094-01 from atock on Kev J shelf waiting for h"
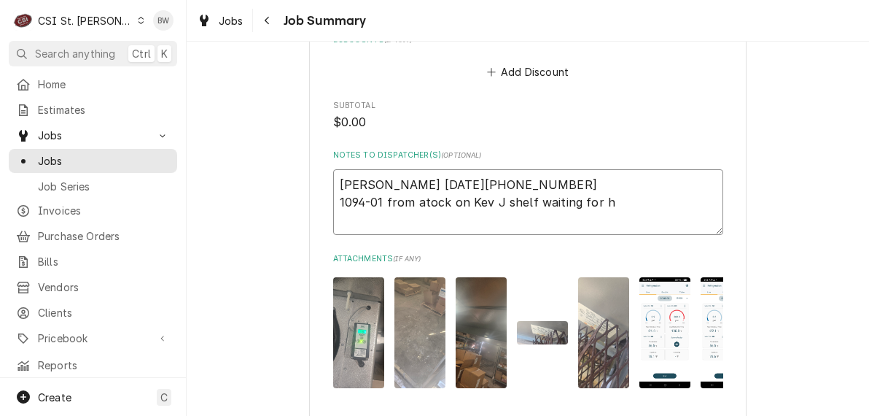
type textarea "x"
type textarea "Kevin j 8/13/25 815-830-300 1094-01 from atock on Kev J shelf waiting for he"
type textarea "x"
type textarea "Kevin j 8/13/25 815-830-300 1094-01 from atock on Kev J shelf waiting for heat"
type textarea "x"
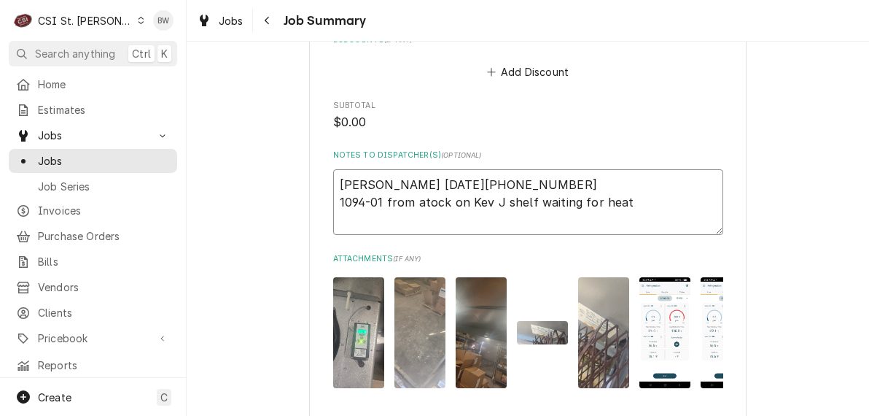
type textarea "Kevin j 8/13/25 815-830-300 1094-01 from atock on Kev J shelf waiting for heate"
type textarea "x"
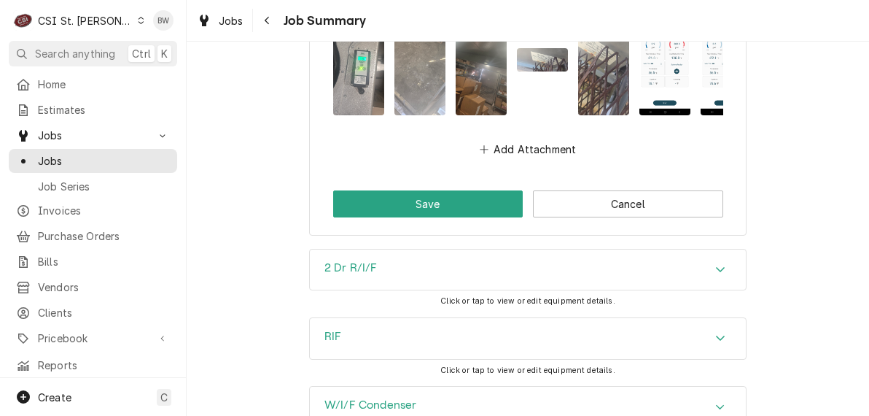
scroll to position [2697, 0]
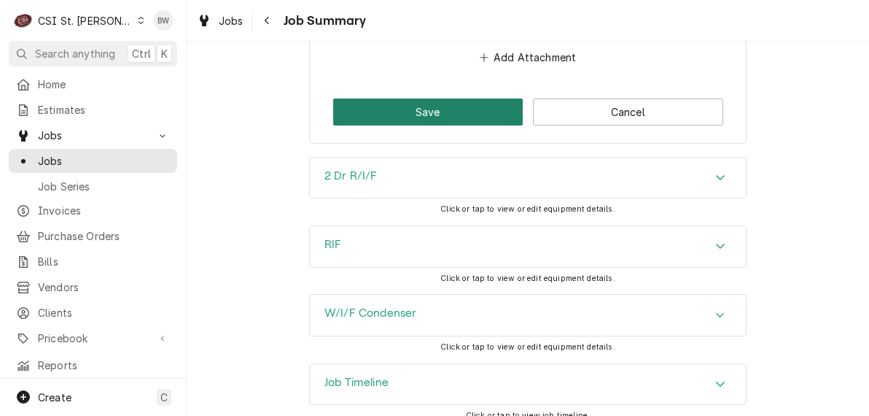
type textarea "Kevin j 8/13/25 815-830-300 1094-01 from atock on Kev J shelf waiting for heater"
click at [420, 125] on button "Save" at bounding box center [428, 111] width 190 height 27
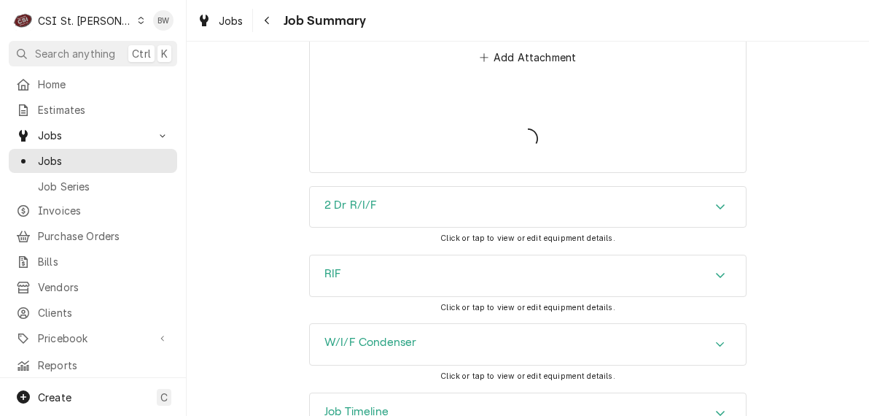
type textarea "x"
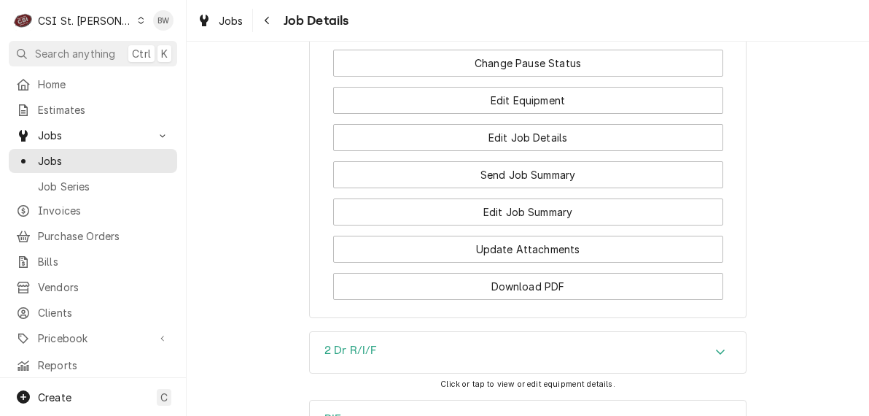
scroll to position [2406, 0]
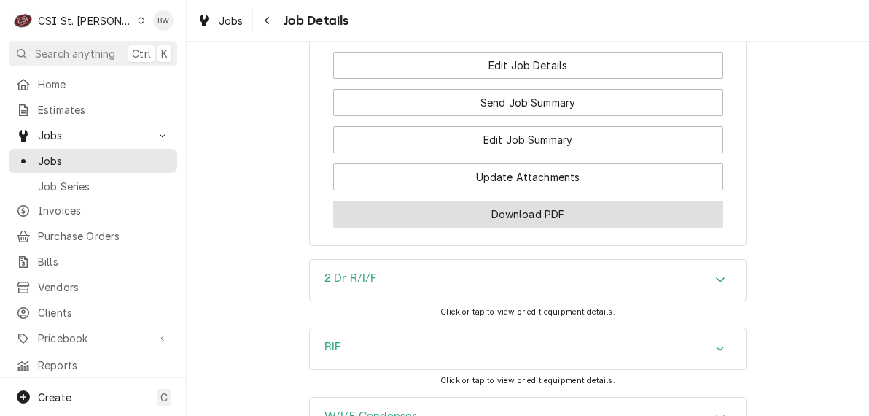
click at [429, 200] on button "Download PDF" at bounding box center [528, 213] width 390 height 27
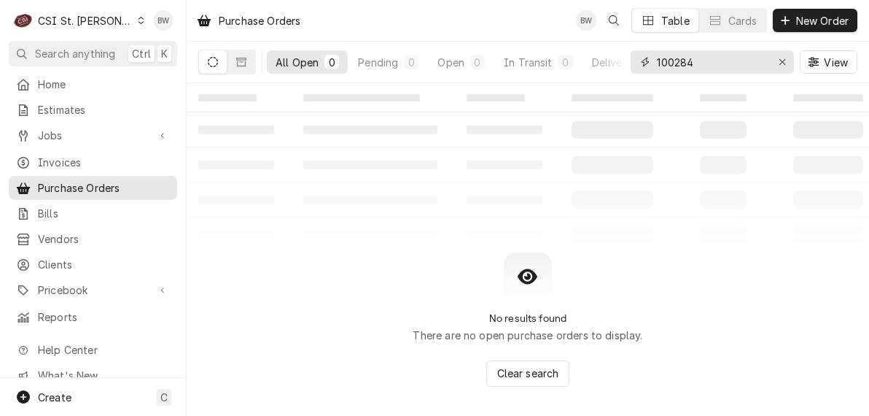
drag, startPoint x: 706, startPoint y: 67, endPoint x: 628, endPoint y: 64, distance: 78.1
click at [628, 64] on div "All Open 0 Pending 0 Open 0 In Transit 0 Delivered 0 Stocked 0 100284 View" at bounding box center [527, 62] width 659 height 41
type input "400823"
click at [243, 63] on icon "Dynamic Content Wrapper" at bounding box center [241, 62] width 10 height 10
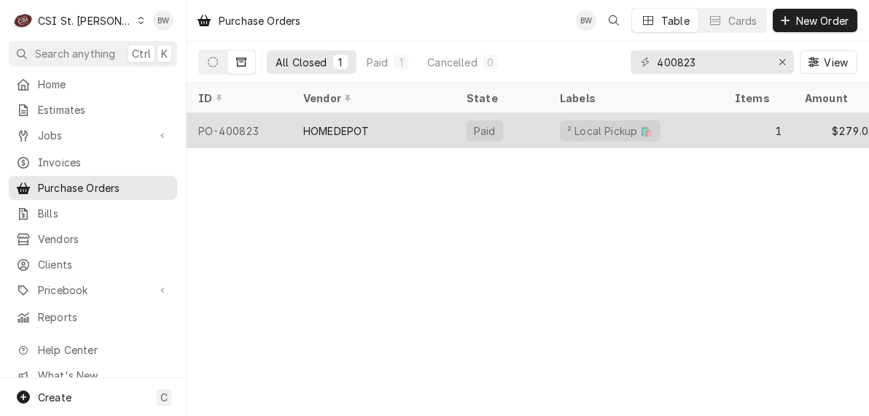
click at [239, 121] on div "PO-400823" at bounding box center [239, 130] width 105 height 35
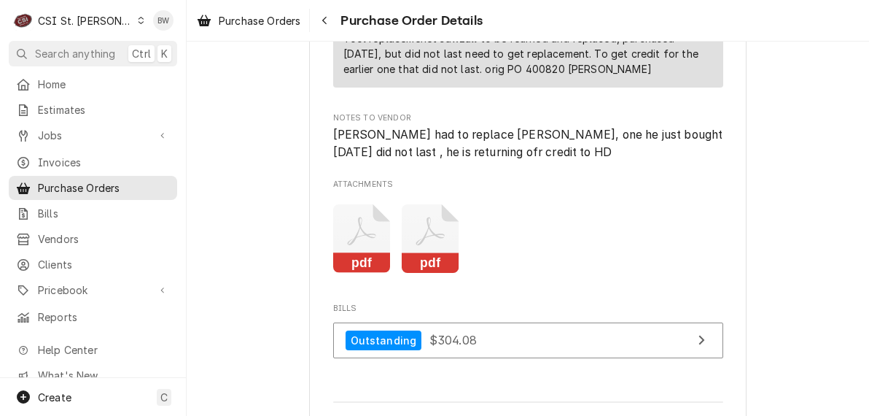
scroll to position [1312, 0]
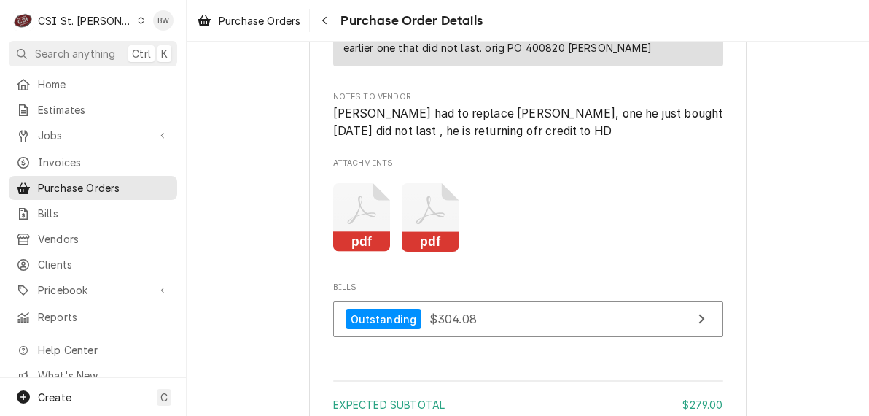
click at [348, 244] on icon "Attachments" at bounding box center [362, 217] width 58 height 69
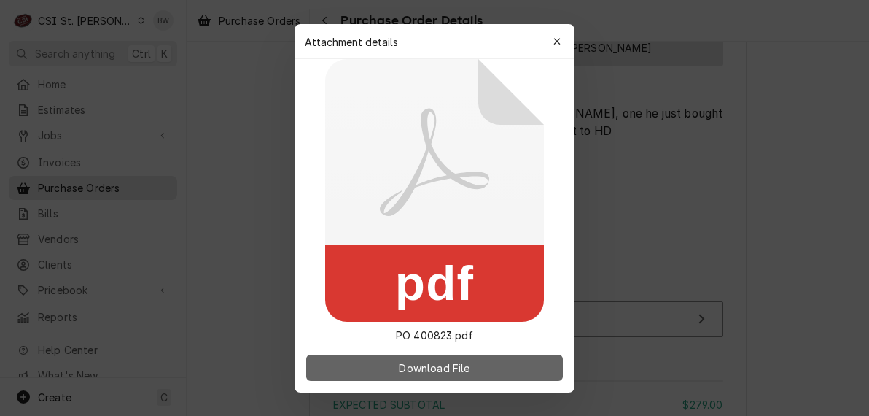
click at [434, 361] on span "Download File" at bounding box center [434, 366] width 77 height 15
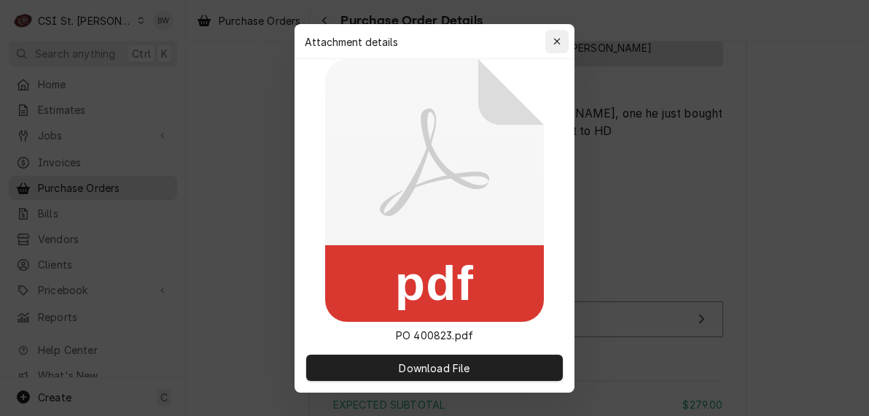
click at [553, 42] on icon "button" at bounding box center [557, 41] width 8 height 10
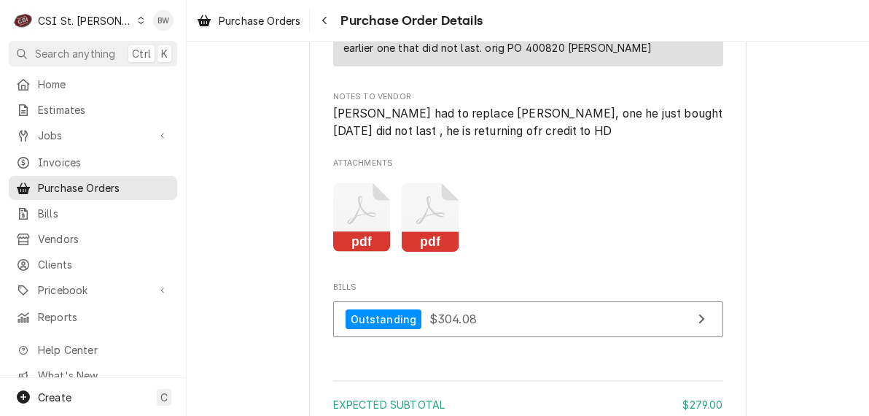
click at [391, 247] on icon "Attachments" at bounding box center [362, 217] width 58 height 69
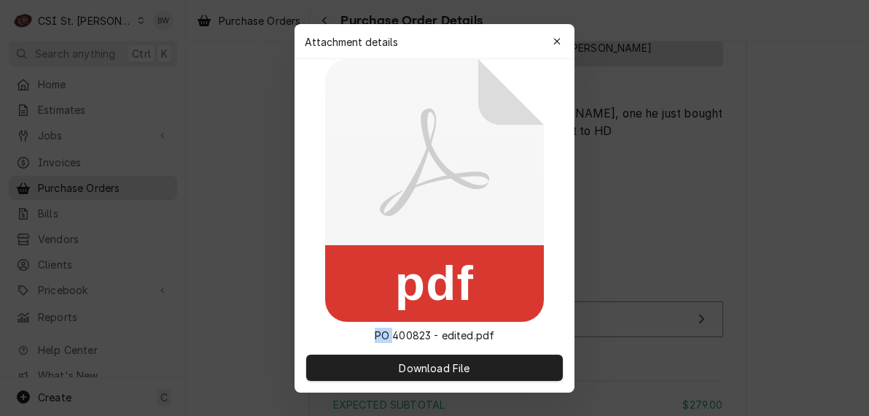
click at [444, 247] on rect at bounding box center [434, 283] width 219 height 77
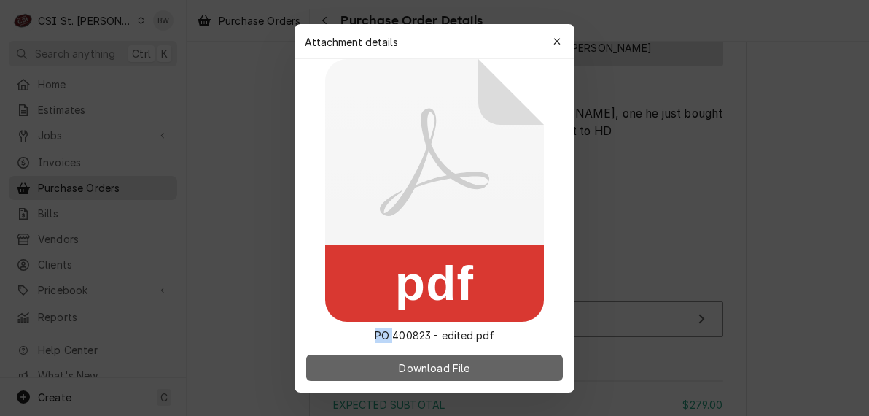
drag, startPoint x: 444, startPoint y: 247, endPoint x: 422, endPoint y: 359, distance: 114.4
click at [422, 359] on span "Download File" at bounding box center [434, 366] width 77 height 15
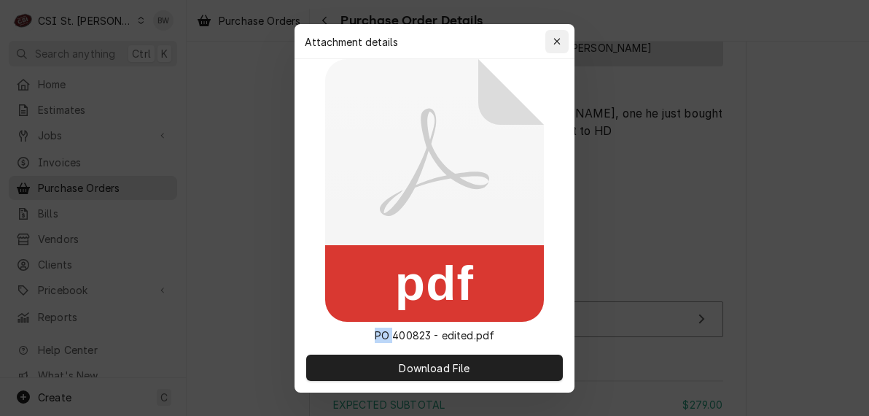
click at [560, 44] on icon "button" at bounding box center [556, 41] width 7 height 7
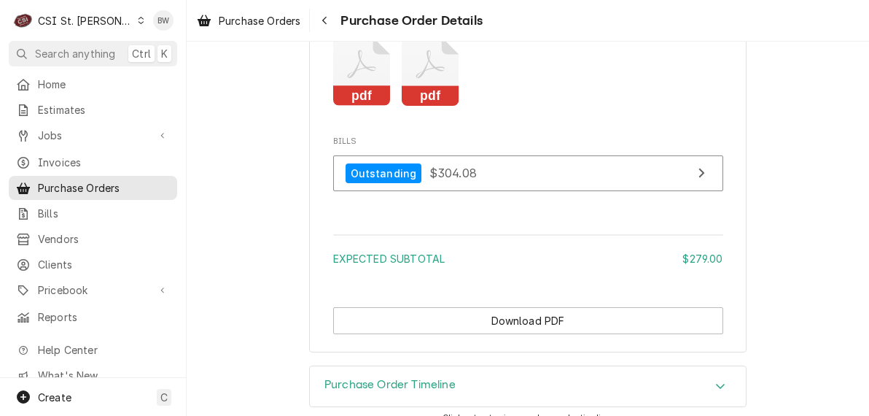
scroll to position [1521, 0]
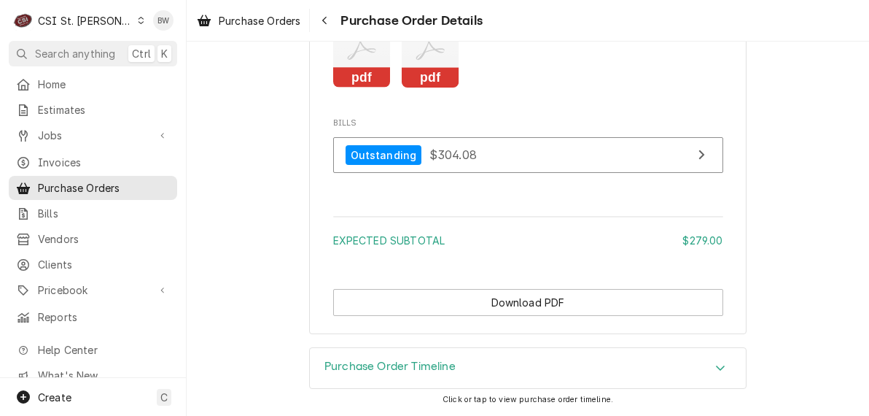
click at [367, 367] on h3 "Purchase Order Timeline" at bounding box center [389, 366] width 131 height 14
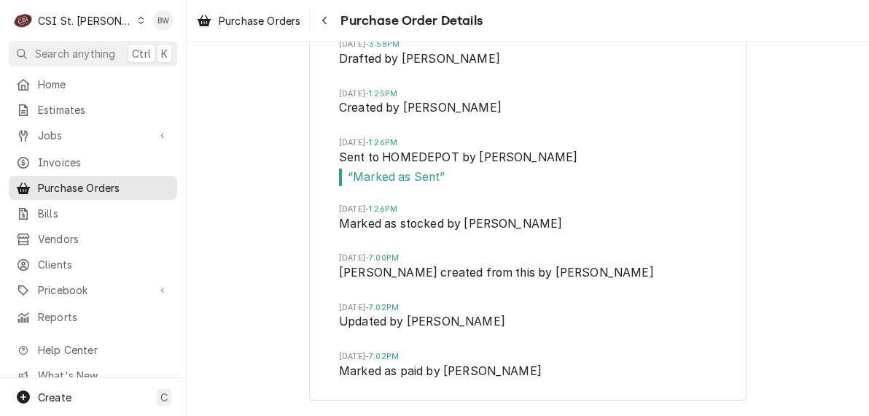
scroll to position [1812, 0]
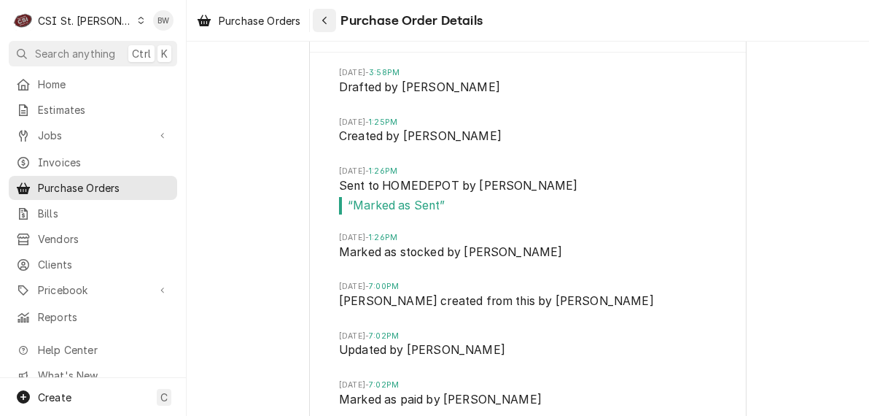
click at [319, 23] on div "Navigate back" at bounding box center [324, 20] width 15 height 15
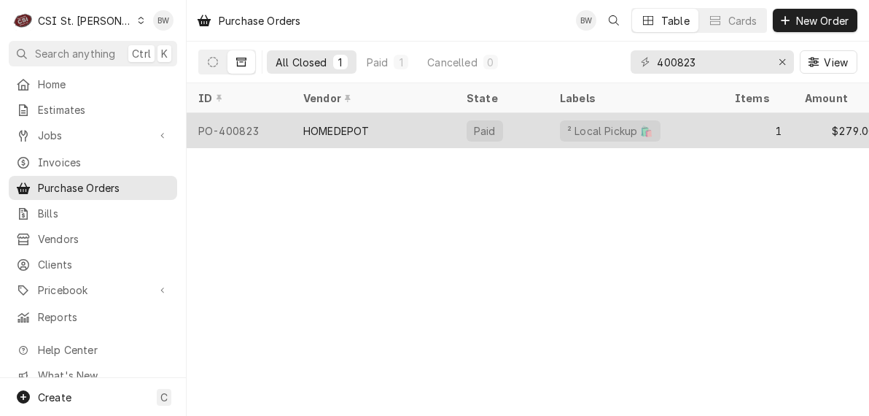
click at [257, 125] on div "PO-400823" at bounding box center [239, 130] width 105 height 35
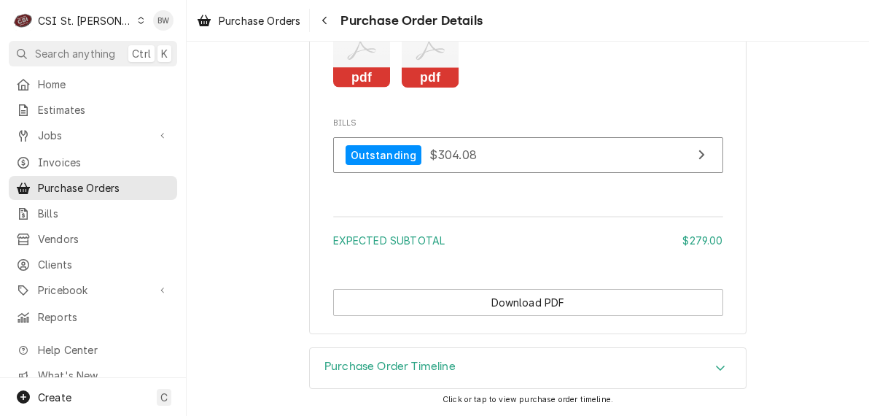
scroll to position [1448, 0]
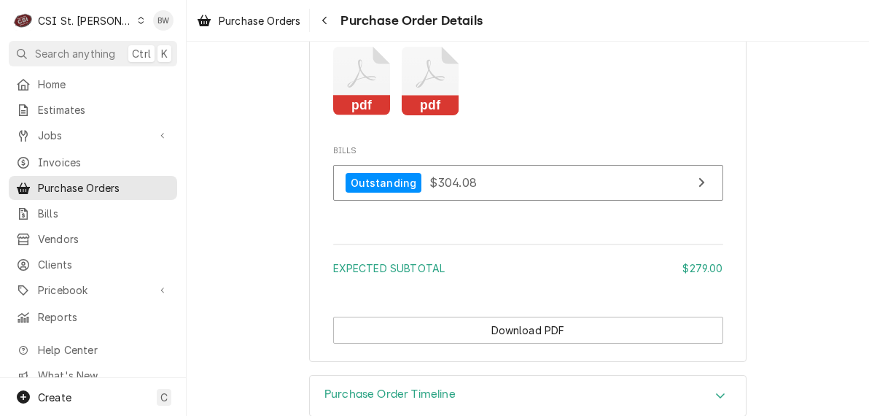
click at [391, 116] on icon "Attachments" at bounding box center [362, 81] width 58 height 69
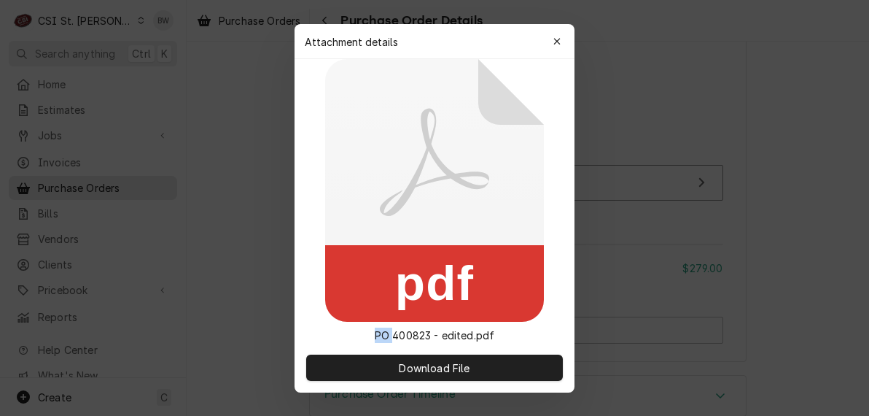
click at [410, 118] on icon at bounding box center [434, 190] width 219 height 262
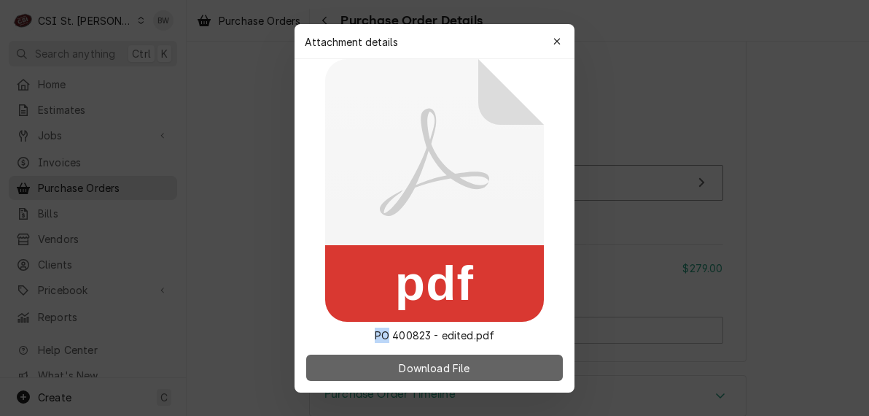
click at [405, 363] on span "Download File" at bounding box center [434, 366] width 77 height 15
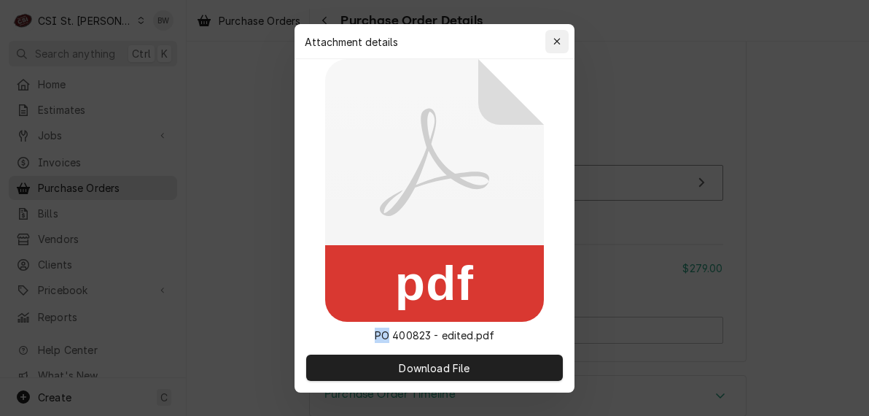
click at [559, 37] on icon "button" at bounding box center [557, 41] width 8 height 10
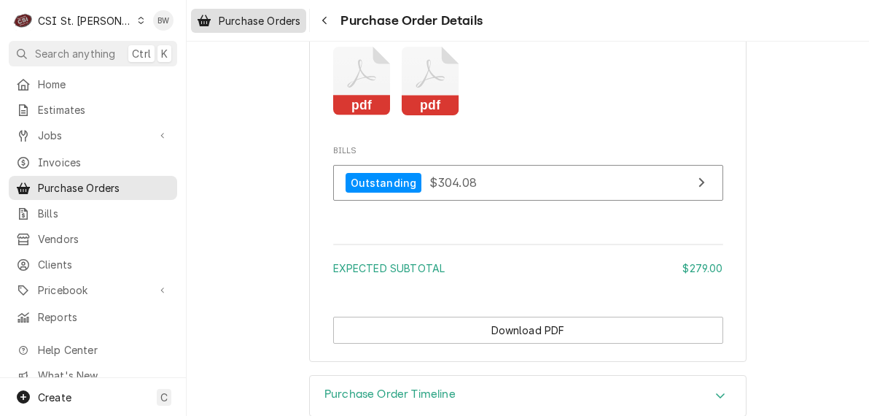
click at [251, 25] on span "Purchase Orders" at bounding box center [260, 20] width 82 height 15
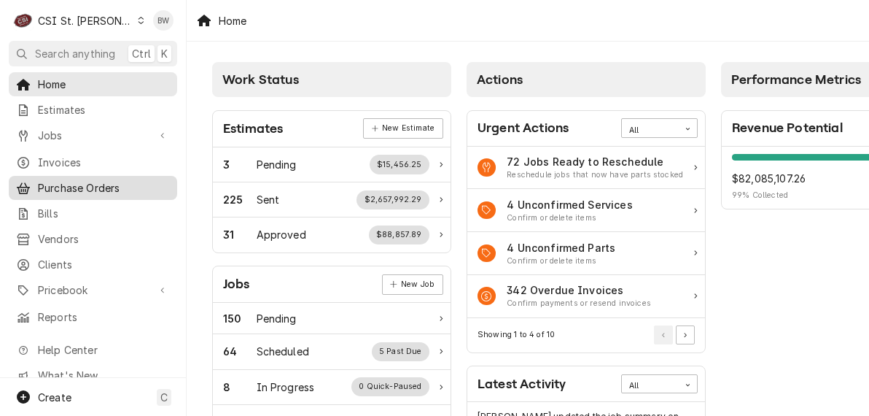
click at [109, 181] on span "Purchase Orders" at bounding box center [104, 187] width 132 height 15
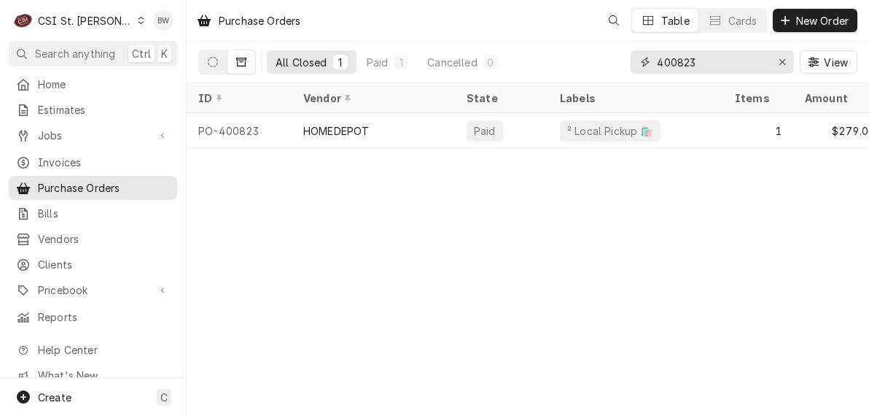
click at [718, 63] on input "400823" at bounding box center [711, 61] width 109 height 23
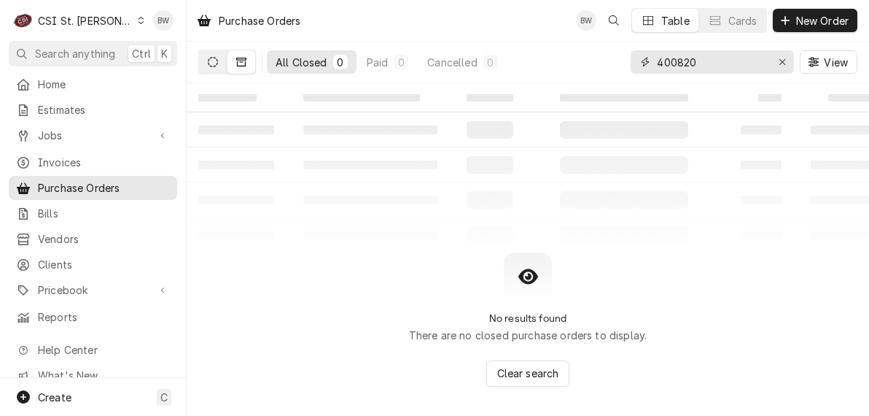
type input "400820"
click at [217, 62] on icon "Dynamic Content Wrapper" at bounding box center [213, 62] width 10 height 10
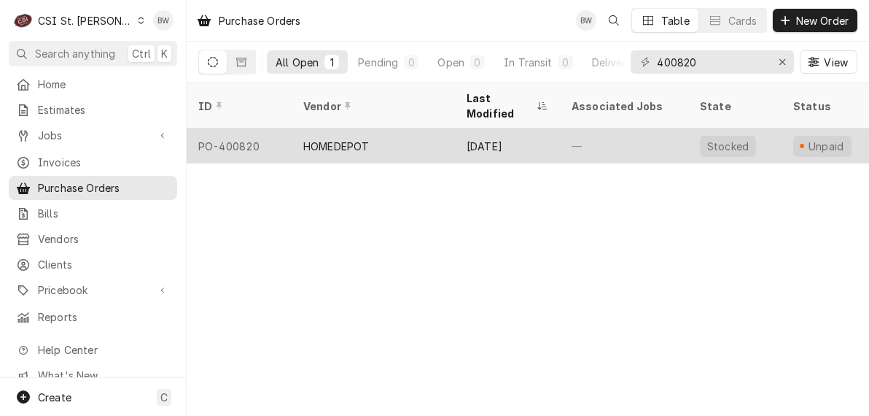
click at [260, 136] on div "PO-400820" at bounding box center [239, 145] width 105 height 35
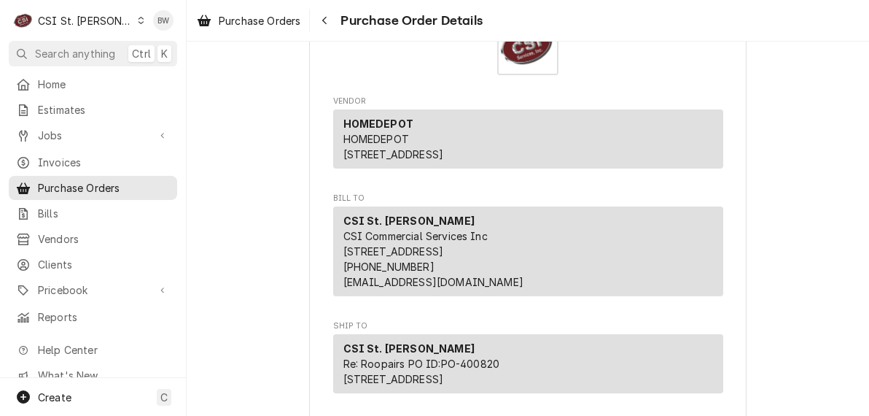
scroll to position [73, 0]
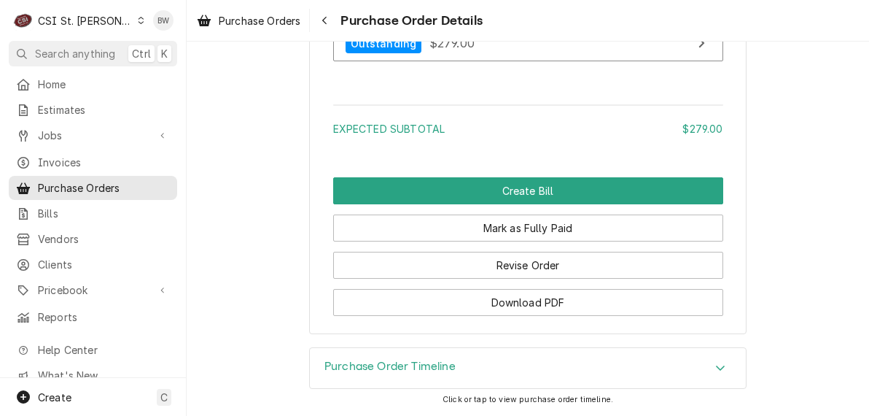
scroll to position [1412, 0]
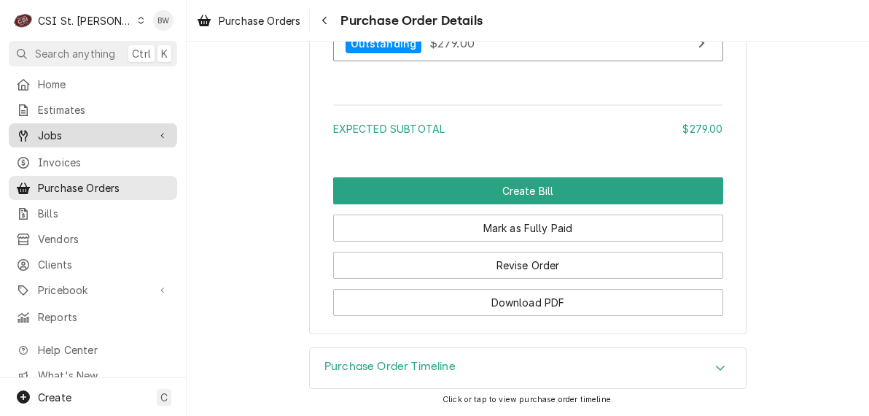
click at [71, 135] on span "Jobs" at bounding box center [93, 135] width 110 height 15
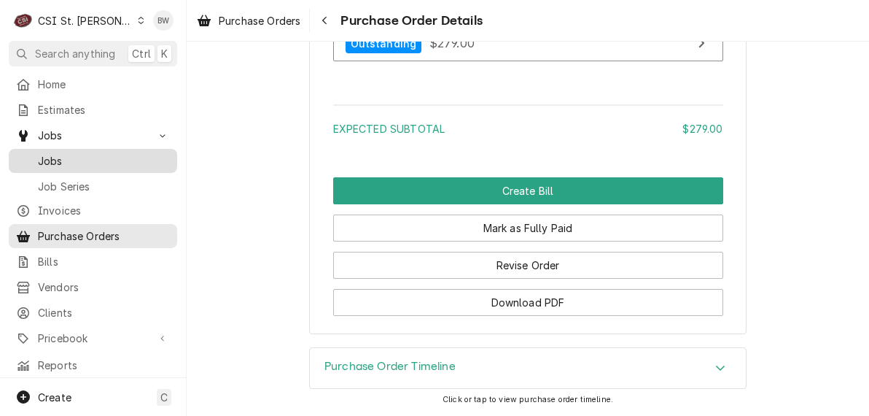
click at [58, 157] on span "Jobs" at bounding box center [104, 160] width 132 height 15
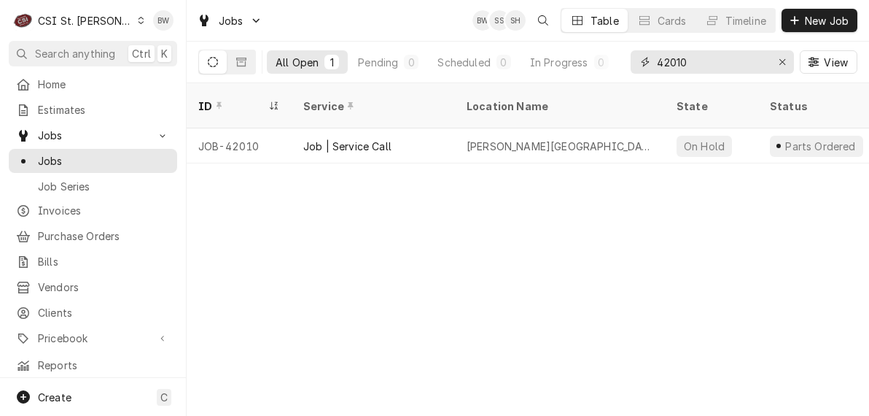
drag, startPoint x: 709, startPoint y: 61, endPoint x: 631, endPoint y: 63, distance: 77.3
click at [631, 63] on div "42010" at bounding box center [712, 61] width 163 height 23
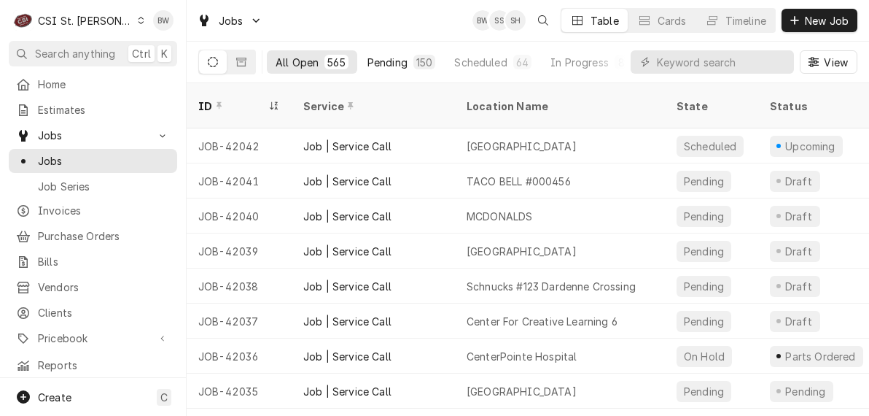
click at [390, 65] on div "Pending" at bounding box center [387, 62] width 40 height 15
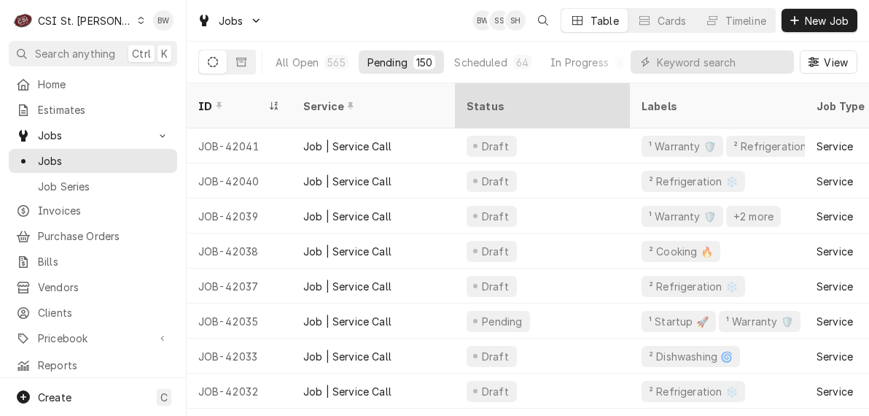
click at [477, 98] on div "Status" at bounding box center [541, 105] width 149 height 15
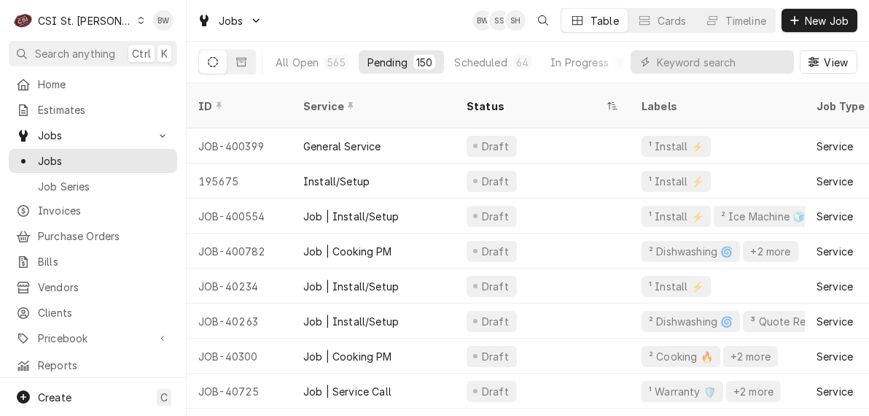
click at [477, 98] on div "Status" at bounding box center [535, 105] width 137 height 15
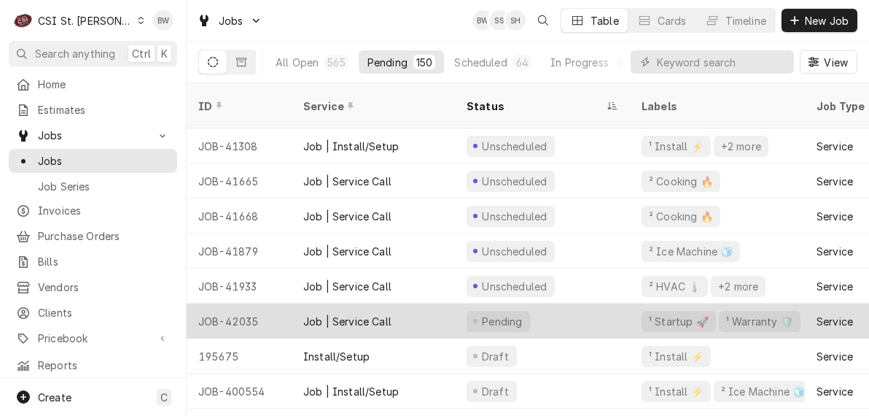
click at [474, 311] on div "Pending" at bounding box center [498, 321] width 63 height 21
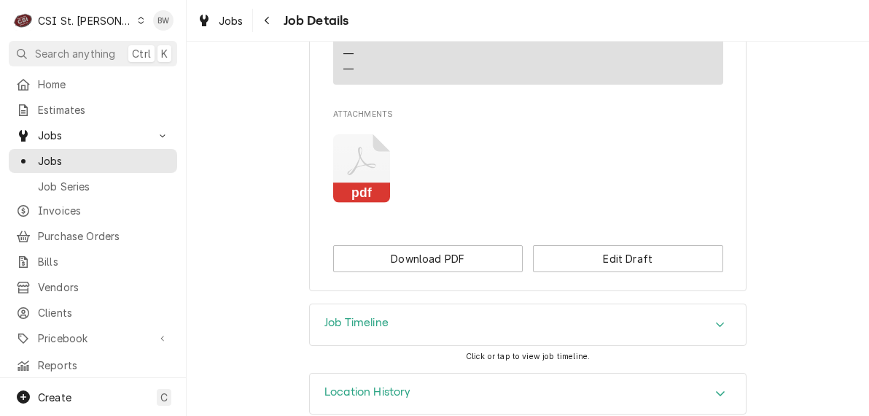
scroll to position [1233, 0]
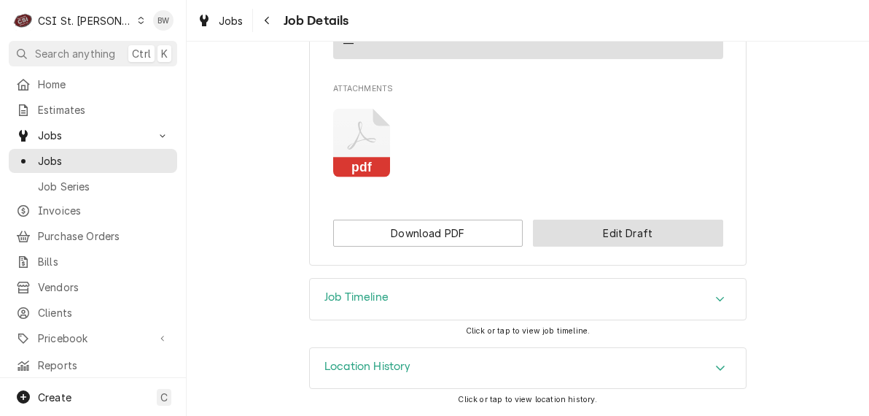
click at [590, 237] on button "Edit Draft" at bounding box center [628, 232] width 190 height 27
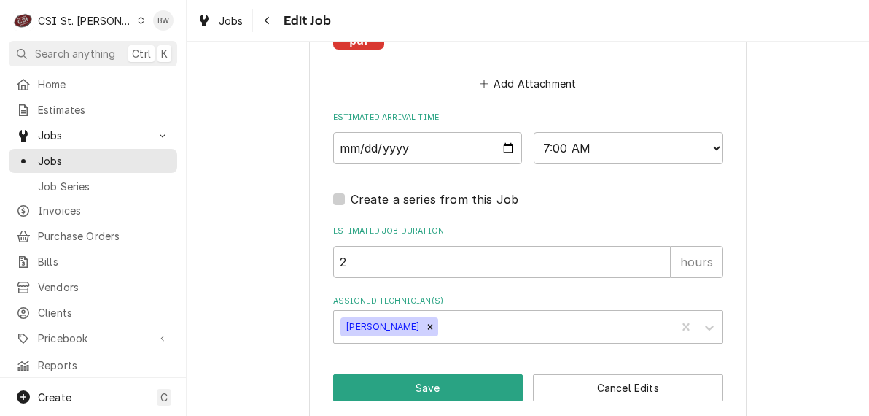
scroll to position [1585, 0]
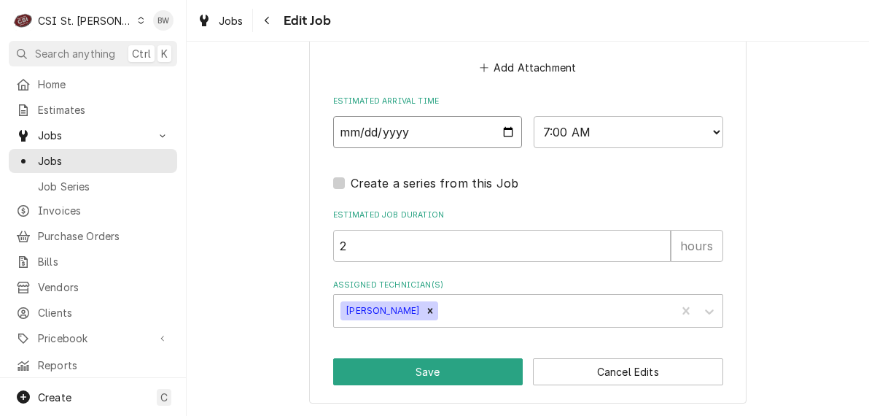
click at [499, 134] on input "2025-08-14" at bounding box center [428, 132] width 190 height 32
type textarea "x"
type input "2025-08-15"
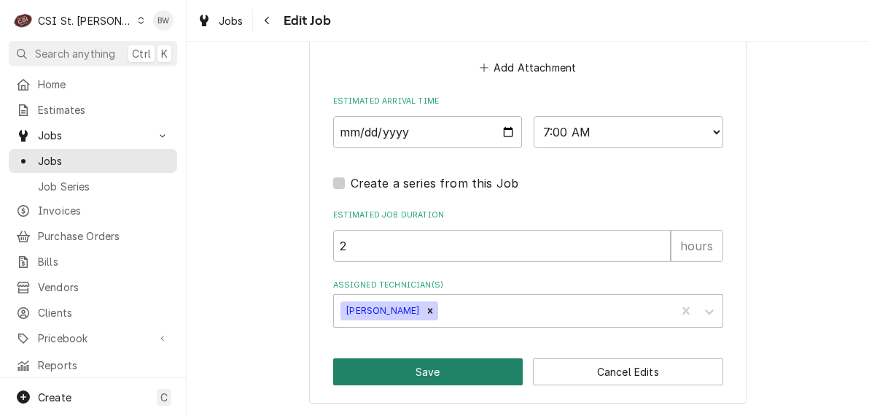
click at [423, 362] on button "Save" at bounding box center [428, 371] width 190 height 27
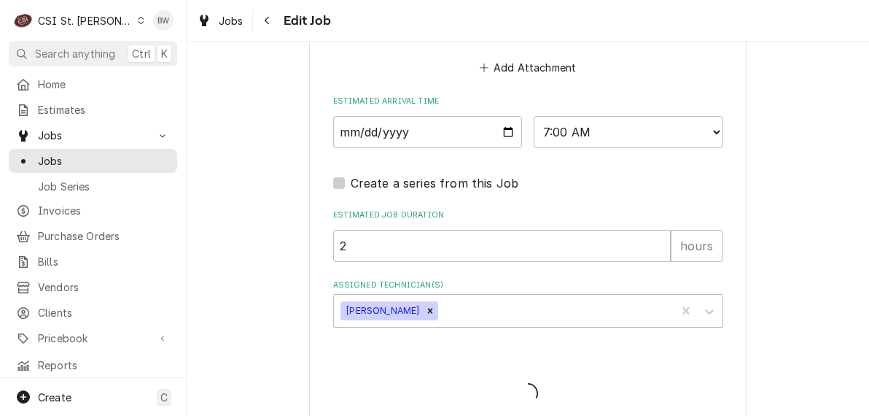
type textarea "x"
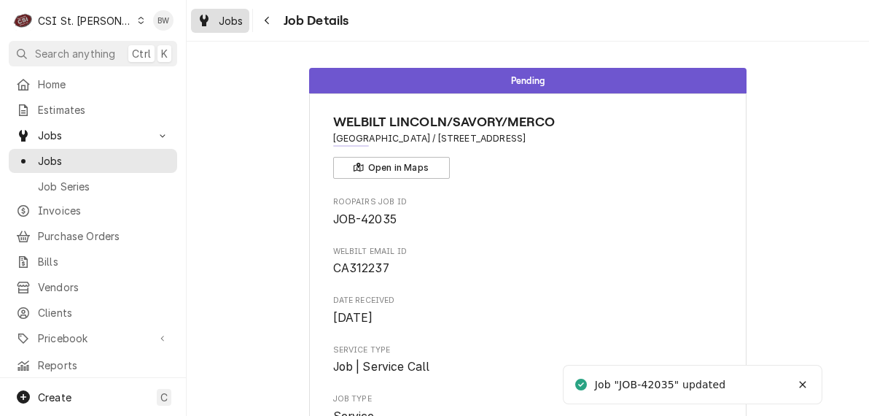
click at [225, 20] on span "Jobs" at bounding box center [231, 20] width 25 height 15
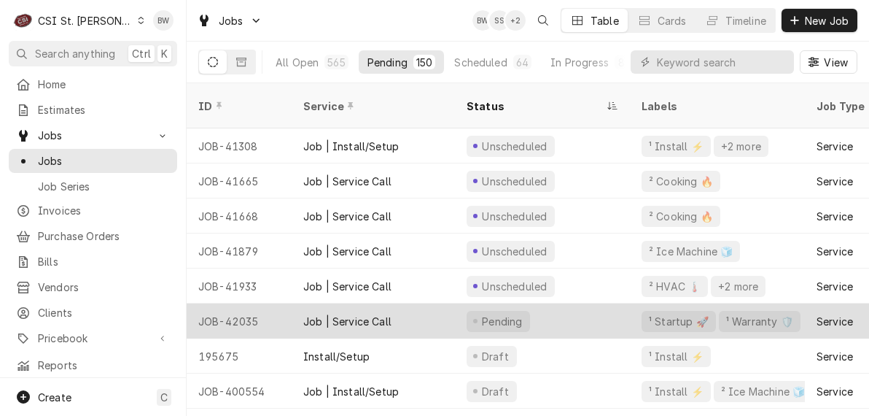
click at [268, 303] on div "JOB-42035" at bounding box center [239, 320] width 105 height 35
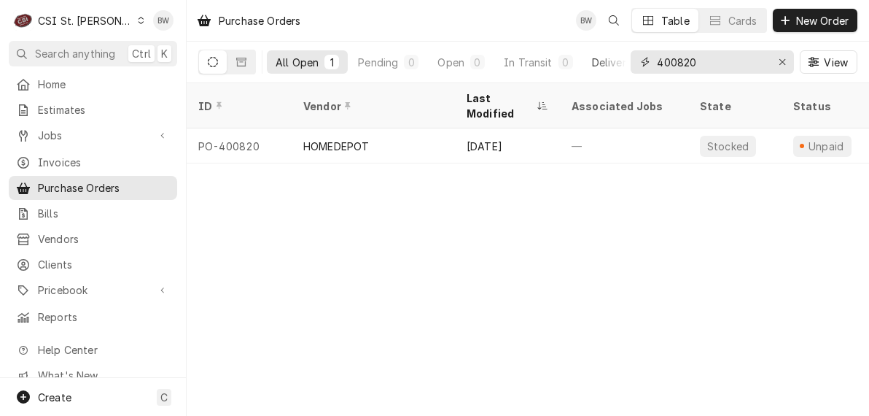
drag, startPoint x: 707, startPoint y: 64, endPoint x: 612, endPoint y: 58, distance: 94.9
click at [627, 60] on div "All Open 1 Pending 0 Open 0 In Transit 0 Delivered 0 Stocked 1 400820 View" at bounding box center [527, 62] width 659 height 41
type input "8/13"
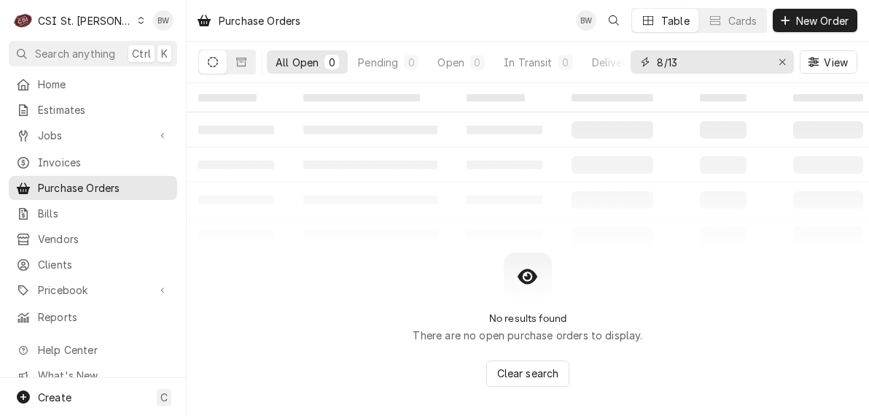
drag, startPoint x: 684, startPoint y: 62, endPoint x: 647, endPoint y: 63, distance: 36.5
click at [647, 63] on div "8/13" at bounding box center [712, 61] width 163 height 23
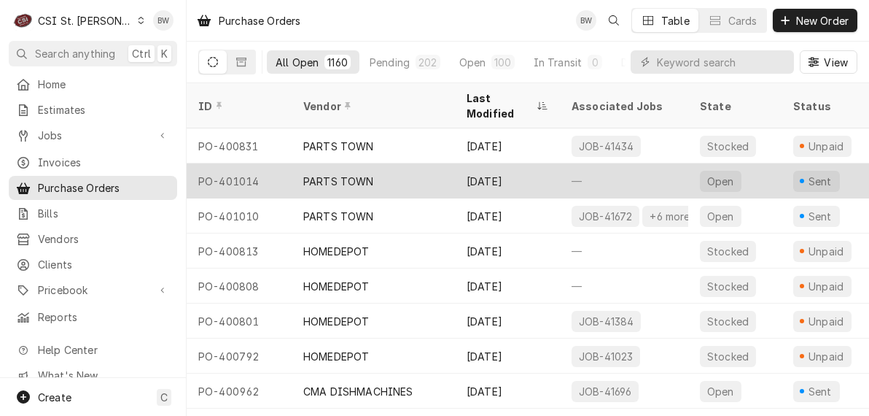
click at [248, 163] on div "PO-401014" at bounding box center [239, 180] width 105 height 35
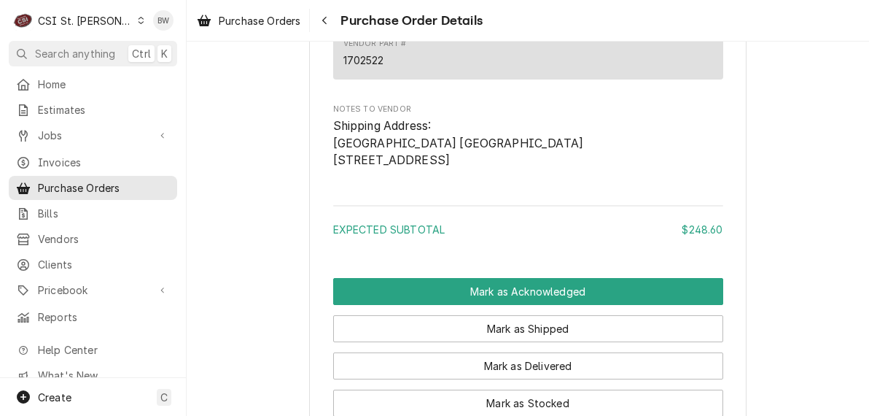
scroll to position [1093, 0]
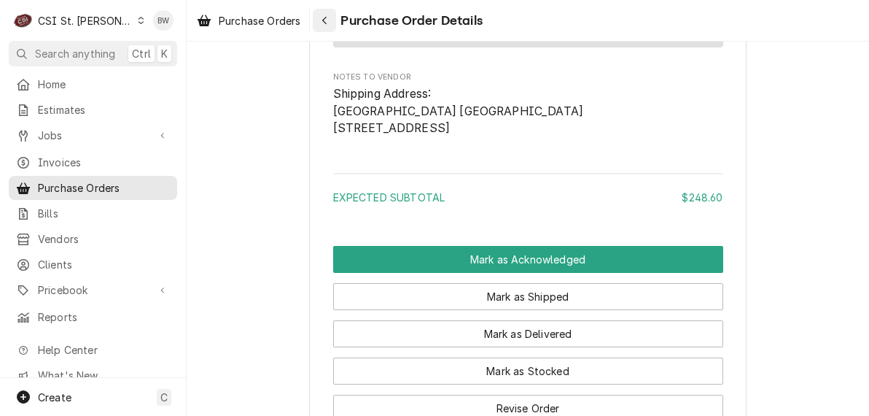
click at [319, 20] on div "Navigate back" at bounding box center [324, 20] width 15 height 15
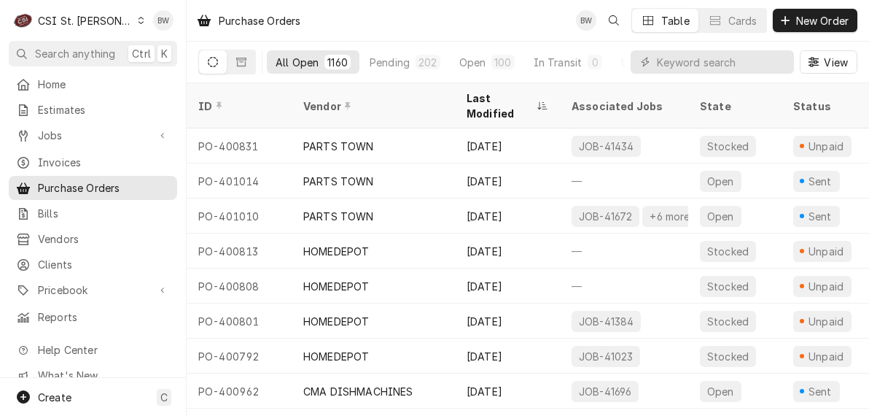
click at [460, 35] on div "Purchase Orders BW Table Cards New Order" at bounding box center [528, 20] width 682 height 41
